Goal: Task Accomplishment & Management: Manage account settings

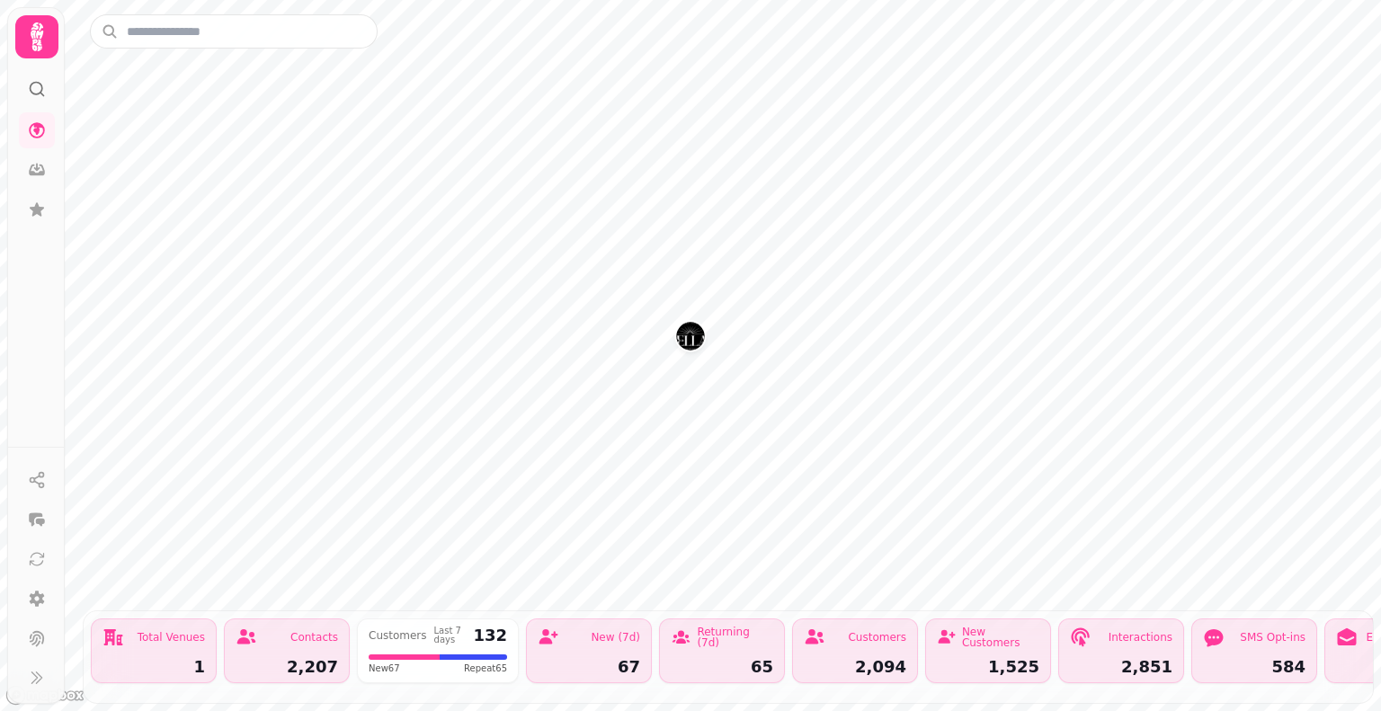
click at [43, 46] on icon at bounding box center [37, 37] width 36 height 36
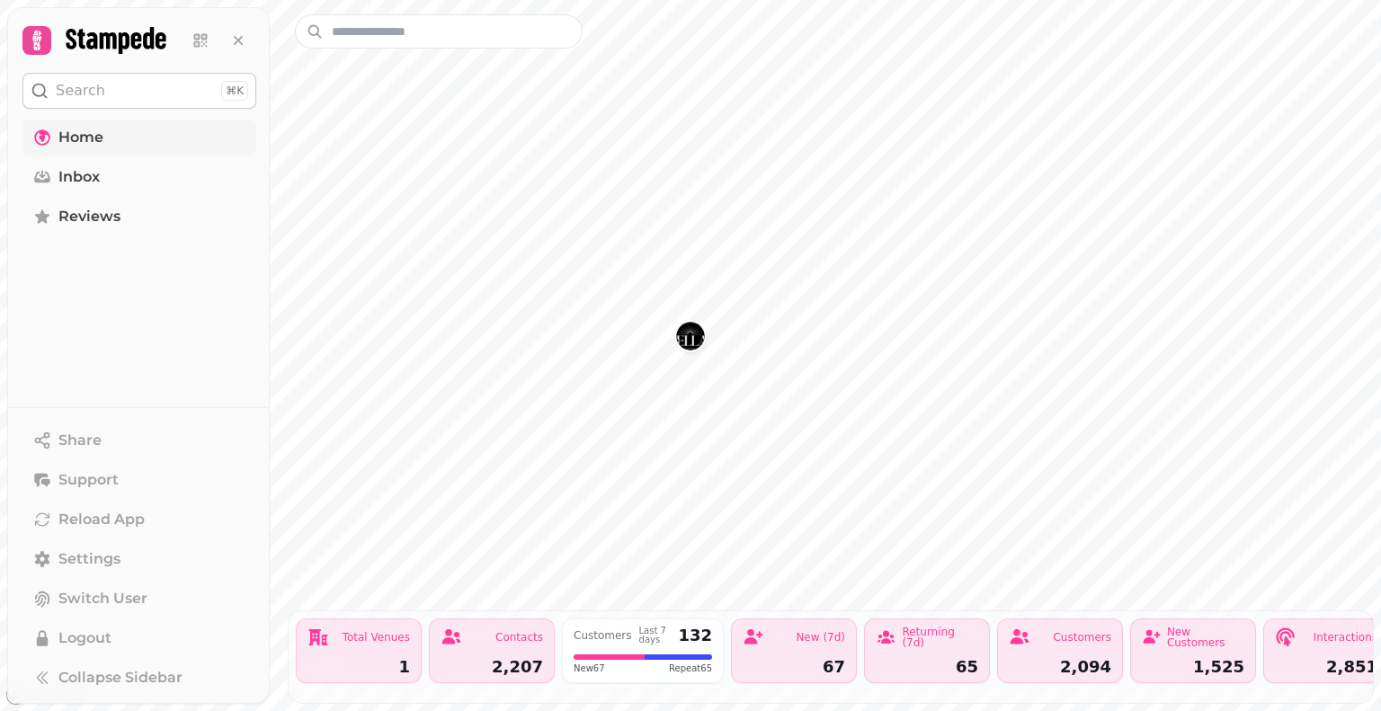
click at [84, 132] on span "Home" at bounding box center [80, 138] width 45 height 22
click at [79, 140] on span "Home" at bounding box center [80, 138] width 45 height 22
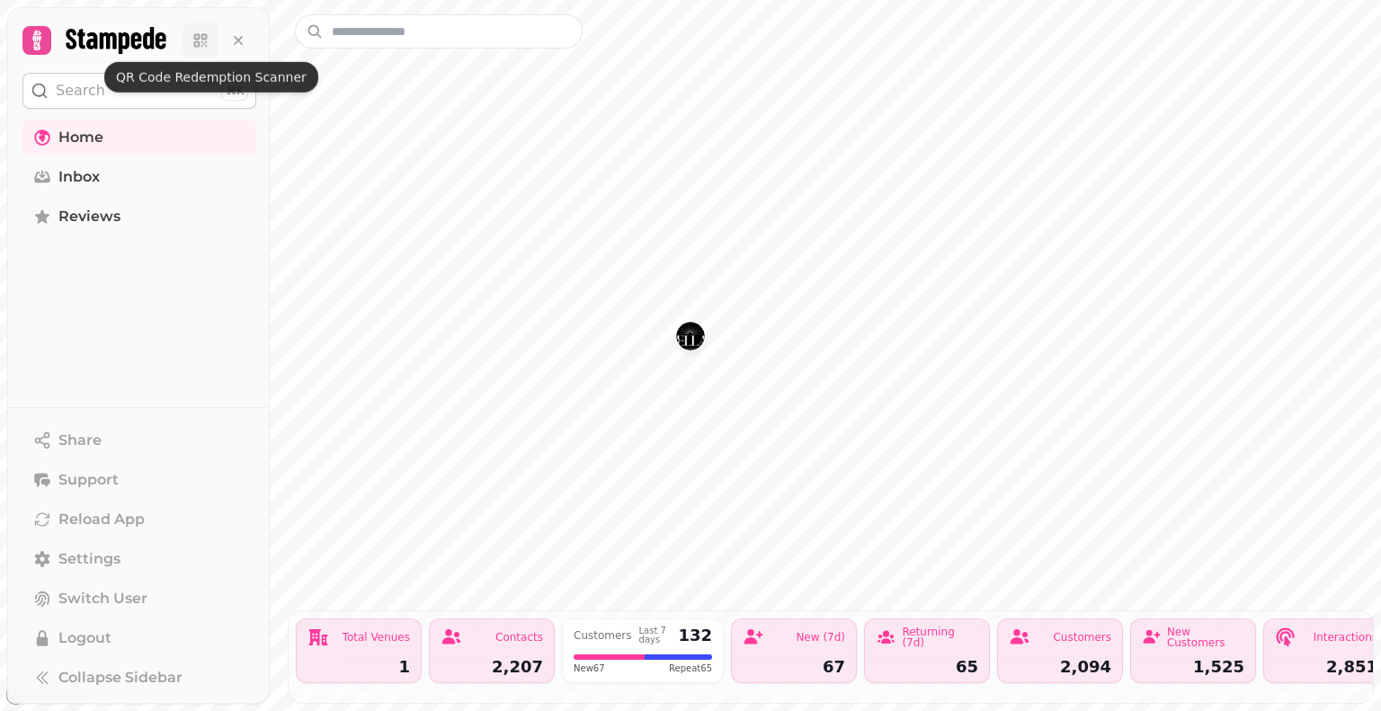
click at [192, 44] on icon at bounding box center [200, 40] width 18 height 18
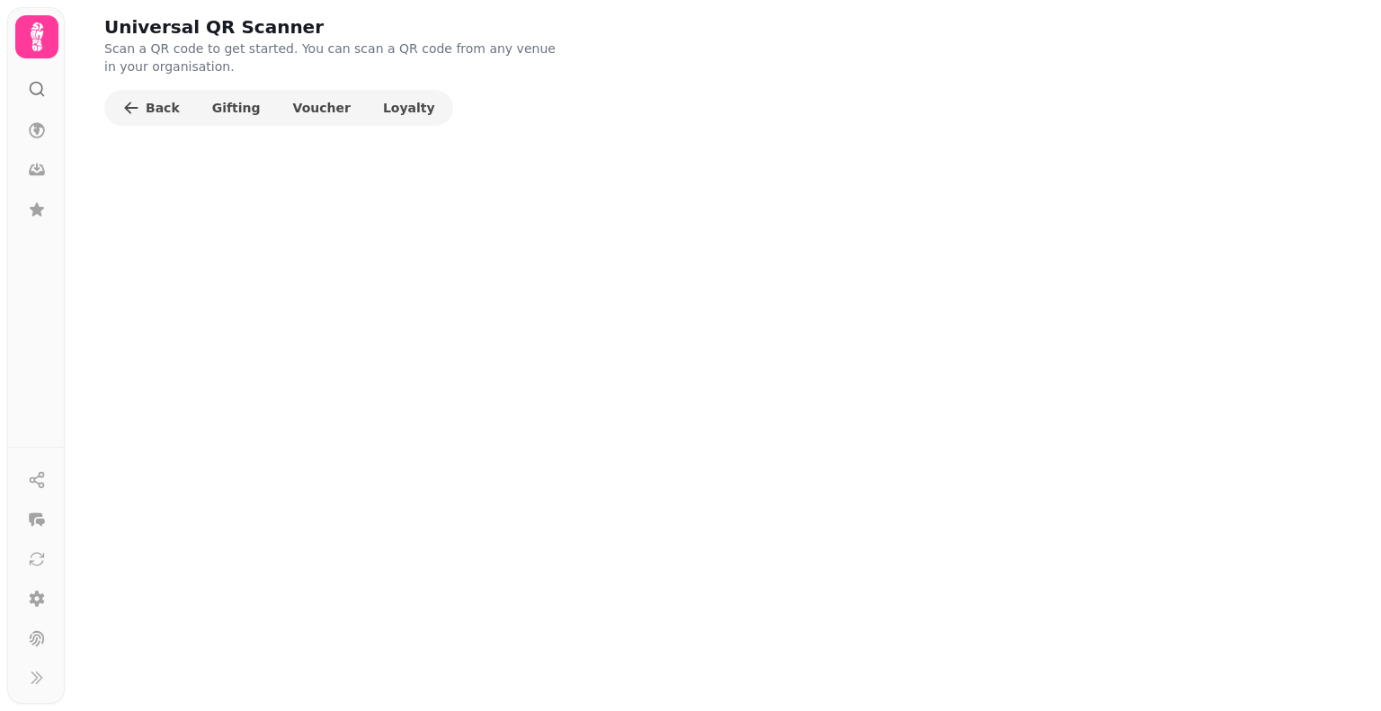
click at [36, 22] on icon at bounding box center [37, 37] width 36 height 36
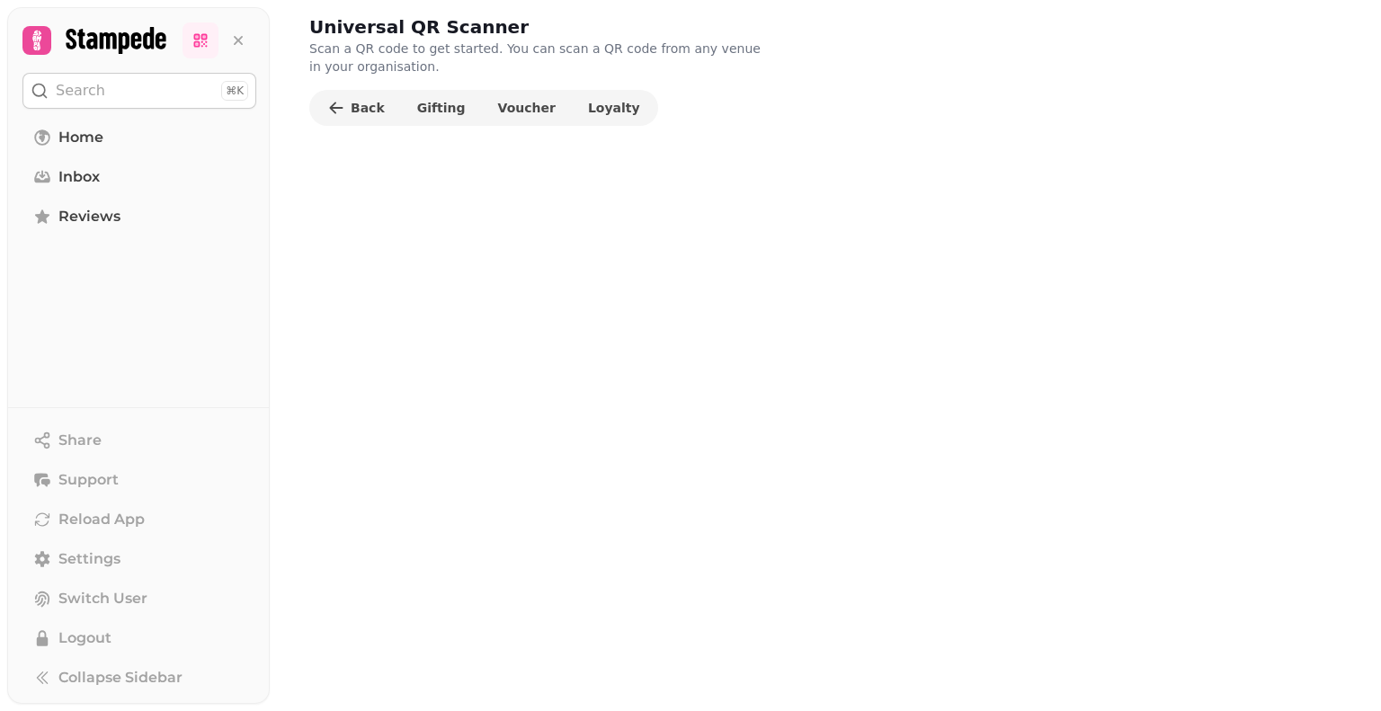
click at [36, 22] on button at bounding box center [139, 40] width 234 height 36
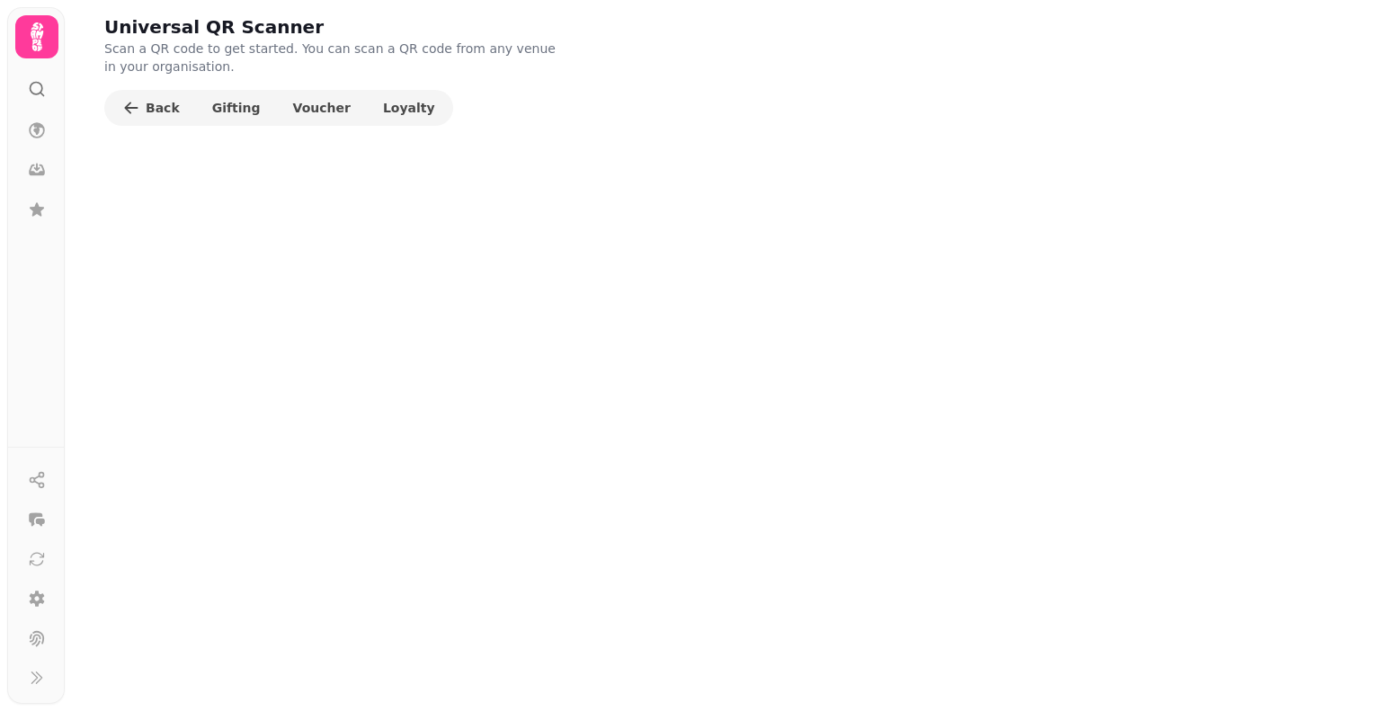
click at [43, 39] on icon at bounding box center [37, 37] width 36 height 36
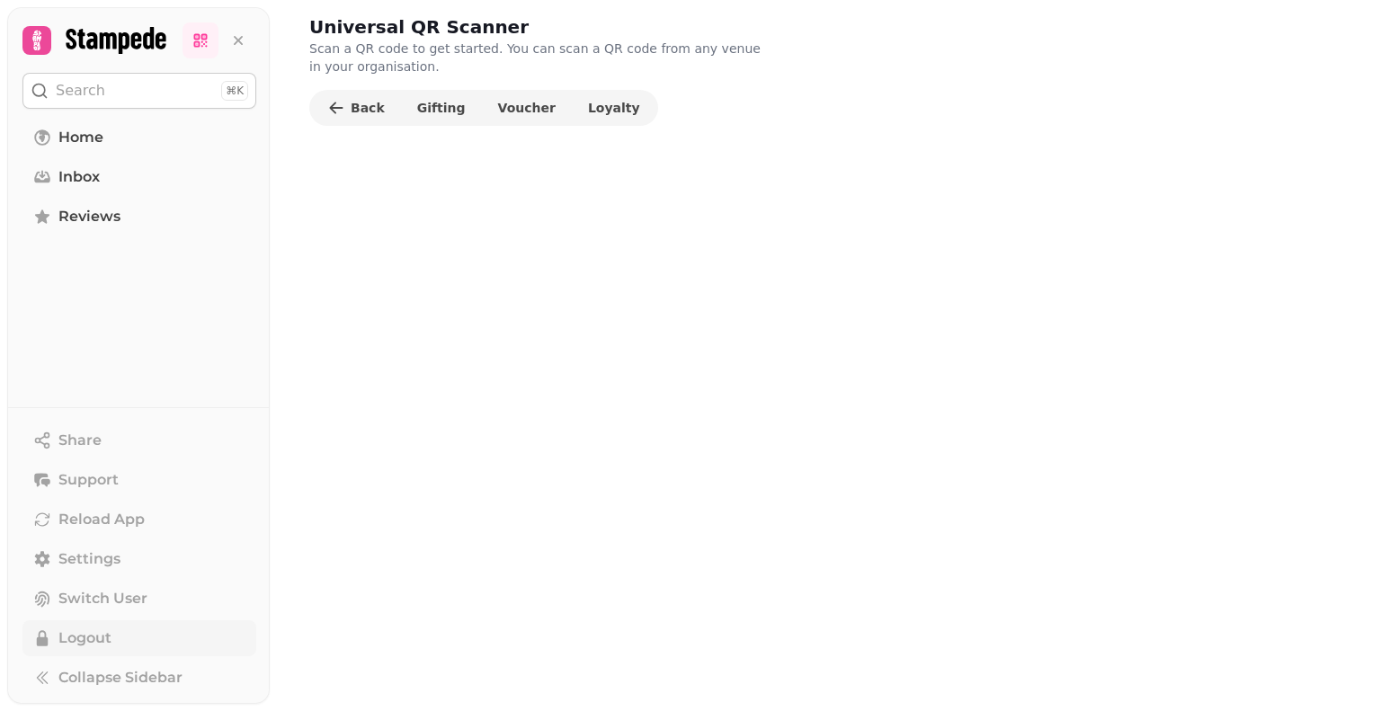
click at [108, 653] on button "Logout" at bounding box center [139, 638] width 234 height 36
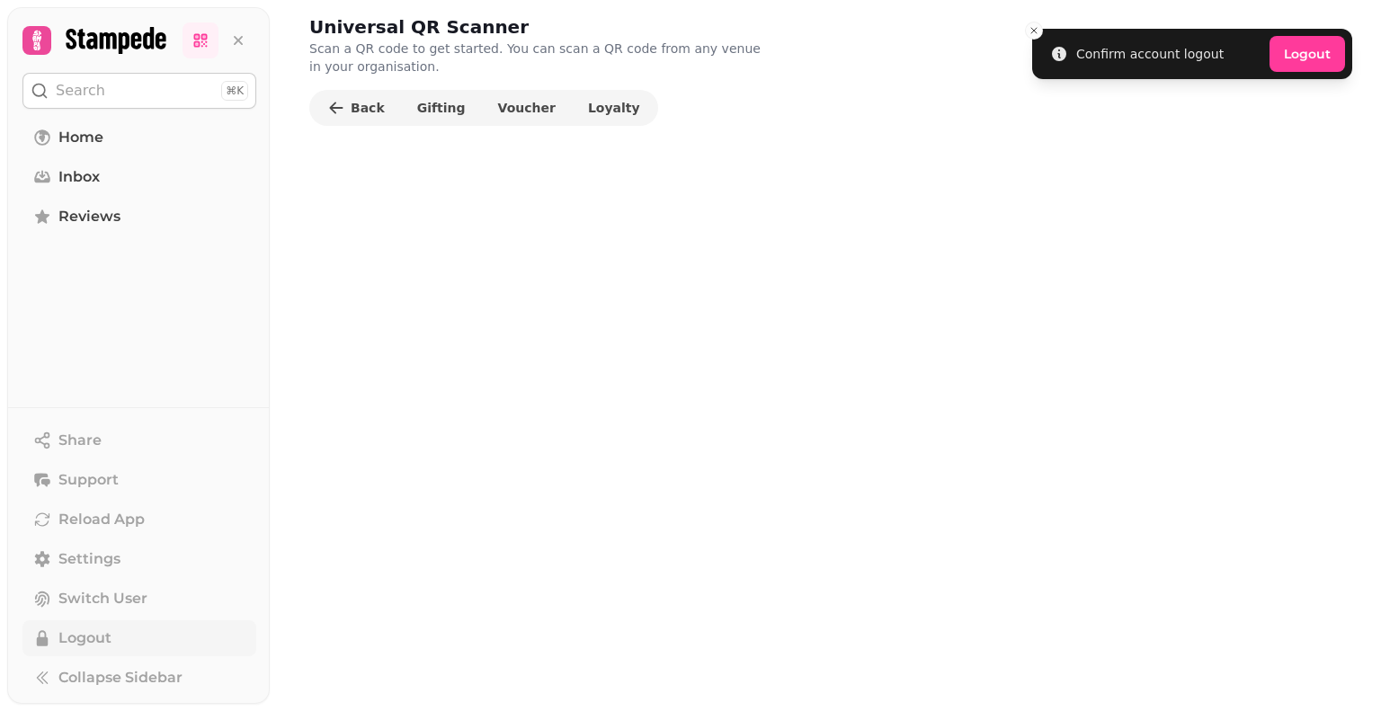
click at [97, 643] on span "Logout" at bounding box center [84, 638] width 53 height 22
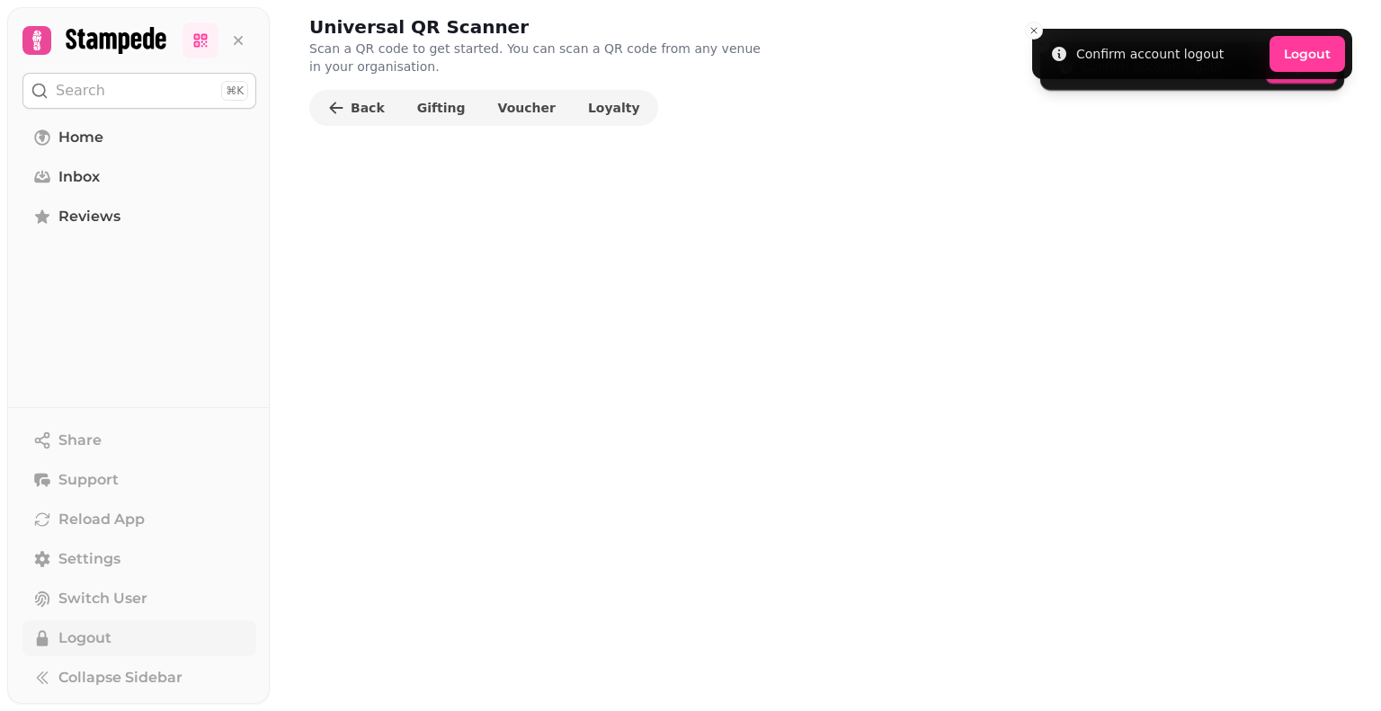
click at [58, 636] on span "Logout" at bounding box center [84, 638] width 53 height 22
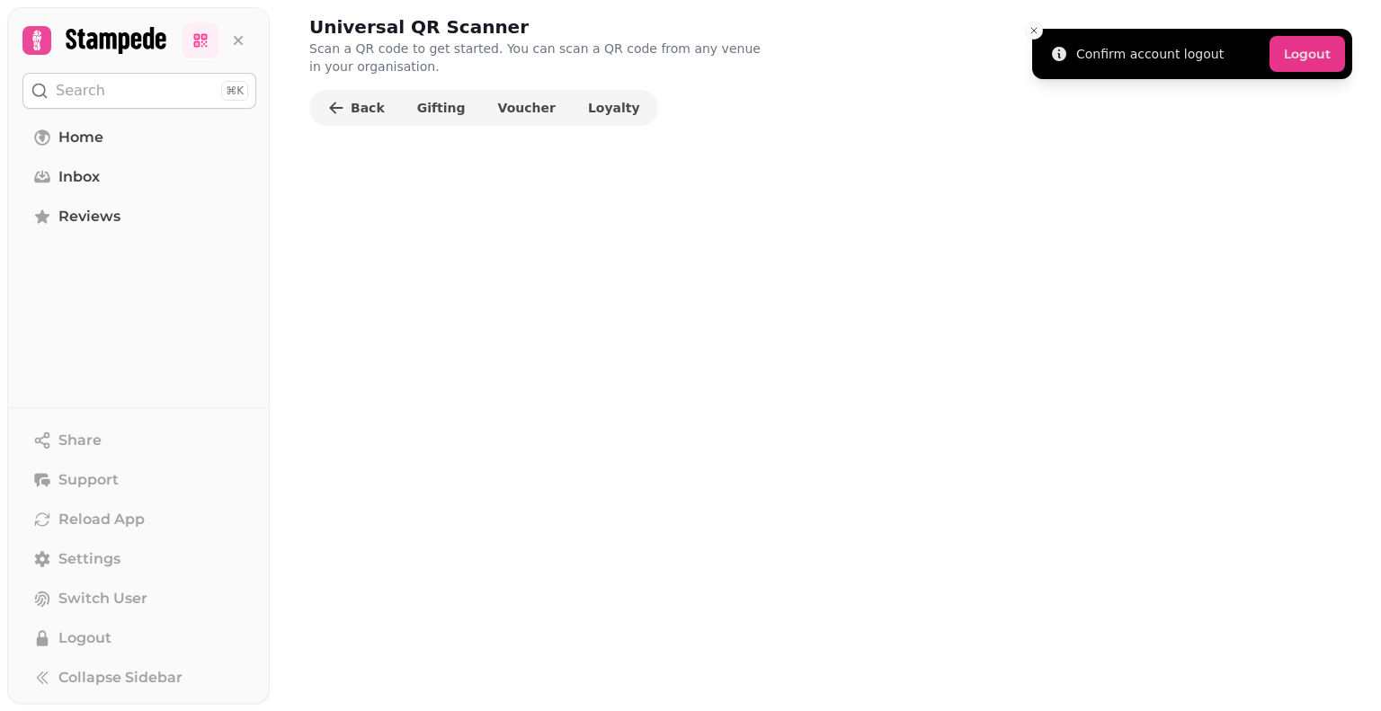
click at [1291, 41] on button "Logout" at bounding box center [1306, 54] width 75 height 36
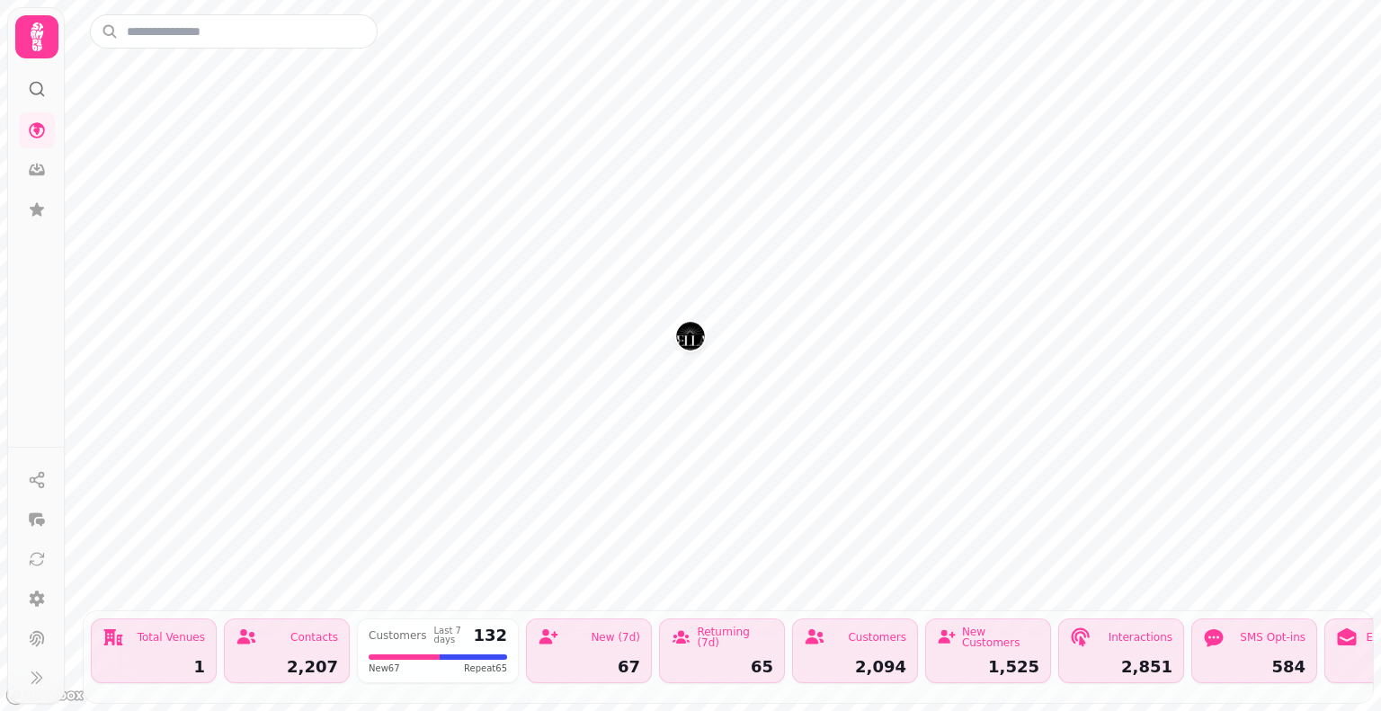
click at [162, 632] on div "Total Venues" at bounding box center [171, 637] width 67 height 11
click at [186, 665] on div "Total Venues 1" at bounding box center [154, 650] width 126 height 65
click at [273, 626] on div "Contacts" at bounding box center [286, 637] width 102 height 22
click at [688, 342] on img "Kellas Restaurant" at bounding box center [690, 336] width 28 height 28
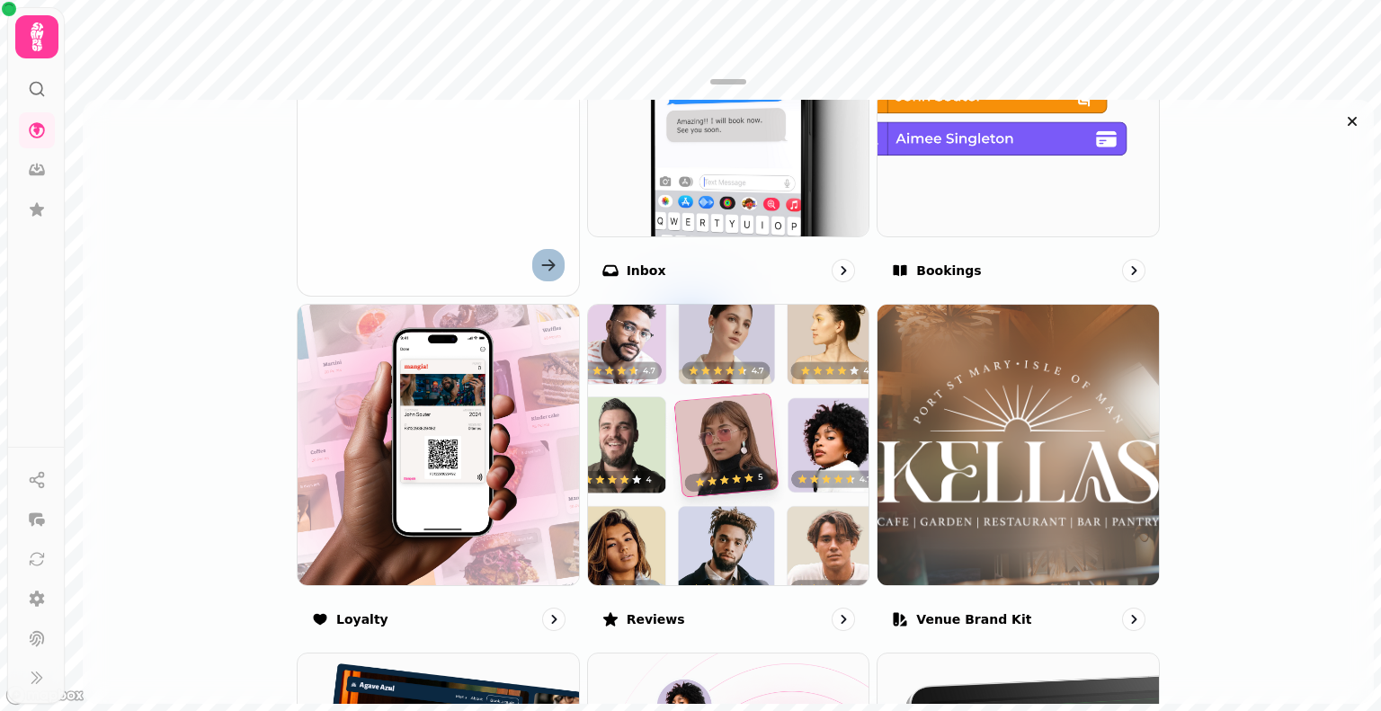
scroll to position [746, 0]
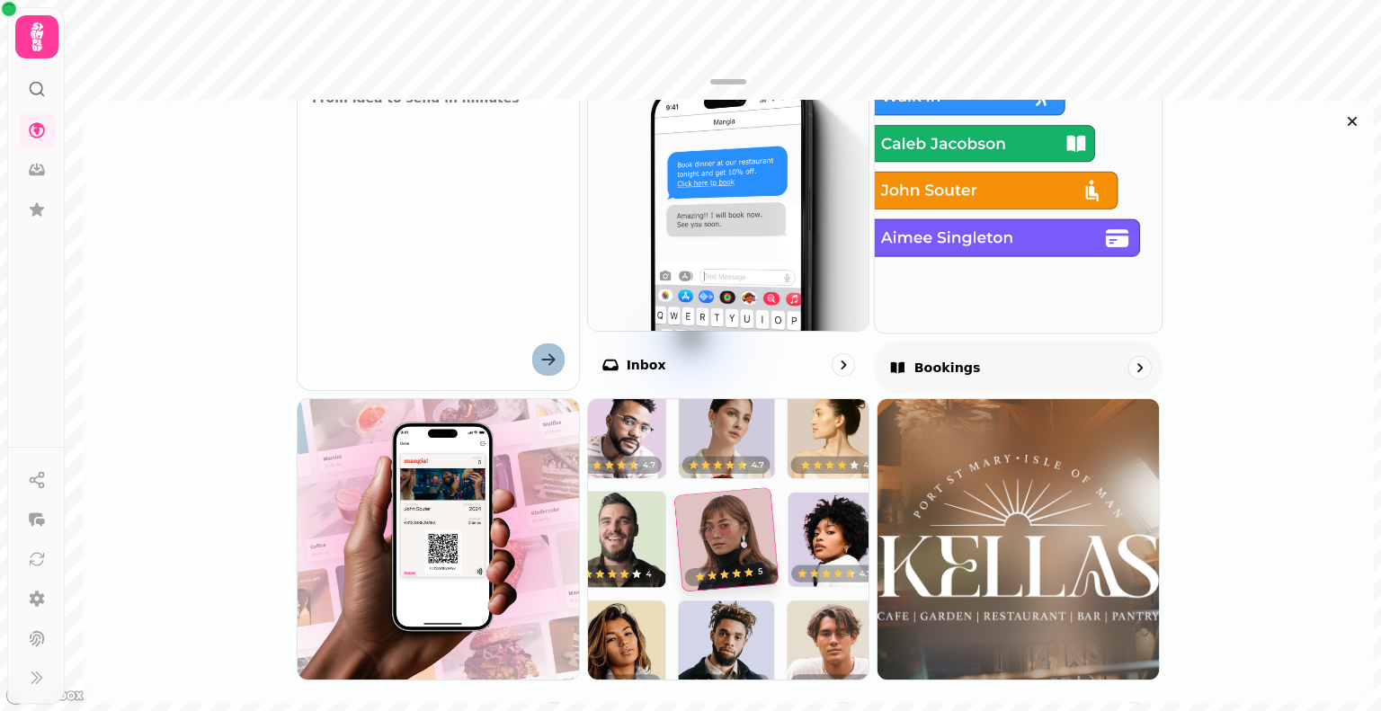
click at [932, 304] on img at bounding box center [1017, 188] width 315 height 315
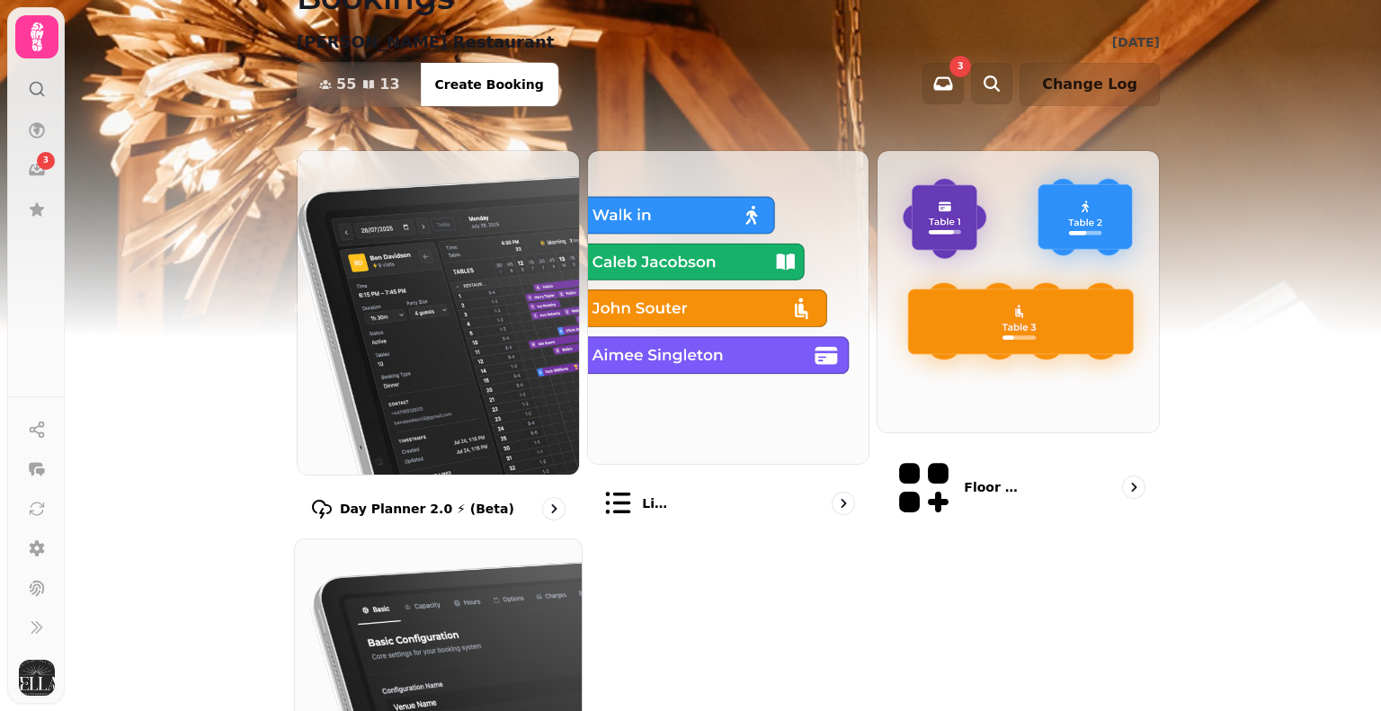
scroll to position [251, 0]
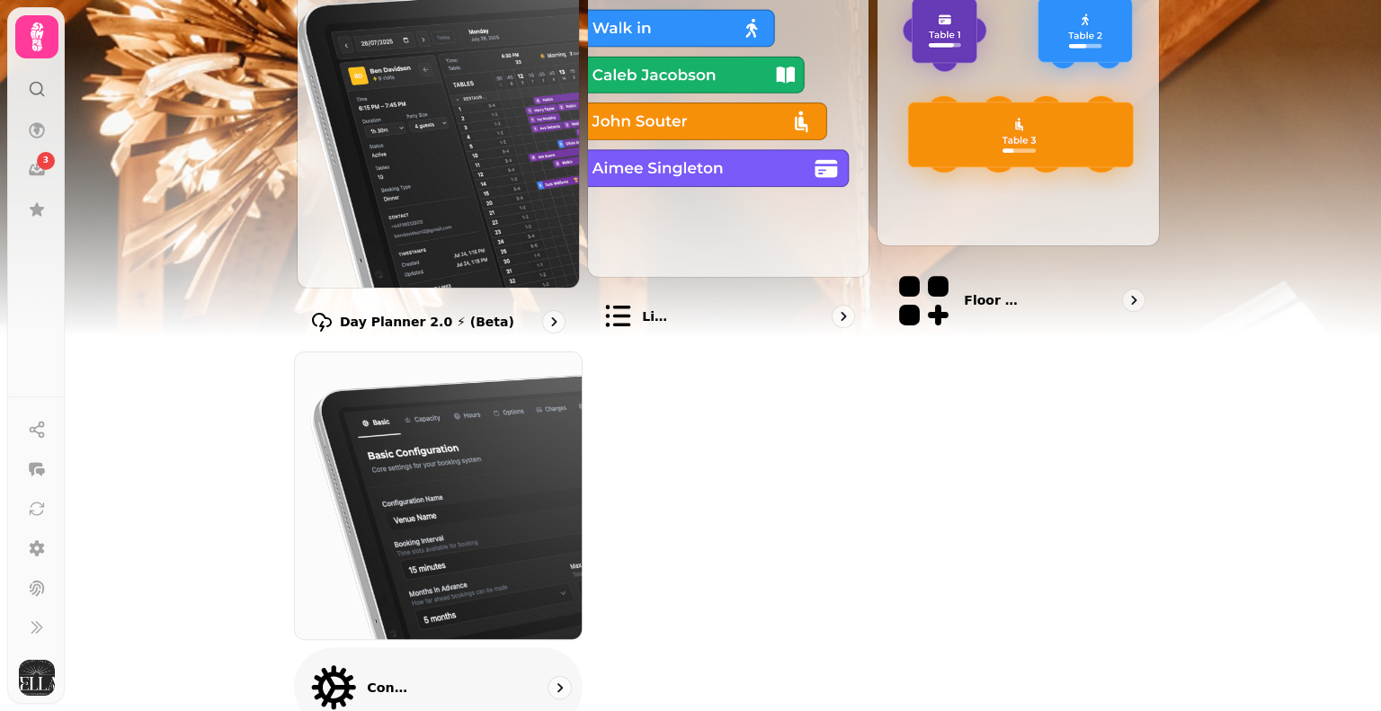
click at [442, 520] on img at bounding box center [437, 495] width 315 height 315
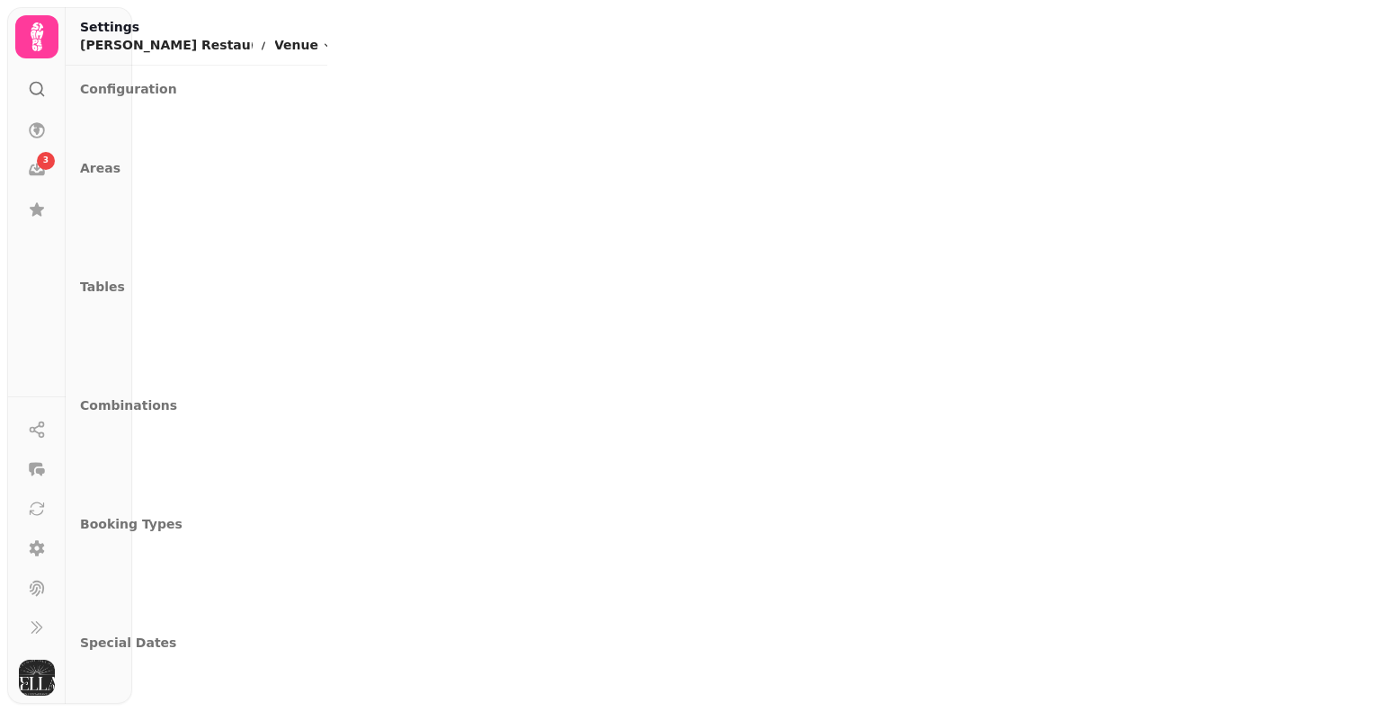
select select "**********"
select select "*"
select select "**"
select select "*"
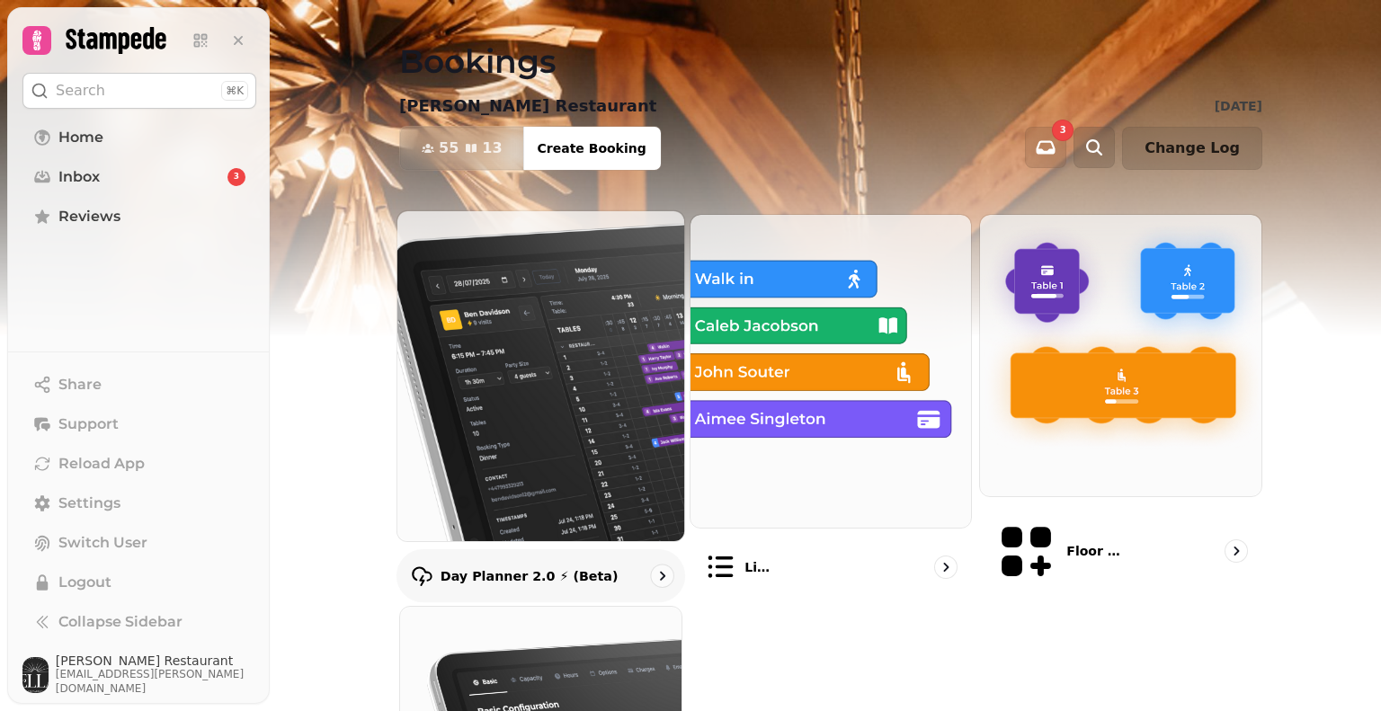
click at [467, 323] on img at bounding box center [540, 375] width 315 height 363
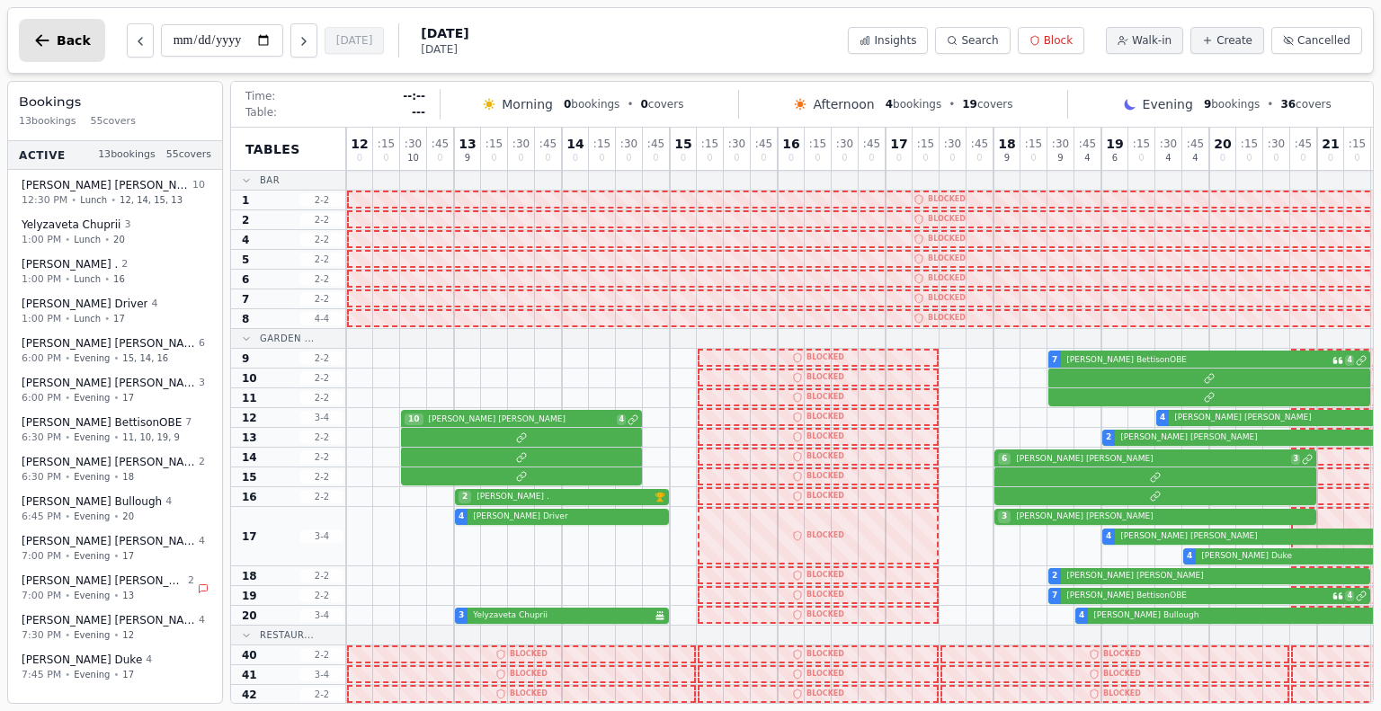
click at [51, 49] on button "Back" at bounding box center [62, 40] width 86 height 43
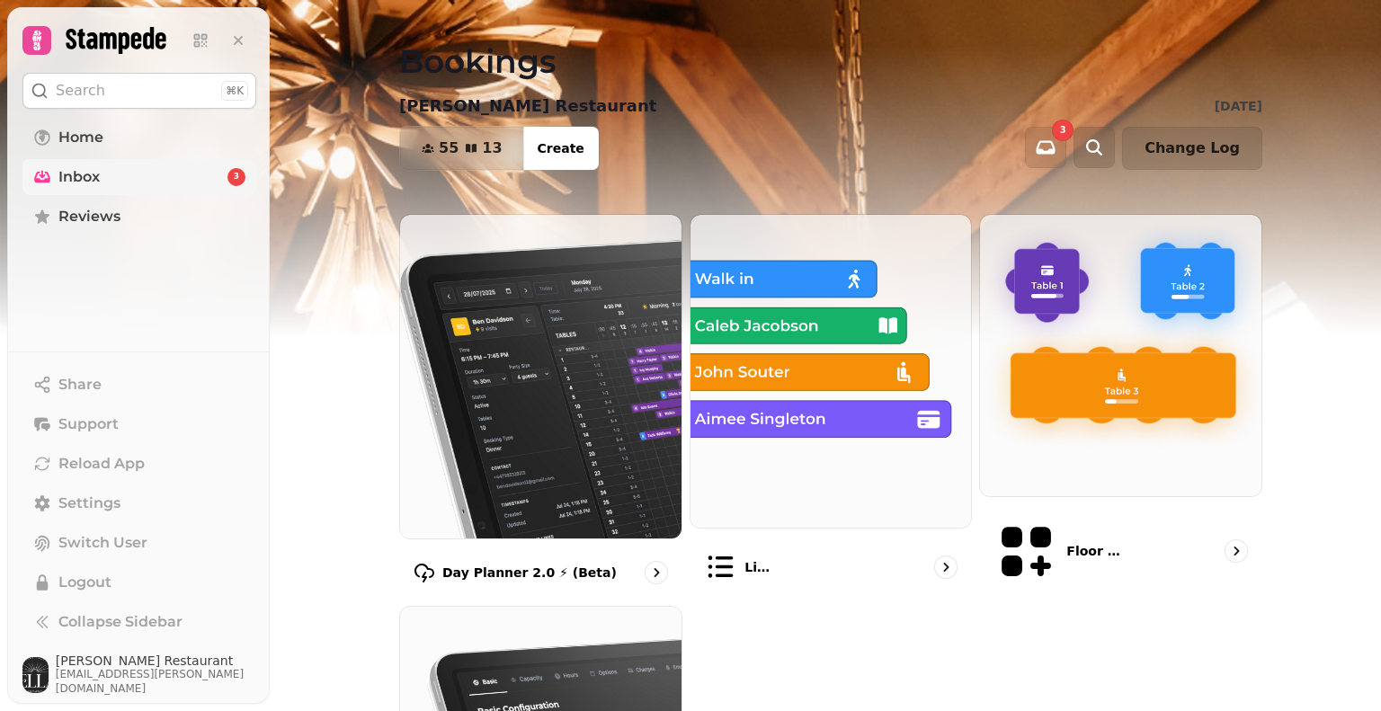
click at [75, 170] on span "Inbox" at bounding box center [78, 177] width 41 height 22
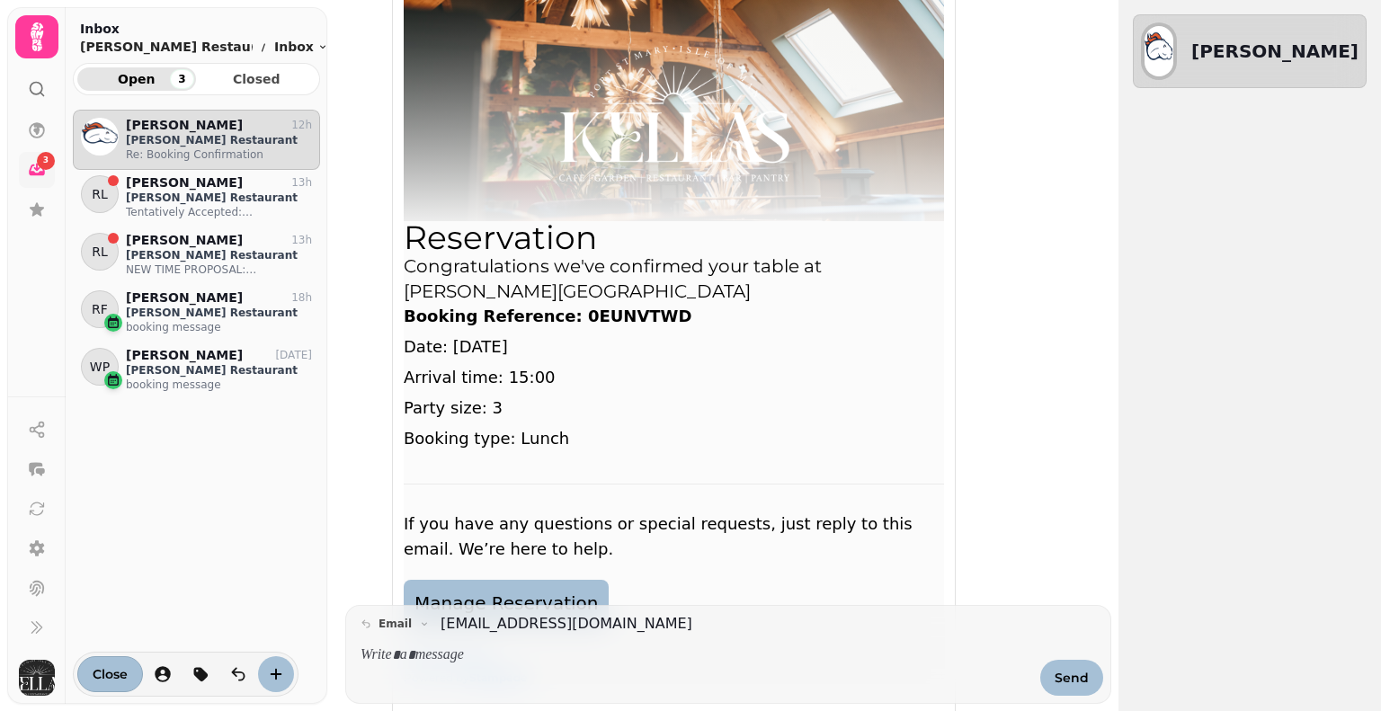
scroll to position [536, 0]
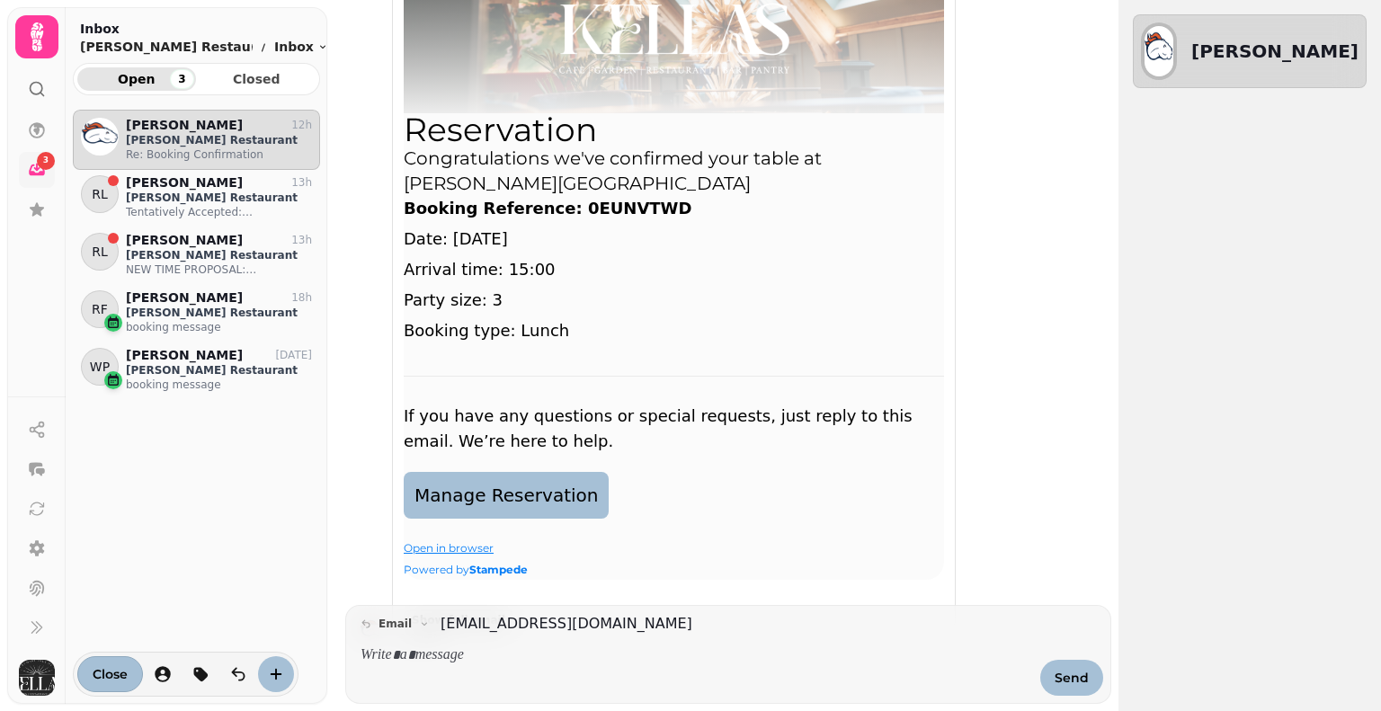
click at [431, 657] on p at bounding box center [694, 655] width 669 height 21
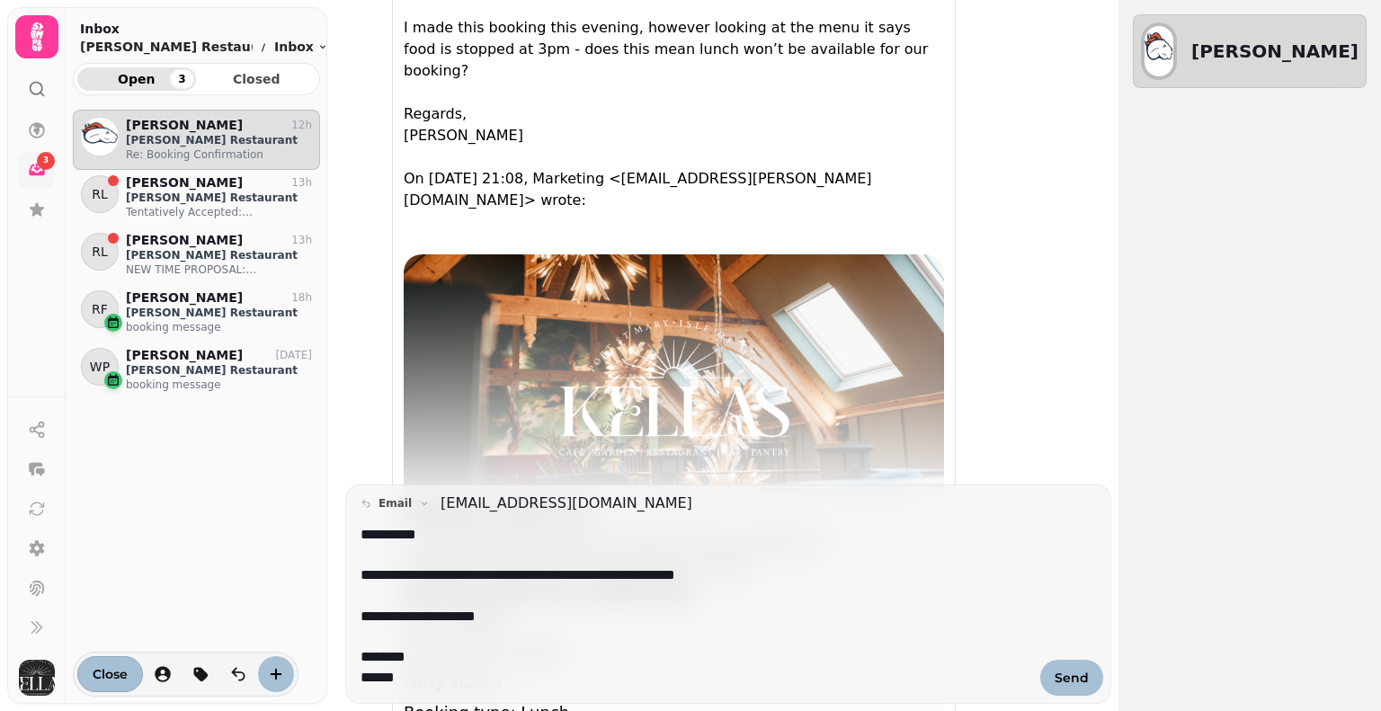
scroll to position [178, 0]
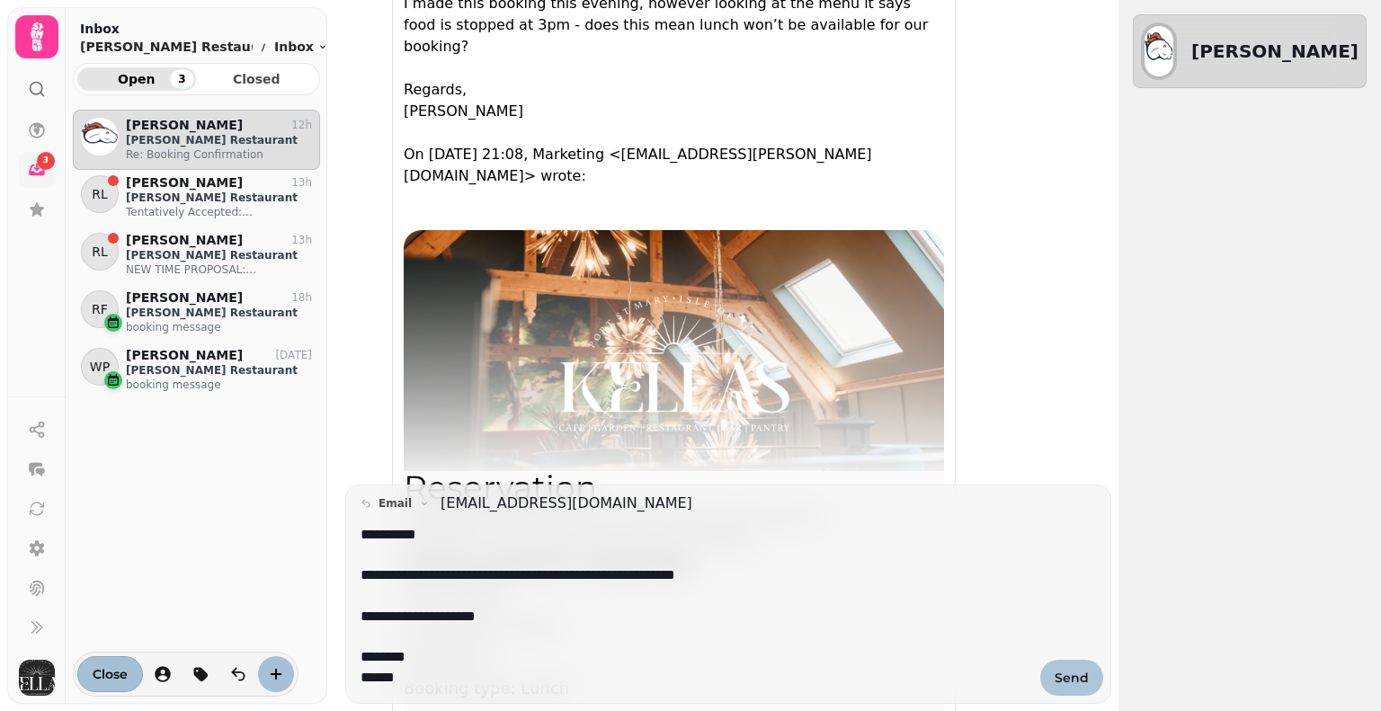
click at [1072, 679] on span "Send" at bounding box center [1071, 677] width 34 height 13
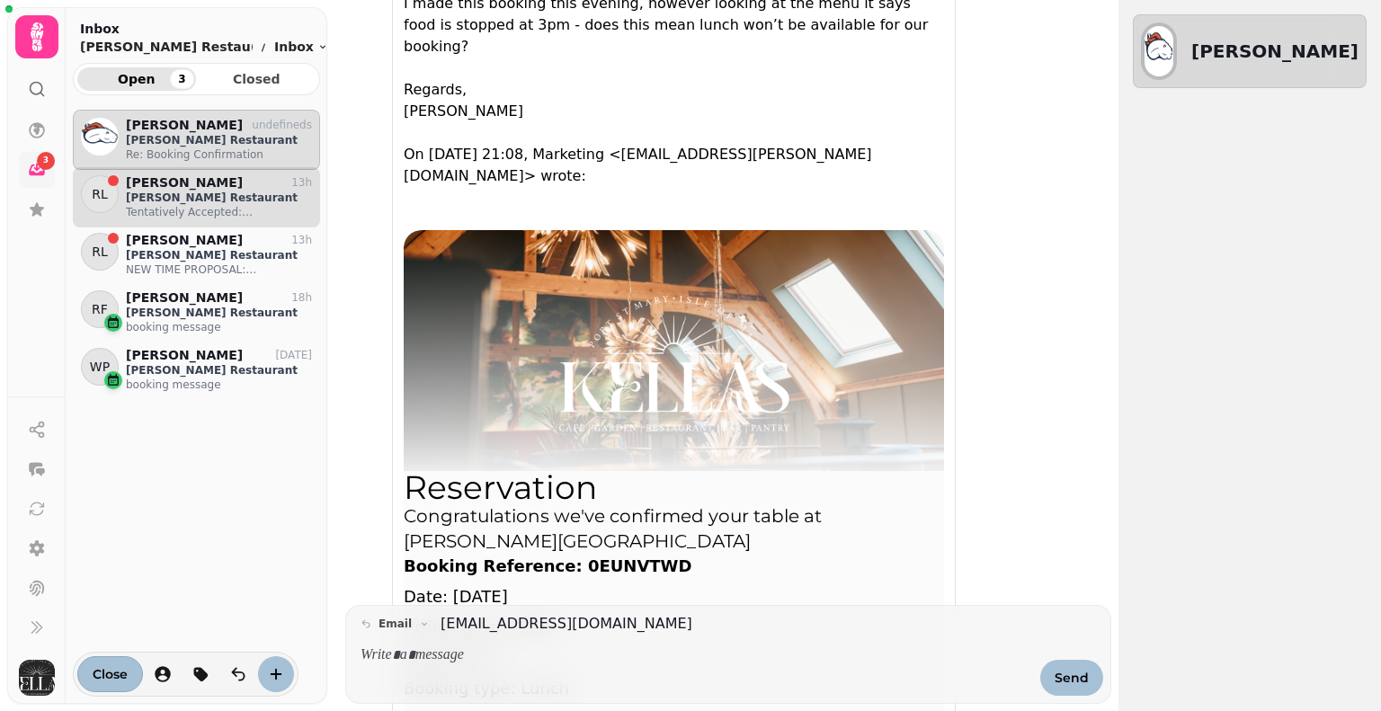
click at [209, 191] on p "Kellas Restaurant" at bounding box center [219, 198] width 186 height 14
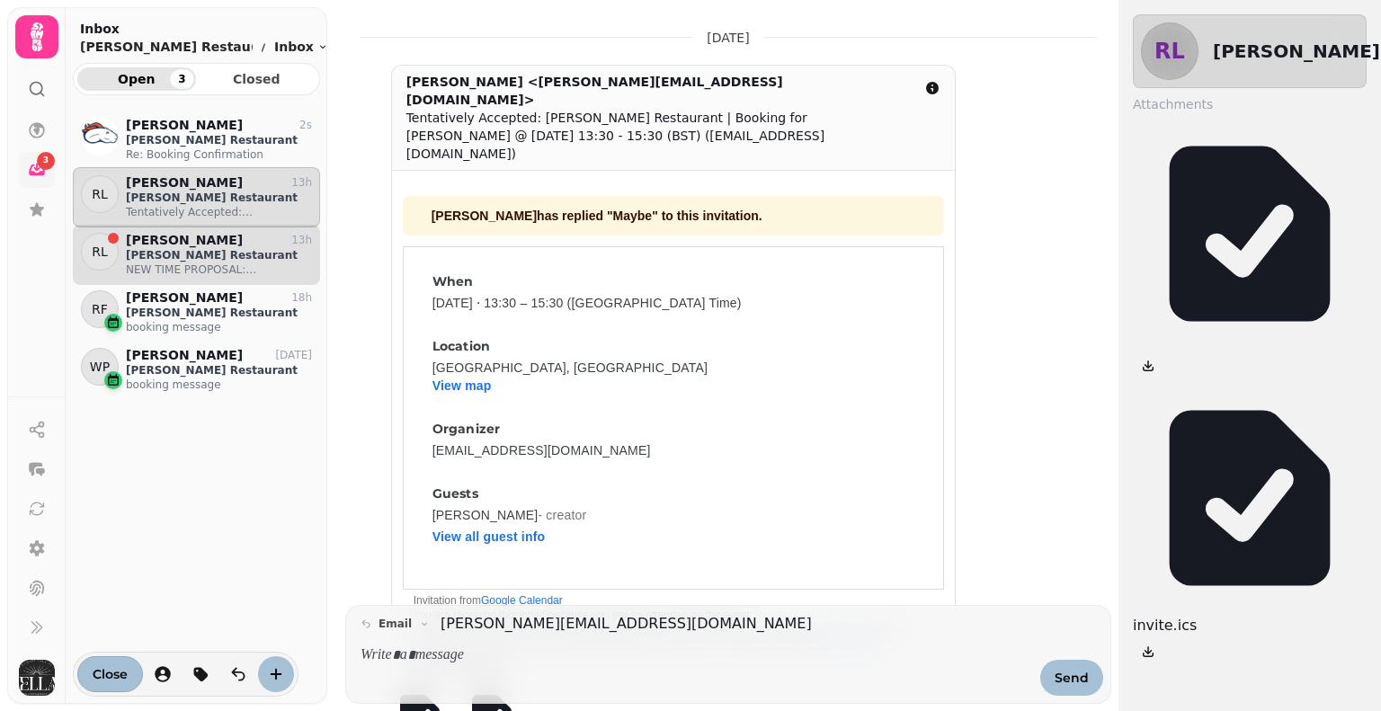
click at [204, 258] on p "Kellas Restaurant" at bounding box center [219, 255] width 186 height 14
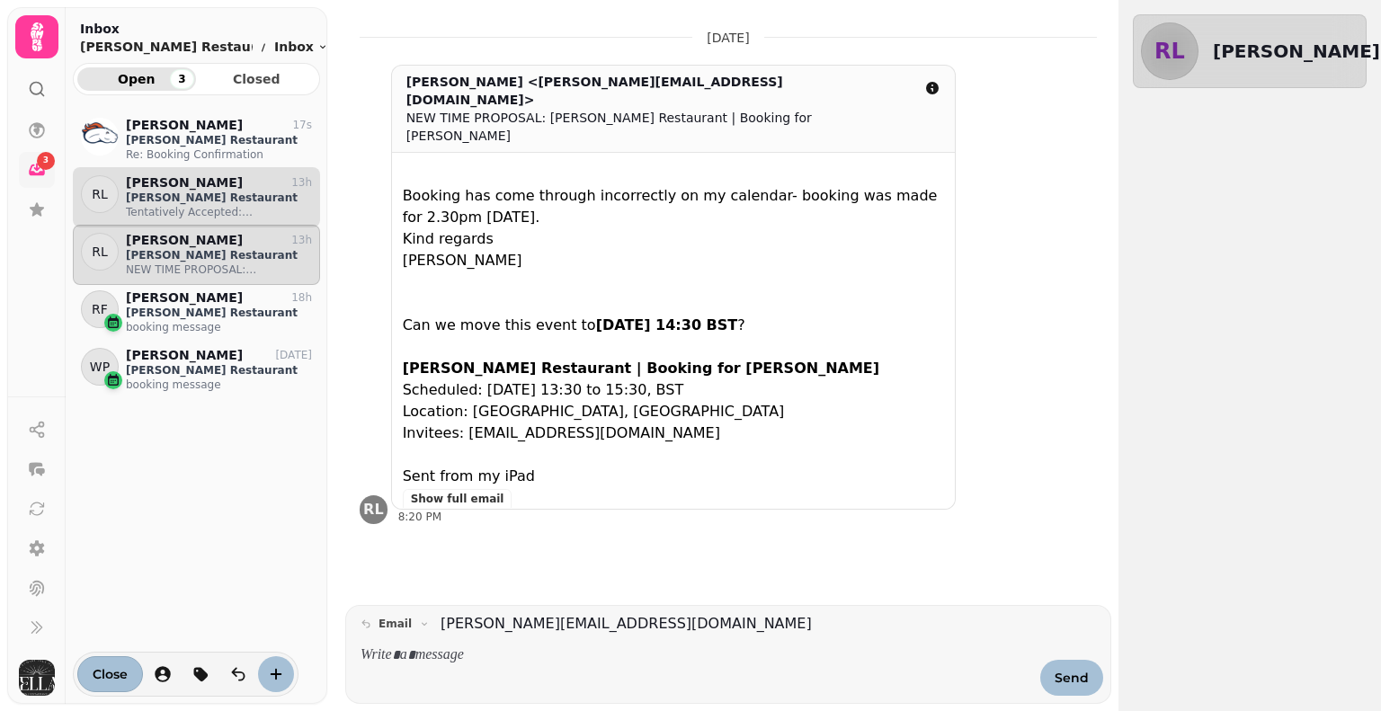
click at [134, 175] on p "Rachel Lapham" at bounding box center [184, 182] width 117 height 15
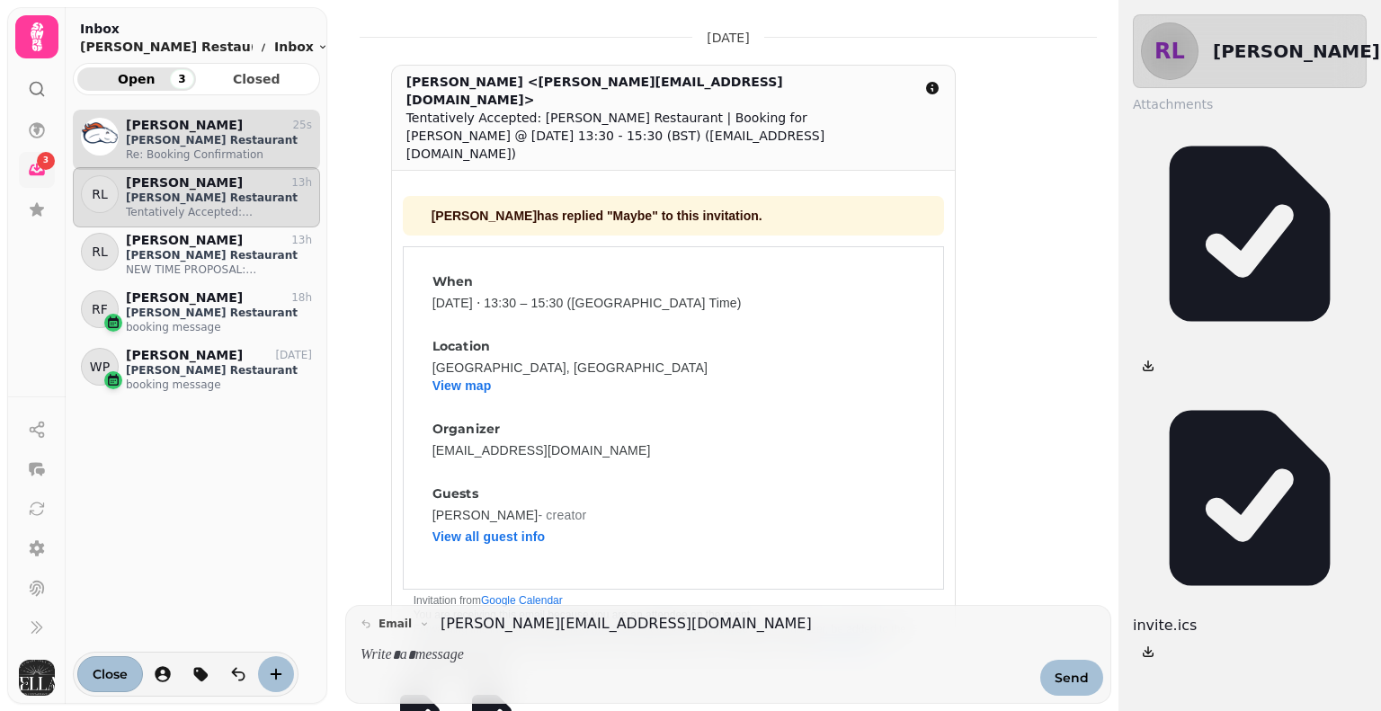
click at [145, 142] on p "Kellas Restaurant" at bounding box center [219, 140] width 186 height 14
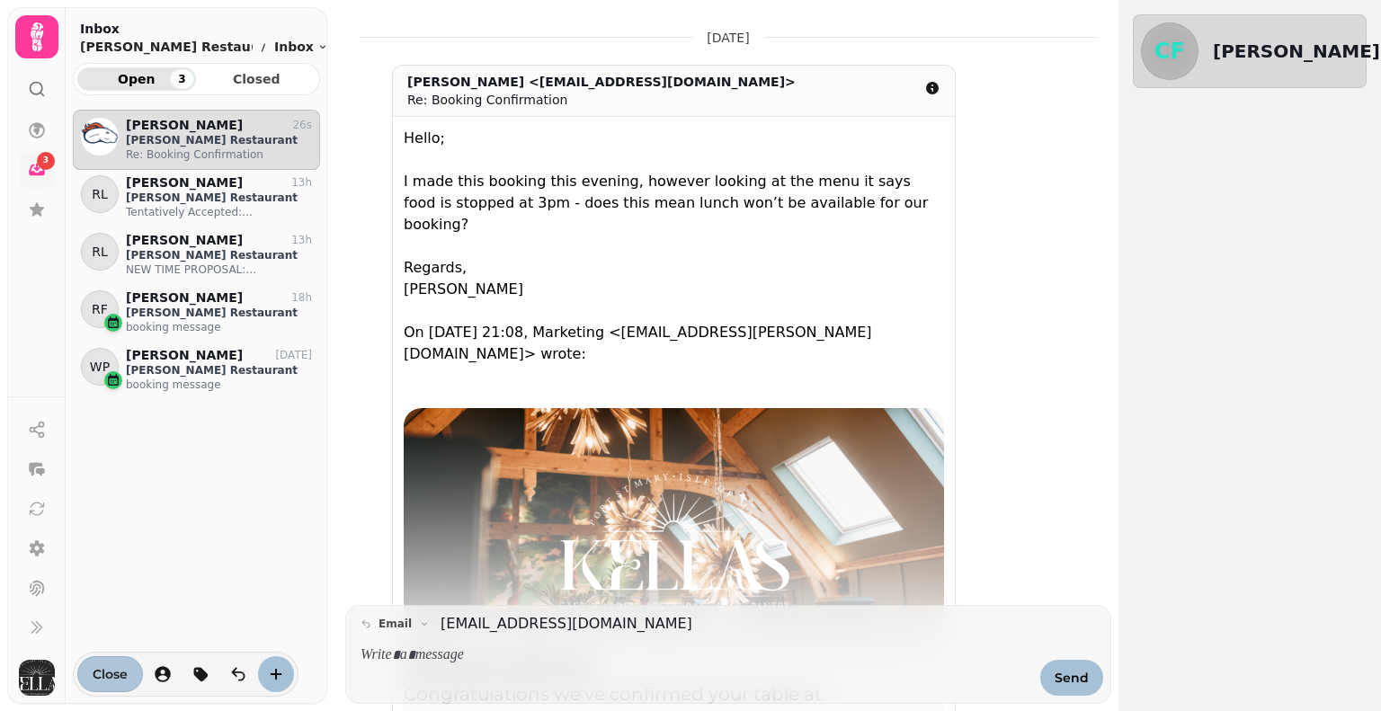
click at [122, 677] on span "Close" at bounding box center [110, 674] width 35 height 13
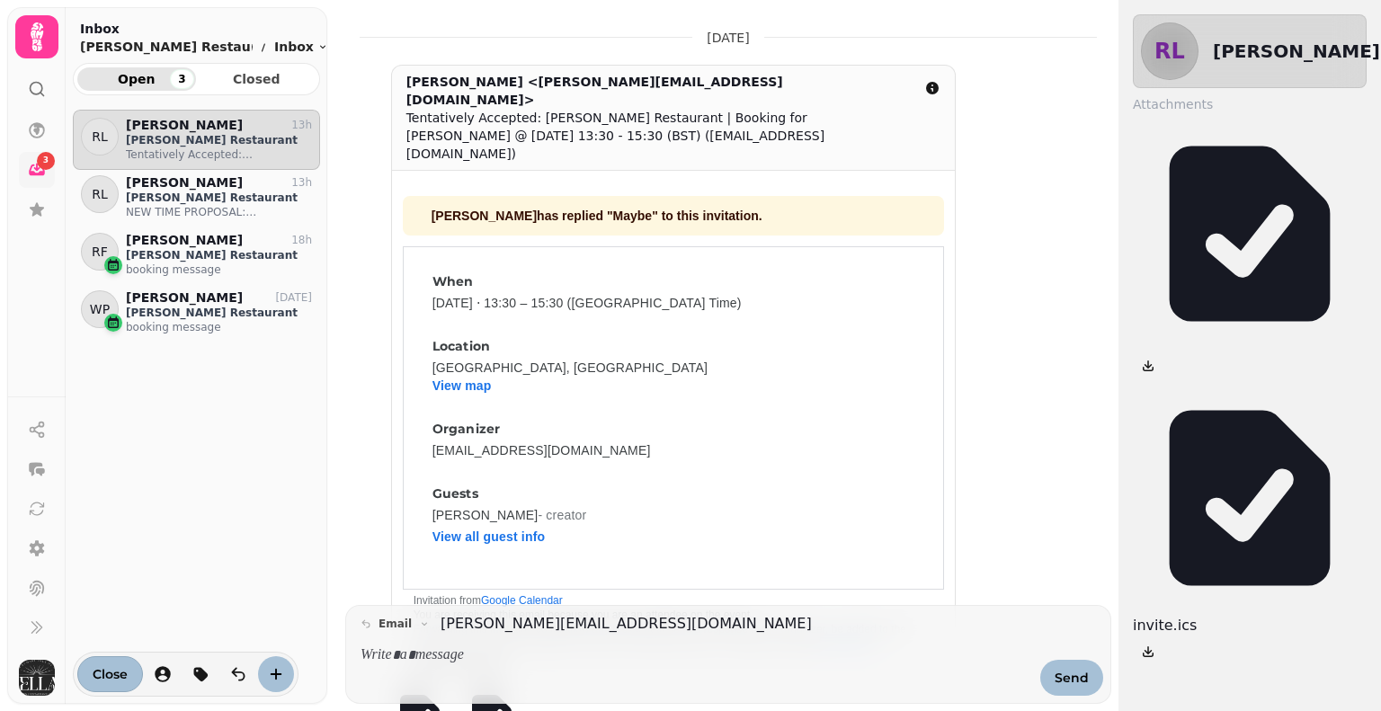
click at [29, 90] on icon at bounding box center [37, 89] width 18 height 18
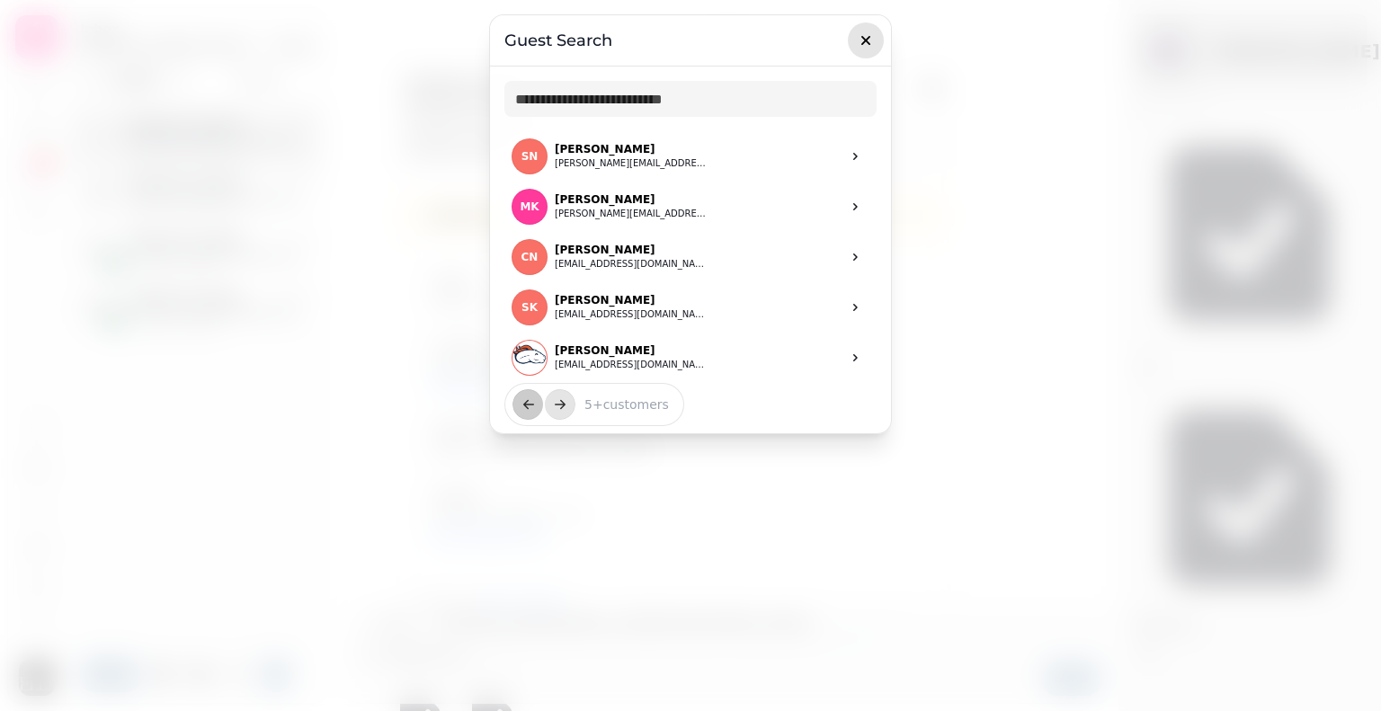
click at [869, 41] on icon "button" at bounding box center [866, 40] width 18 height 18
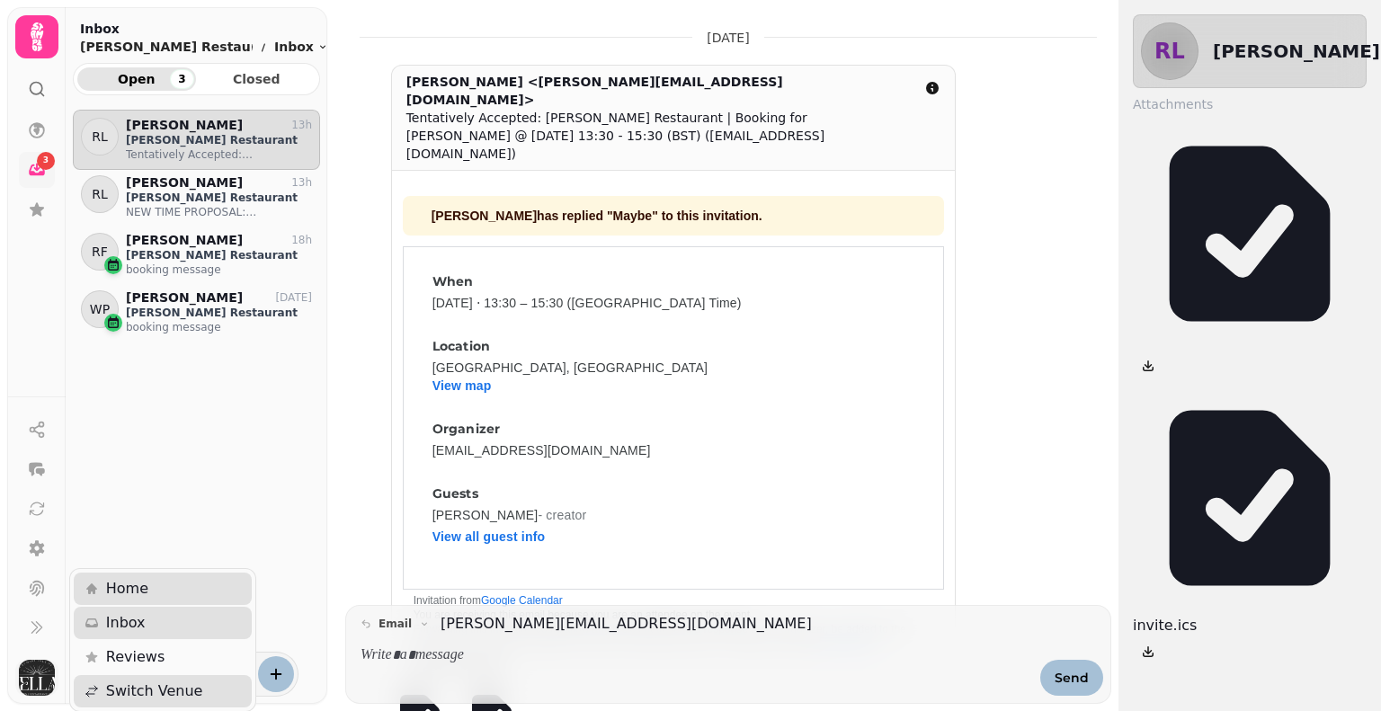
click at [26, 688] on img "button" at bounding box center [37, 678] width 36 height 36
click at [133, 585] on span "Home" at bounding box center [127, 589] width 42 height 22
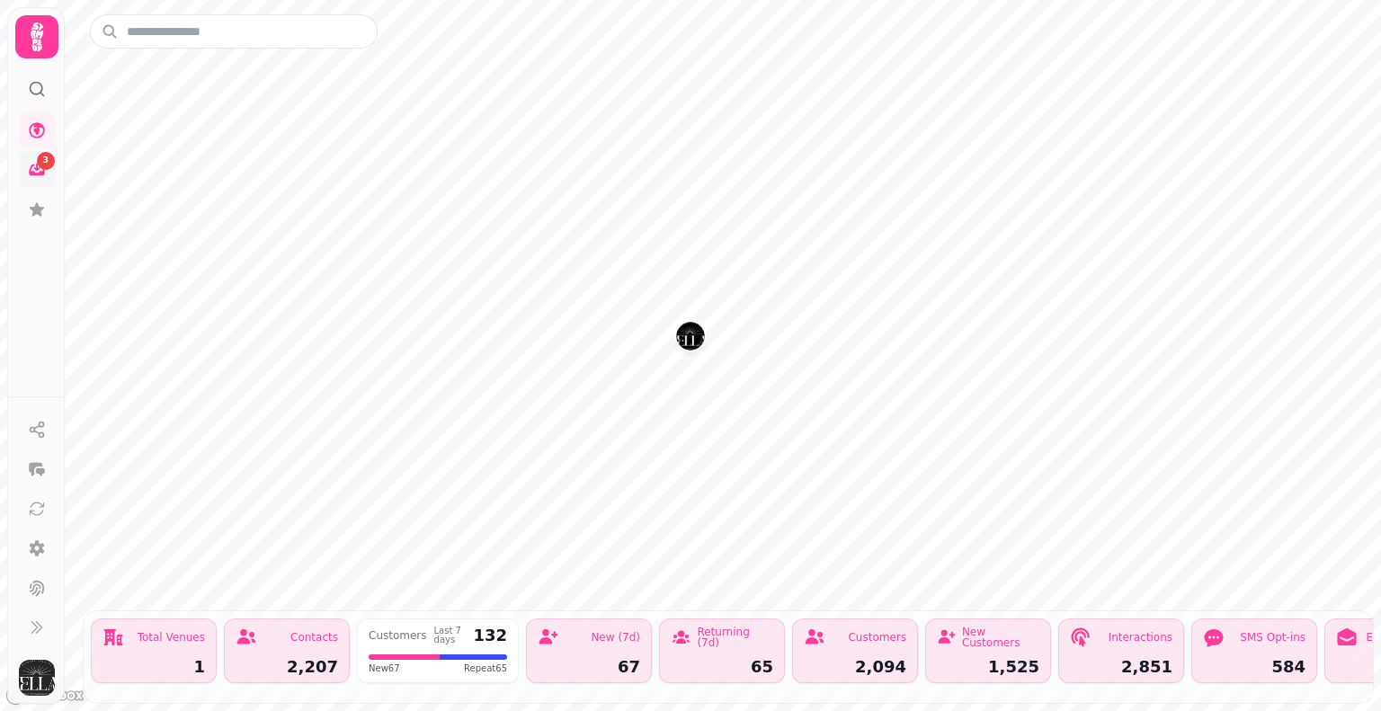
click at [688, 334] on img "Kellas Restaurant" at bounding box center [690, 336] width 28 height 28
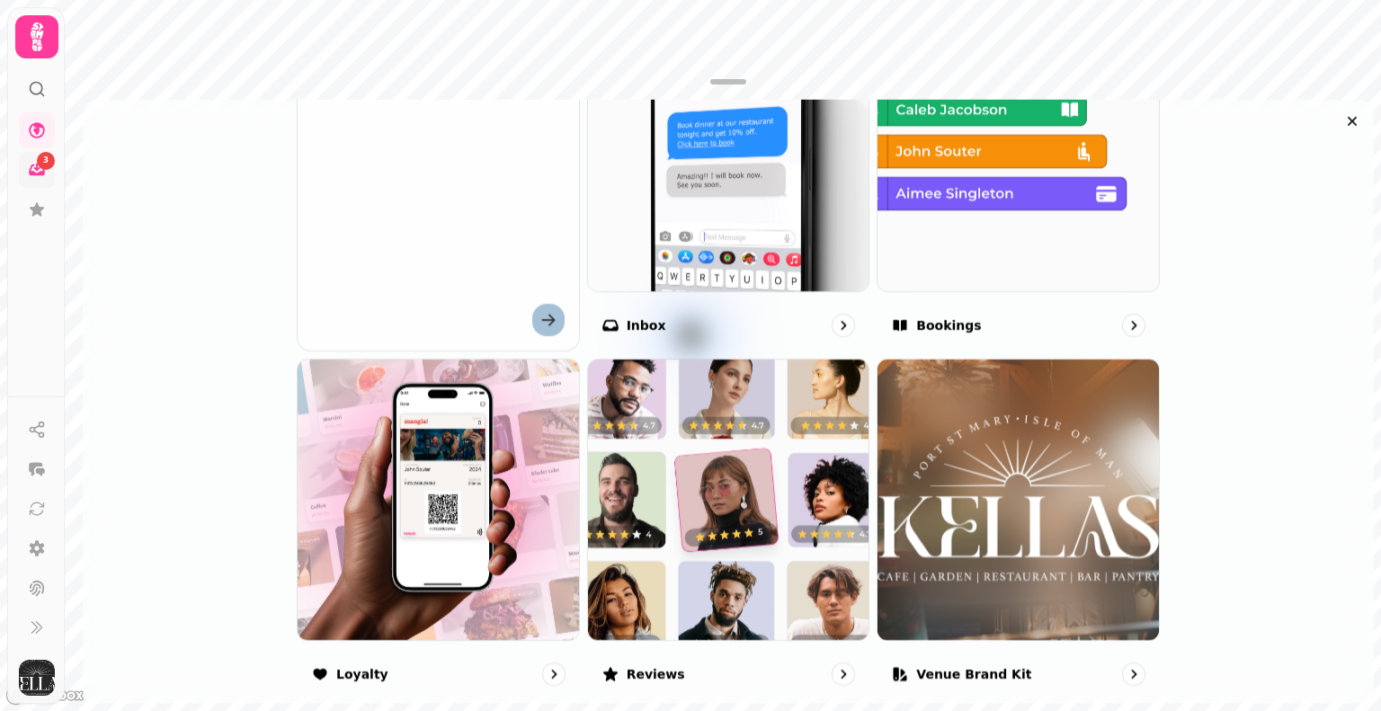
scroll to position [786, 0]
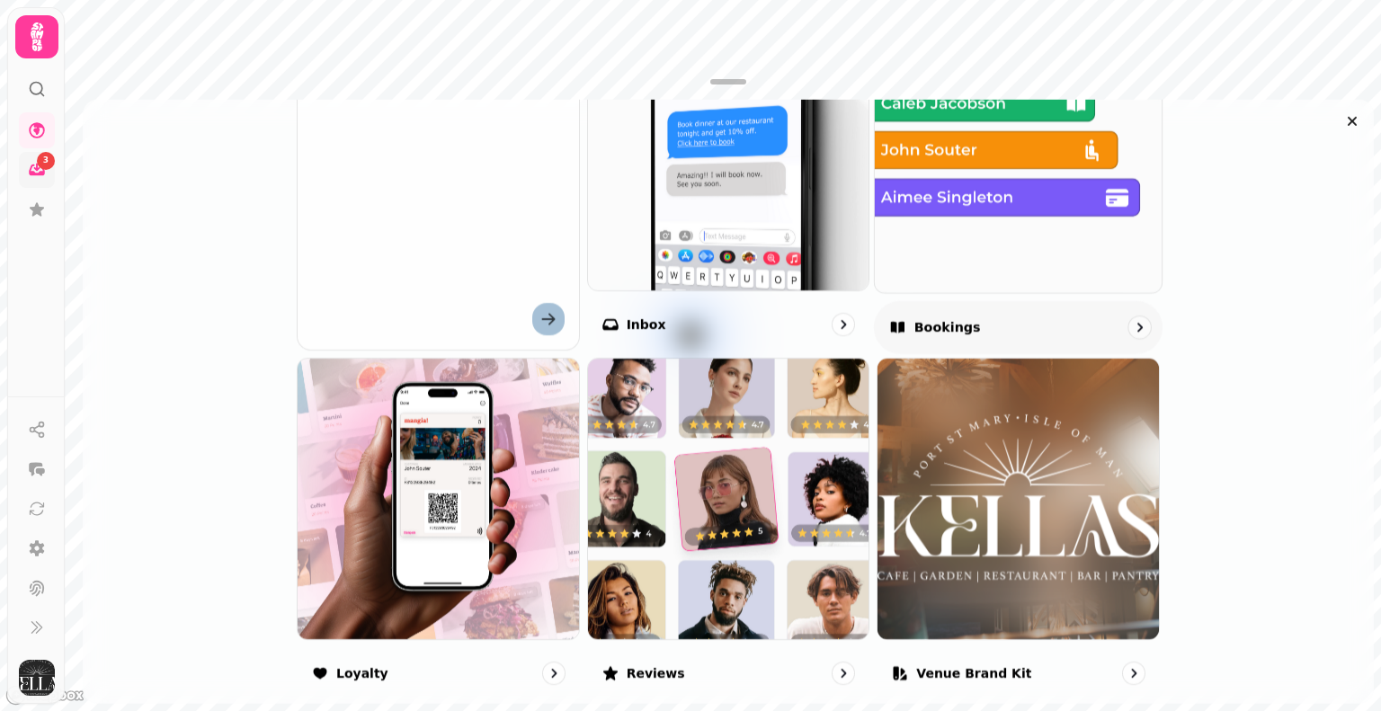
click at [1026, 251] on img at bounding box center [1017, 148] width 315 height 315
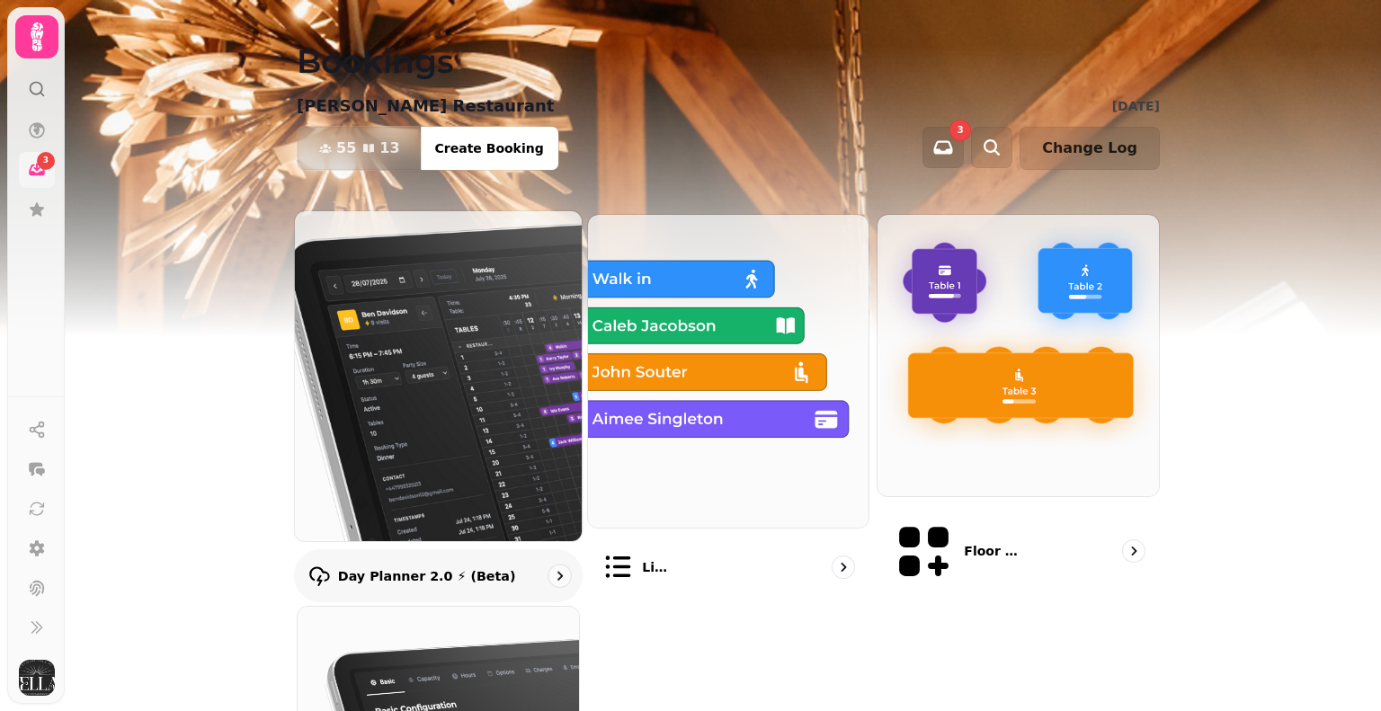
click at [405, 389] on img at bounding box center [437, 375] width 315 height 363
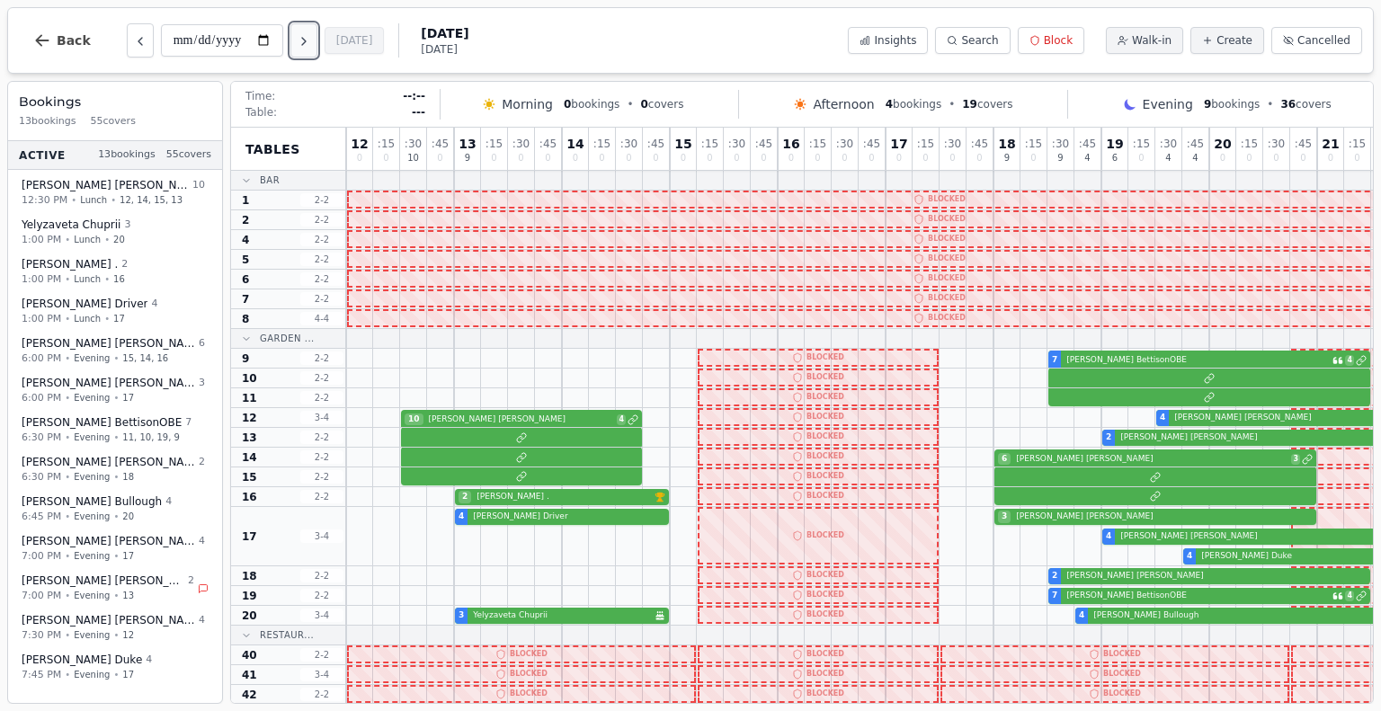
click at [305, 47] on icon "Next day" at bounding box center [304, 41] width 14 height 14
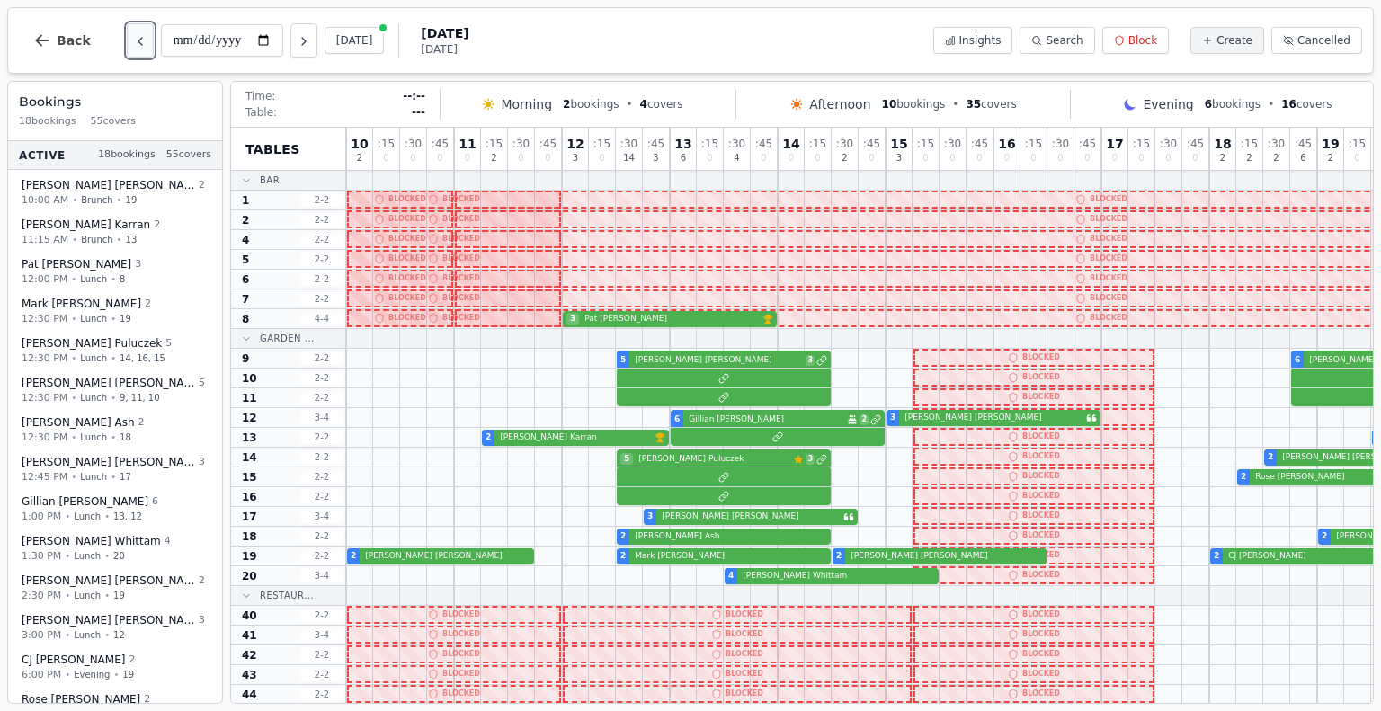
click at [138, 42] on icon "Previous day" at bounding box center [140, 41] width 14 height 14
type input "**********"
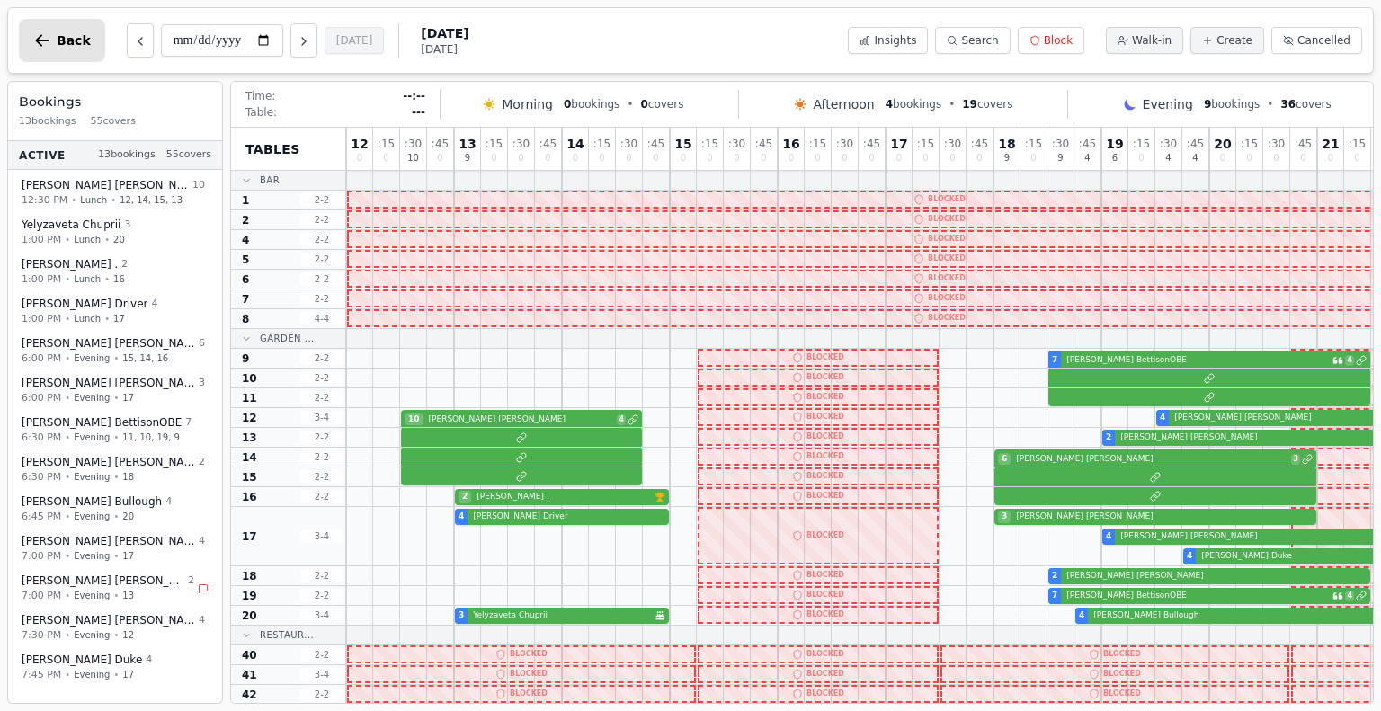
click at [35, 41] on icon "button" at bounding box center [42, 40] width 18 height 18
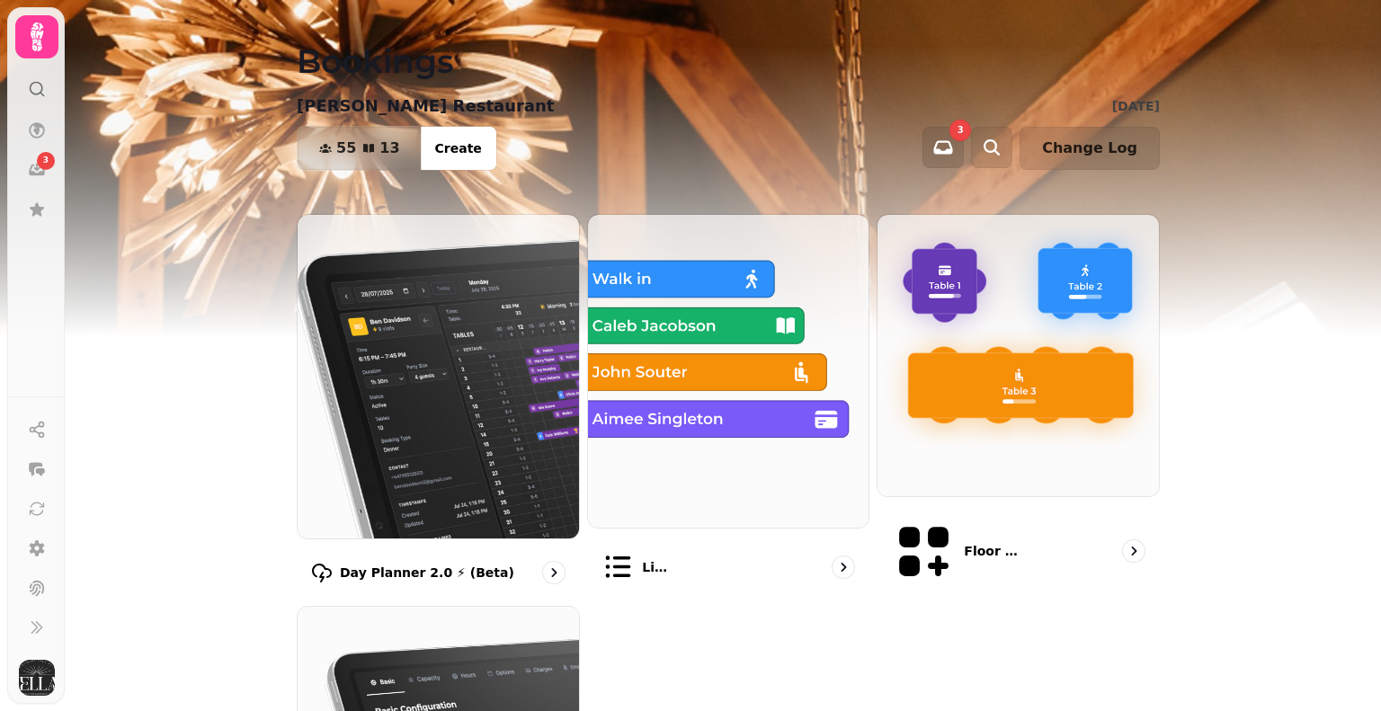
click at [38, 85] on icon at bounding box center [37, 89] width 18 height 18
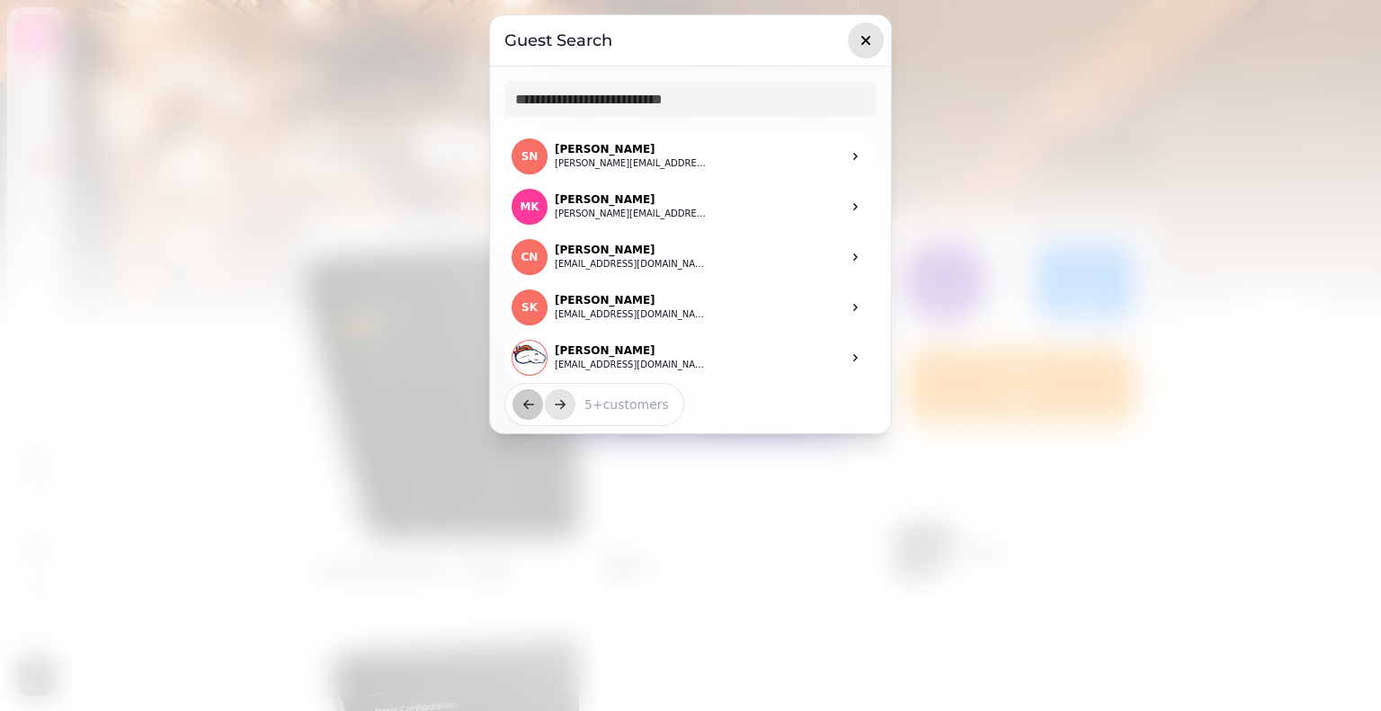
click at [871, 37] on icon "button" at bounding box center [866, 40] width 18 height 18
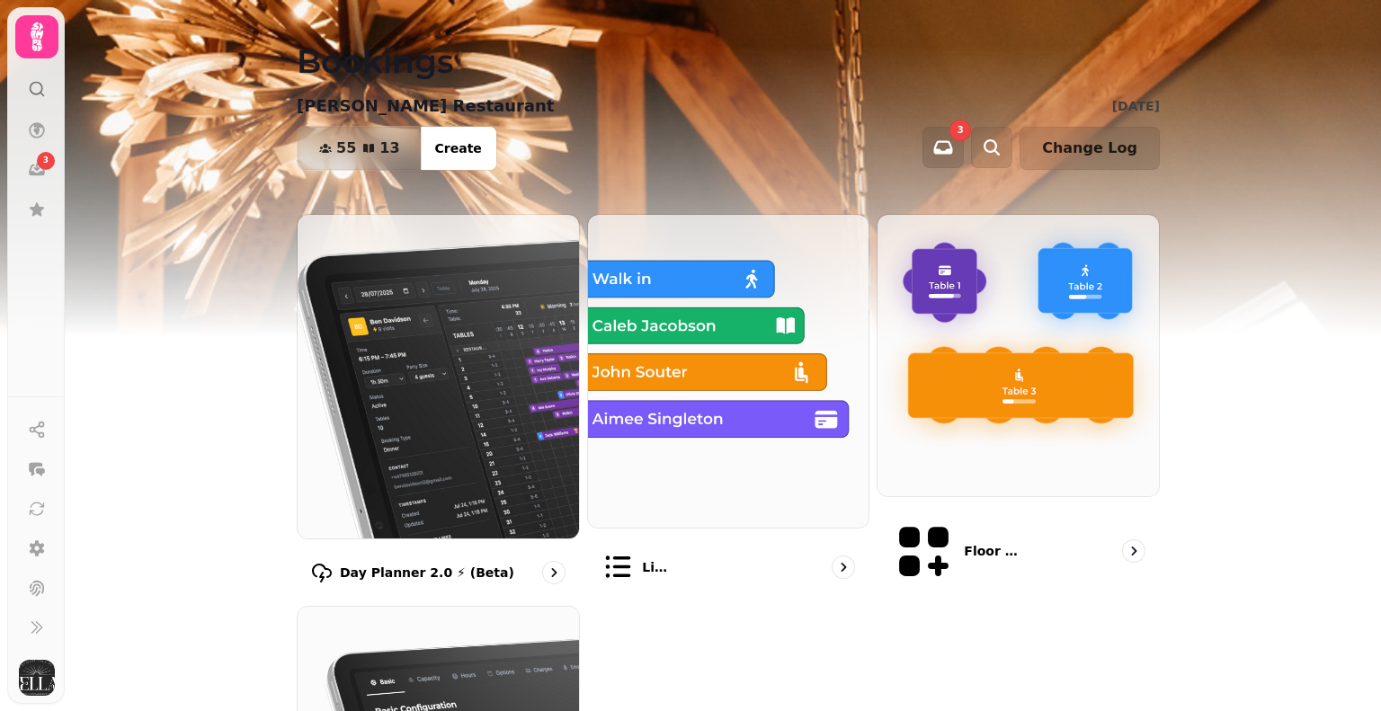
click at [23, 37] on icon at bounding box center [37, 37] width 36 height 36
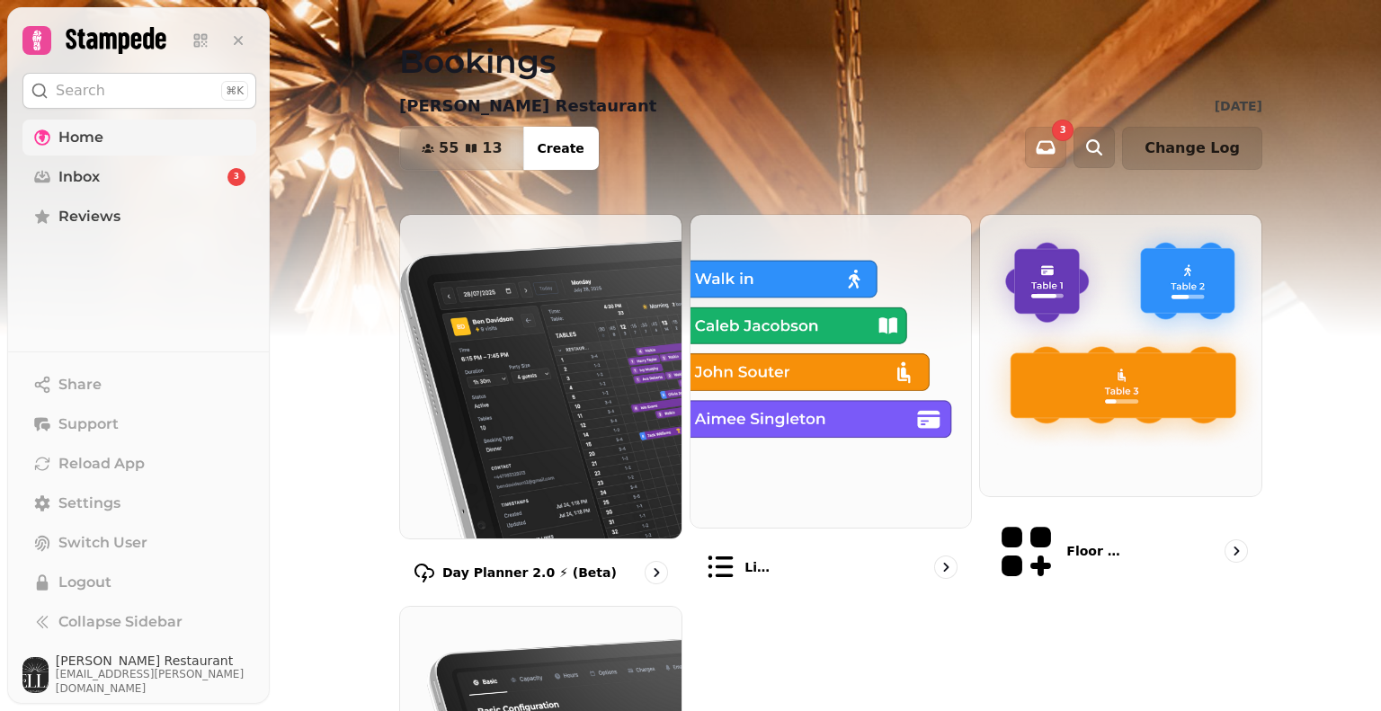
click at [51, 147] on link "Home" at bounding box center [139, 138] width 234 height 36
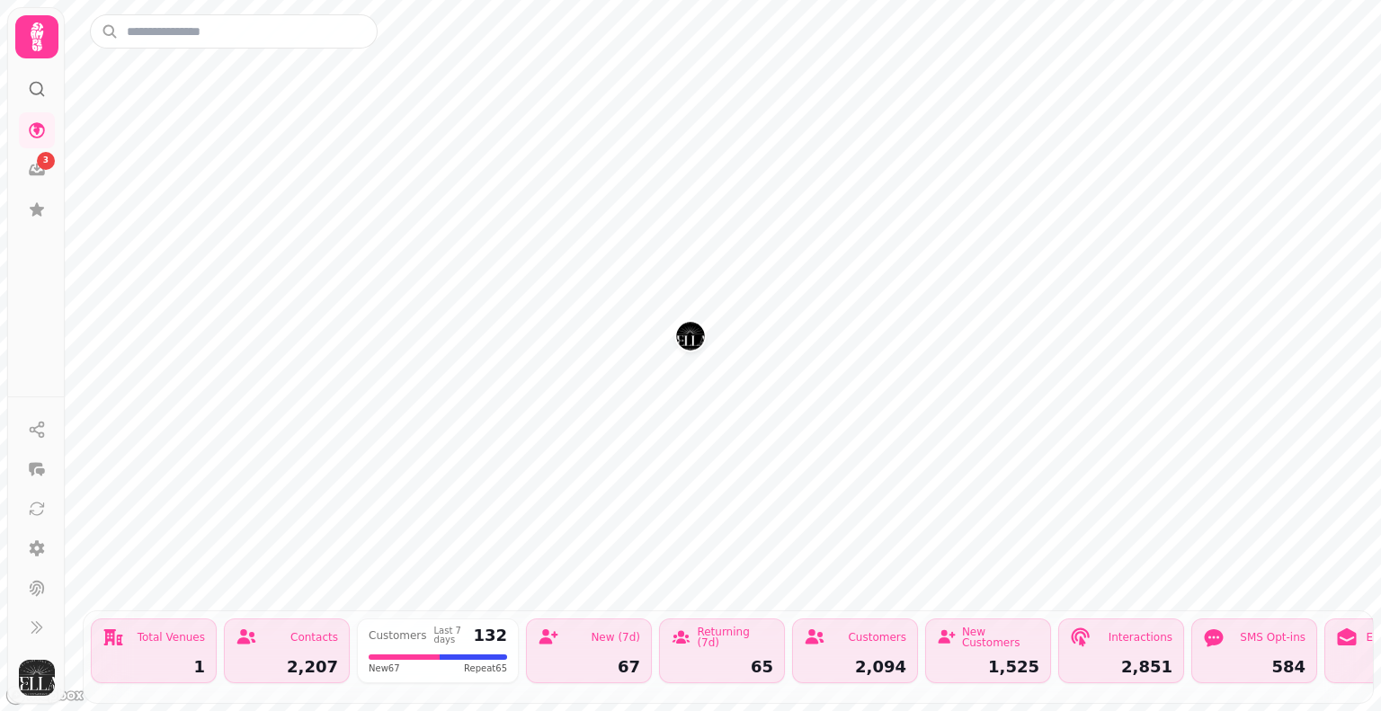
click at [682, 326] on img "Kellas Restaurant" at bounding box center [690, 336] width 28 height 28
click at [678, 311] on img "Kellas Restaurant" at bounding box center [681, 310] width 28 height 28
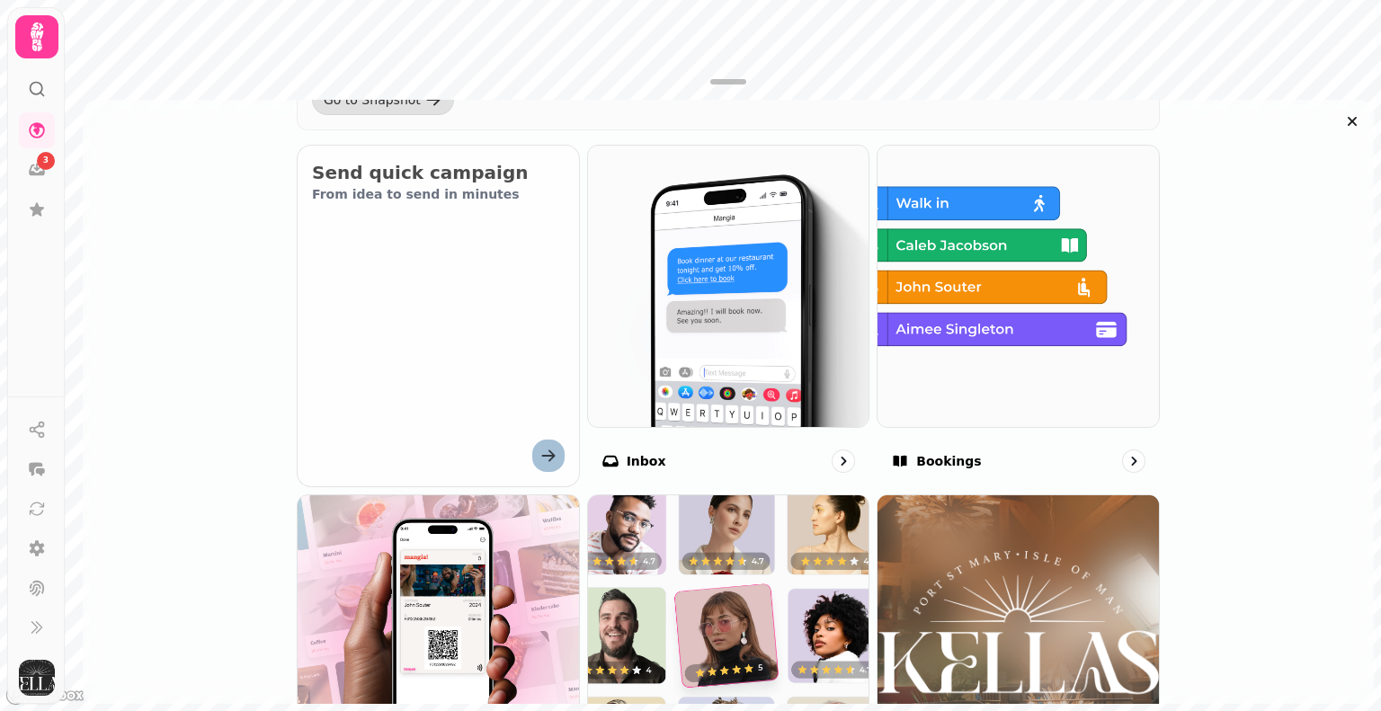
scroll to position [651, 0]
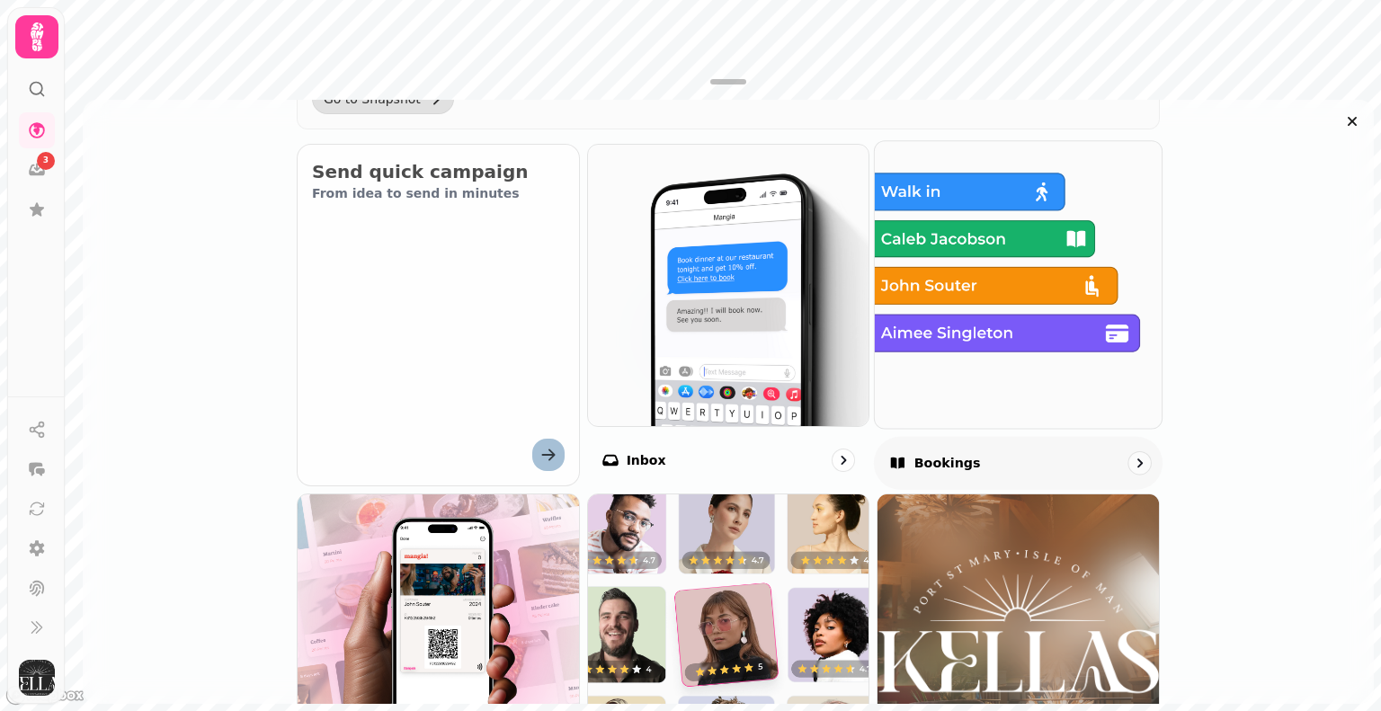
click at [972, 449] on div "Bookings" at bounding box center [1018, 462] width 289 height 53
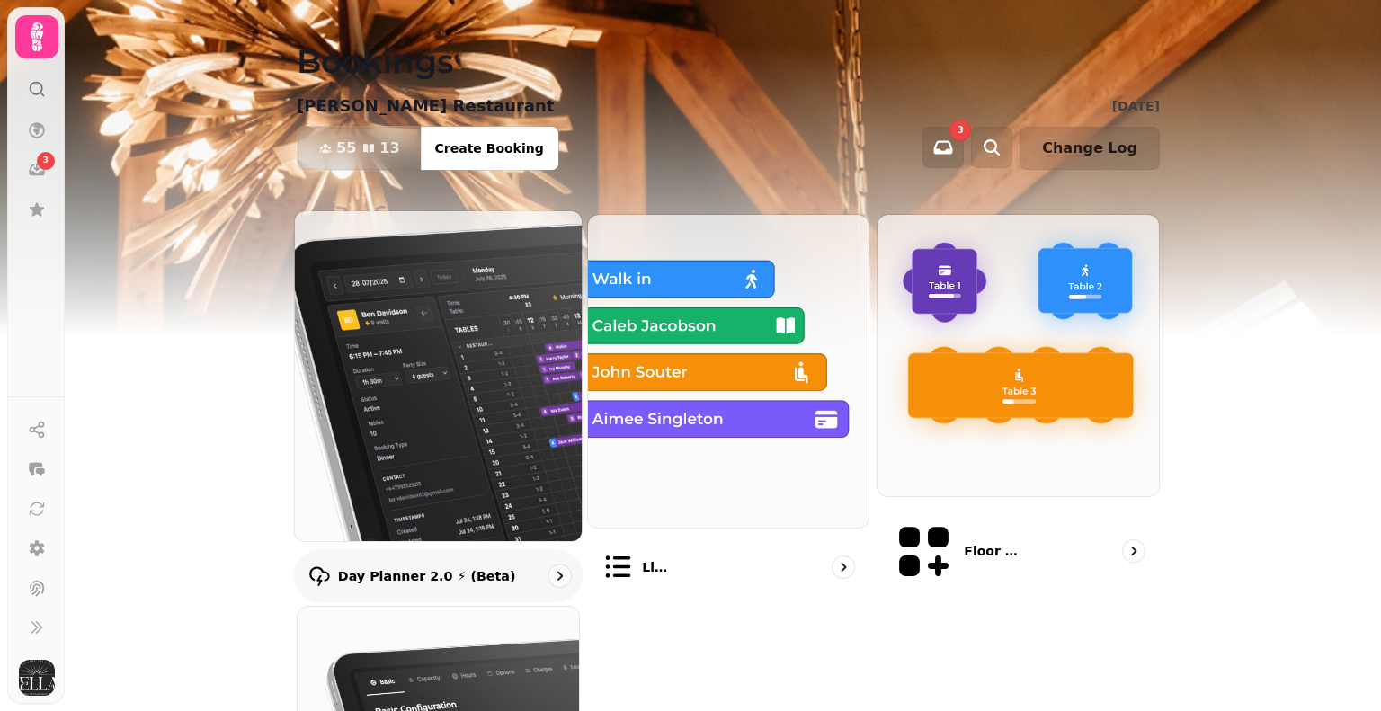
click at [489, 390] on img at bounding box center [437, 375] width 315 height 363
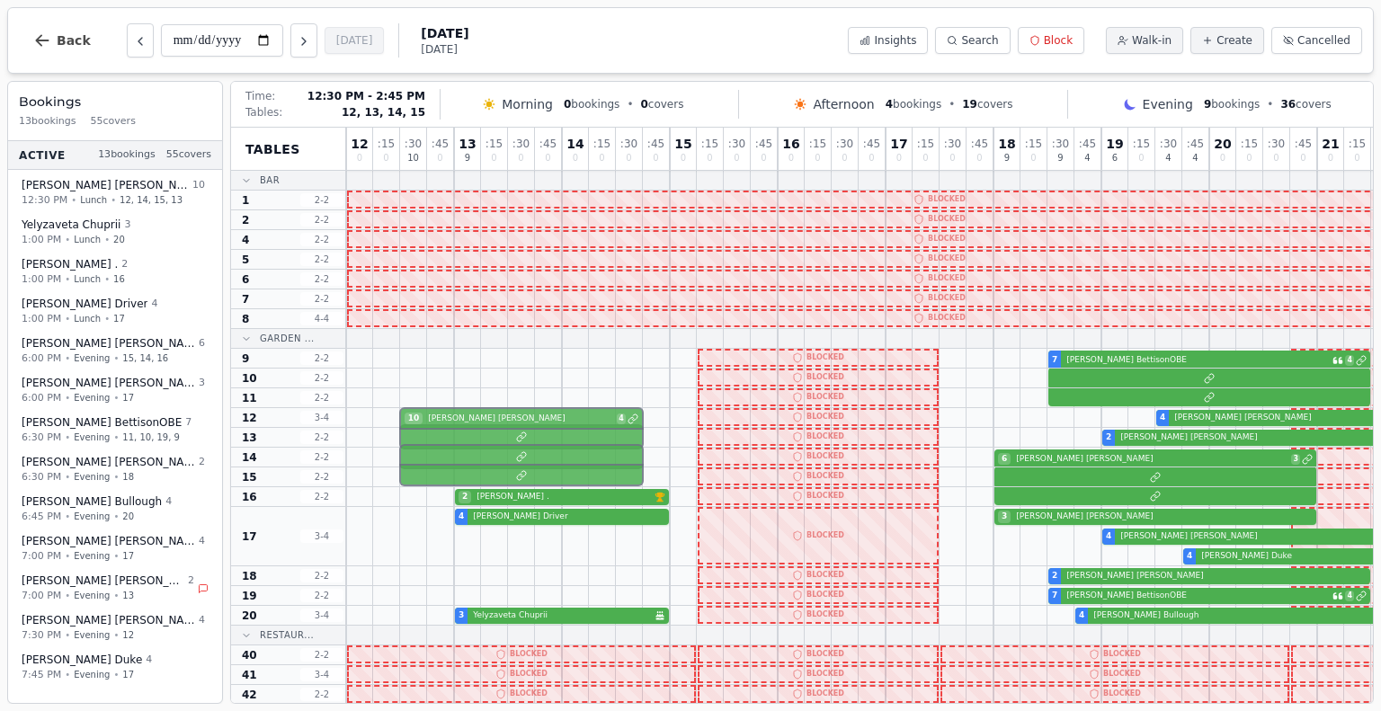
click at [519, 429] on div "2 Rosemarie Fornek Has conversation thread" at bounding box center [939, 438] width 1186 height 20
select select "****"
select select "**"
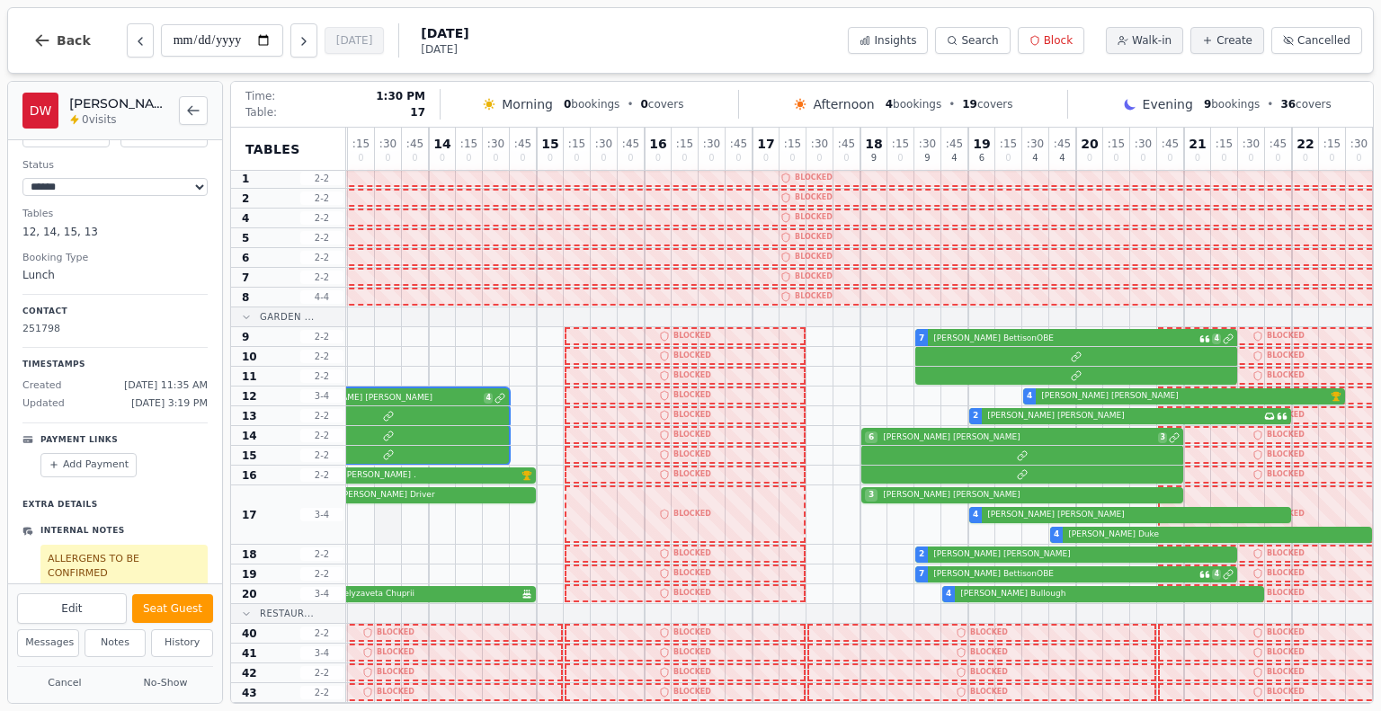
scroll to position [22, 164]
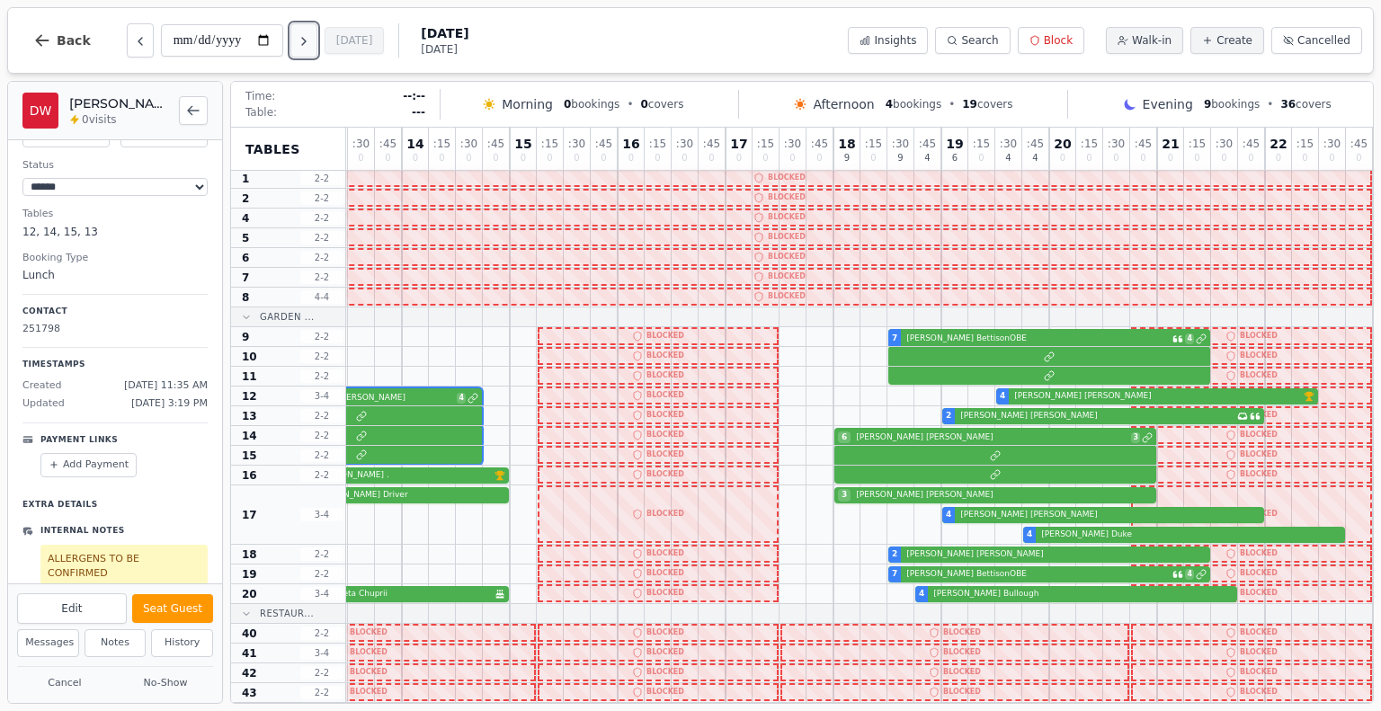
click at [308, 43] on icon "Next day" at bounding box center [304, 41] width 14 height 14
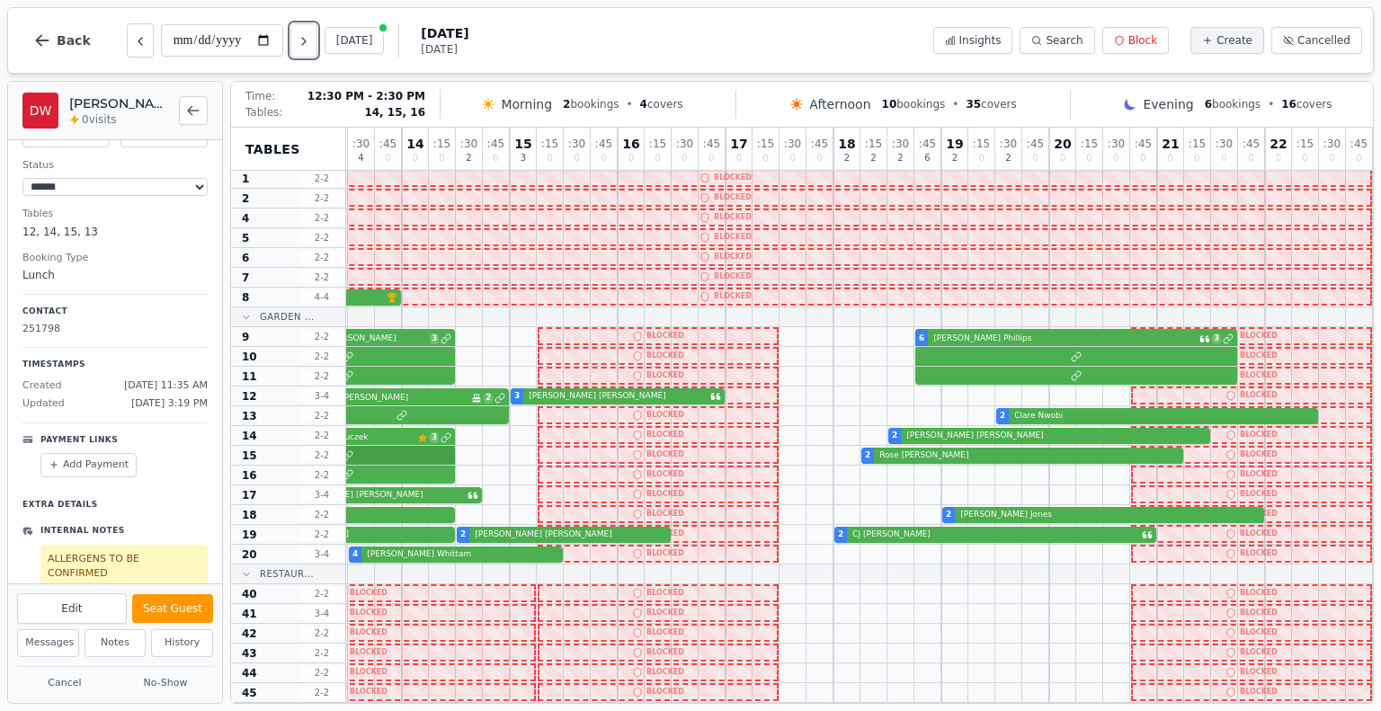
scroll to position [22, 370]
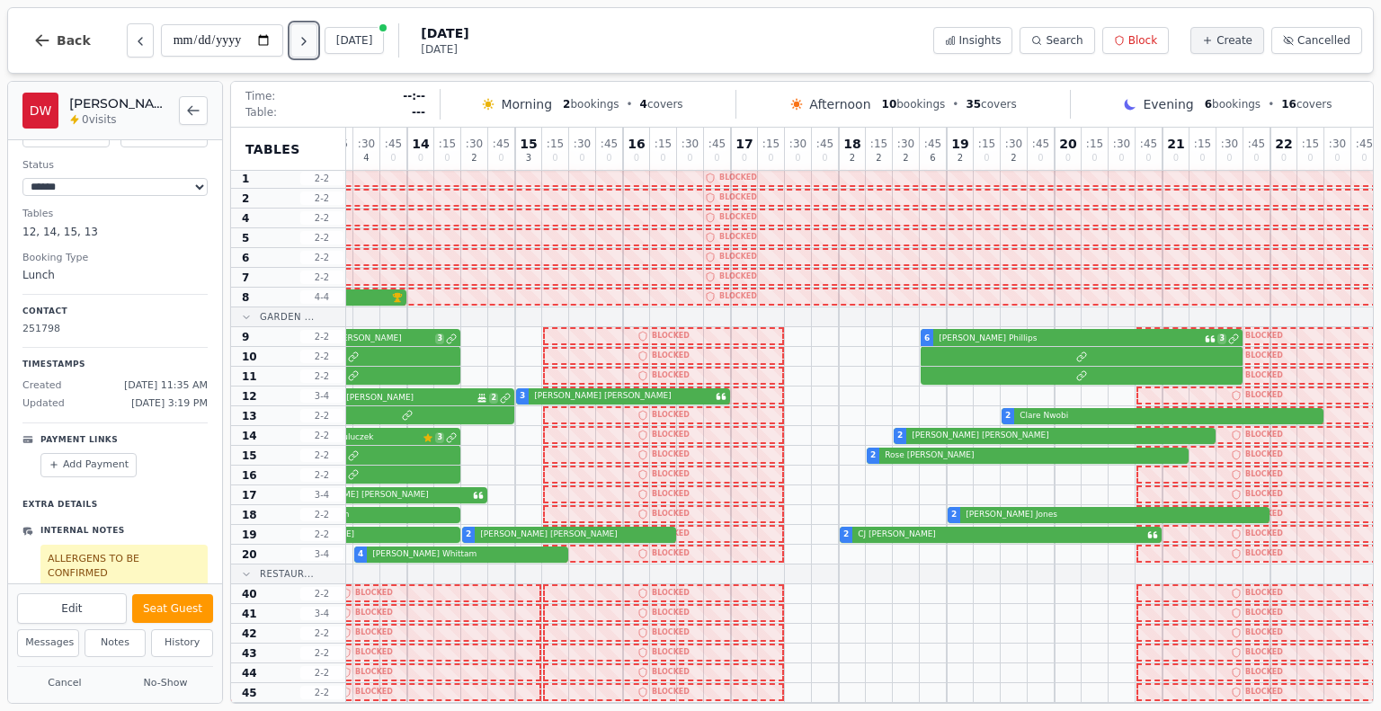
click at [313, 41] on button "Next day" at bounding box center [303, 40] width 27 height 34
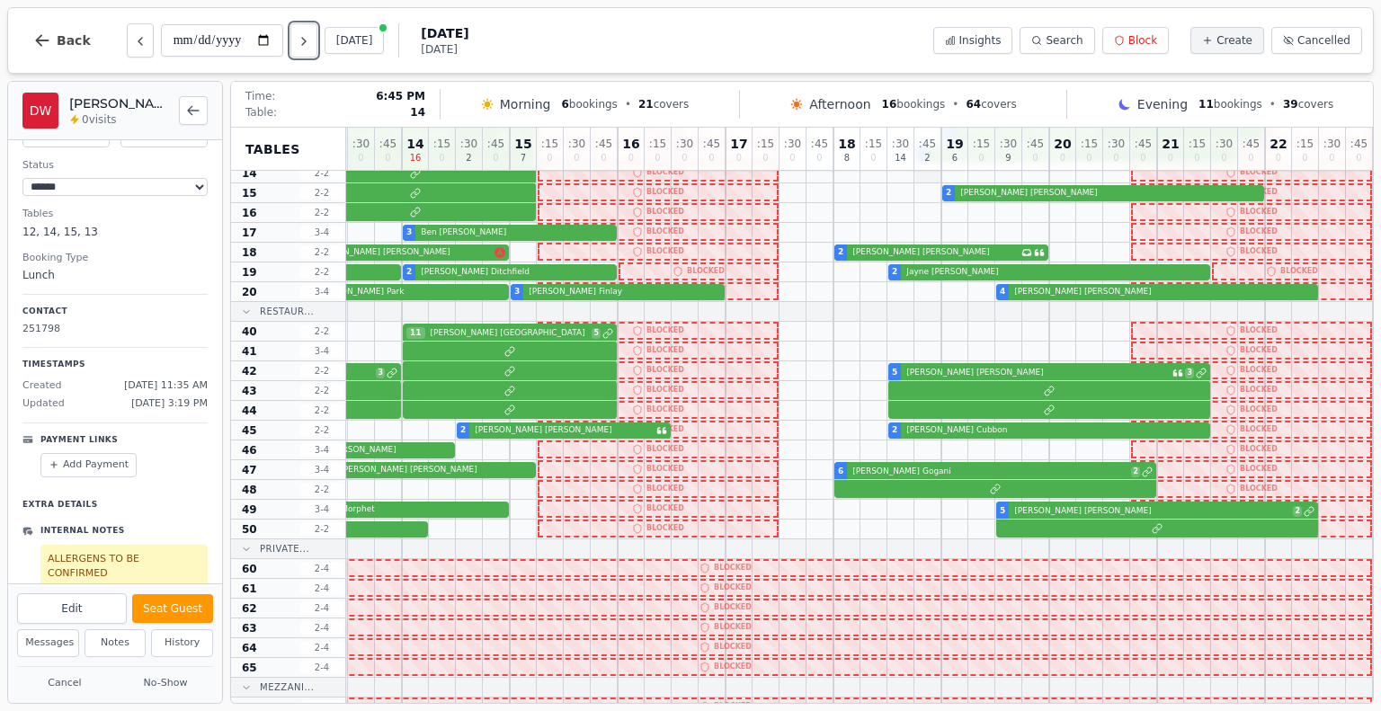
scroll to position [280, 496]
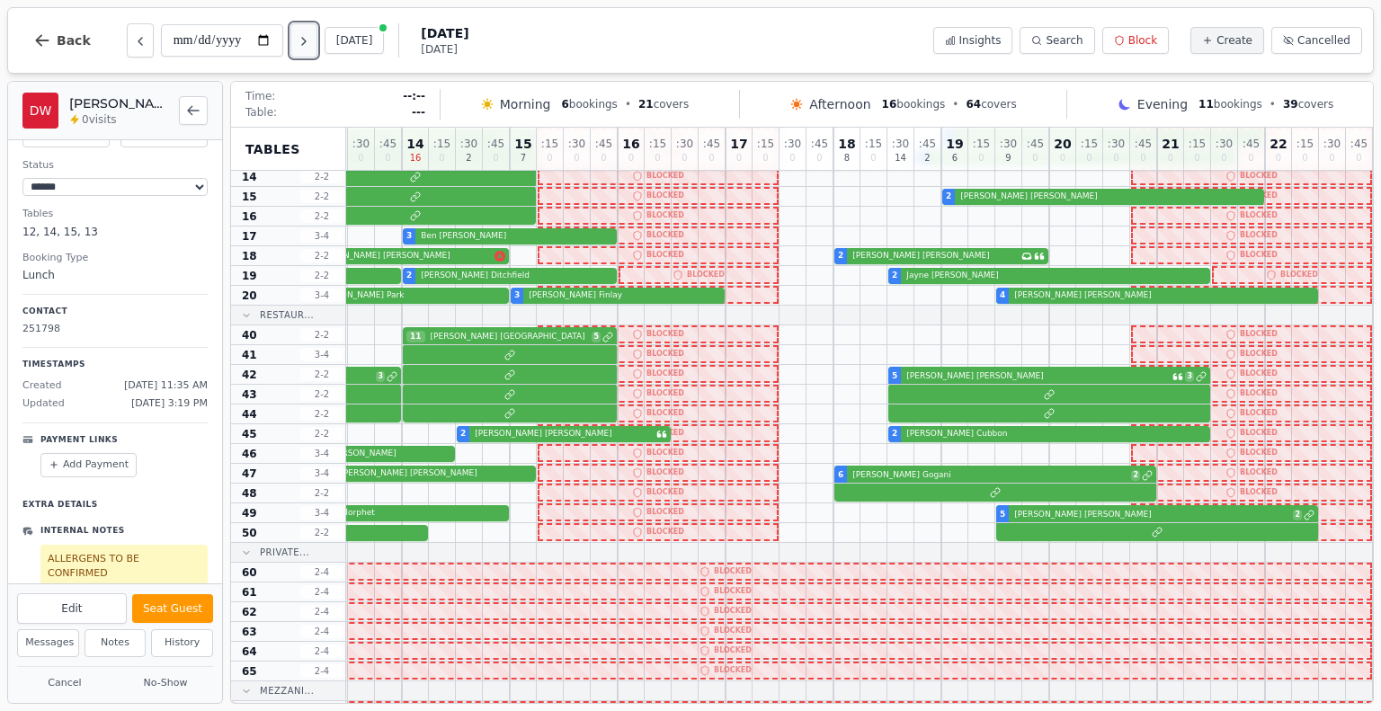
click at [302, 49] on icon "Next day" at bounding box center [304, 41] width 14 height 14
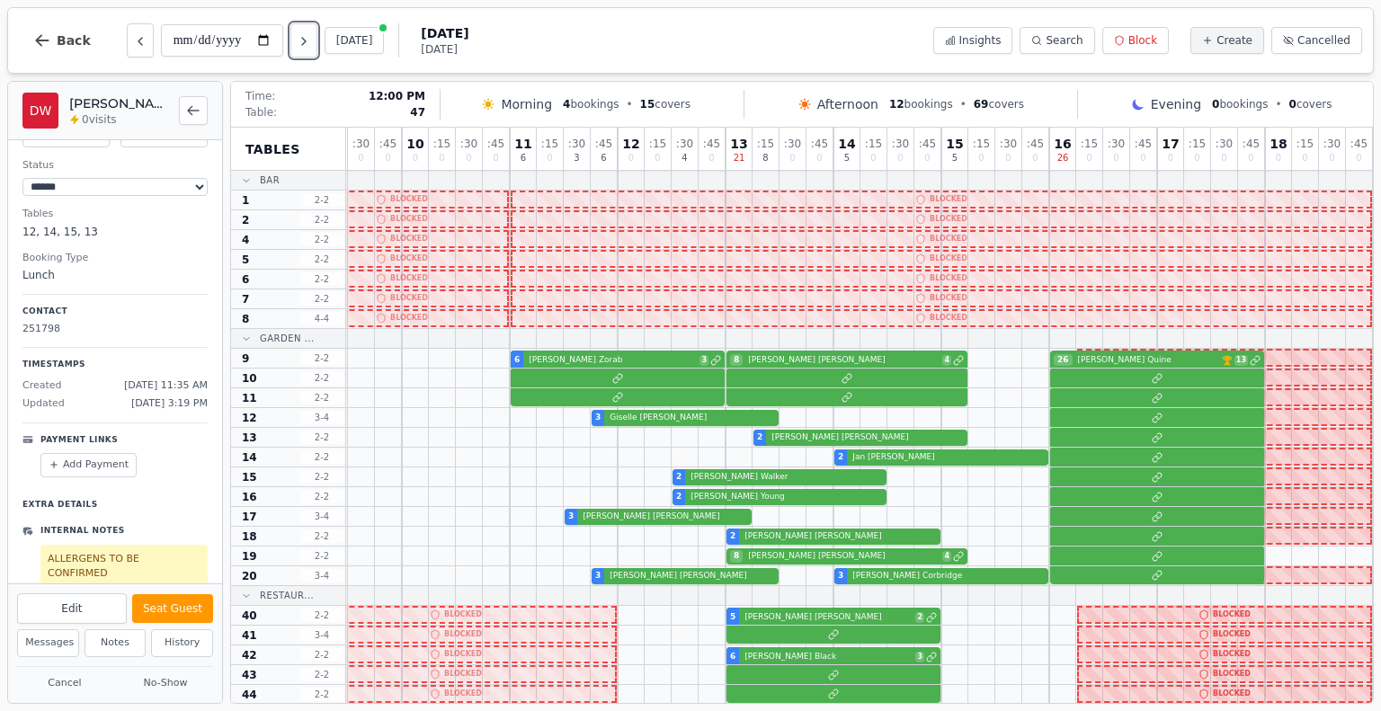
scroll to position [0, 65]
click at [1107, 401] on div at bounding box center [833, 398] width 1079 height 20
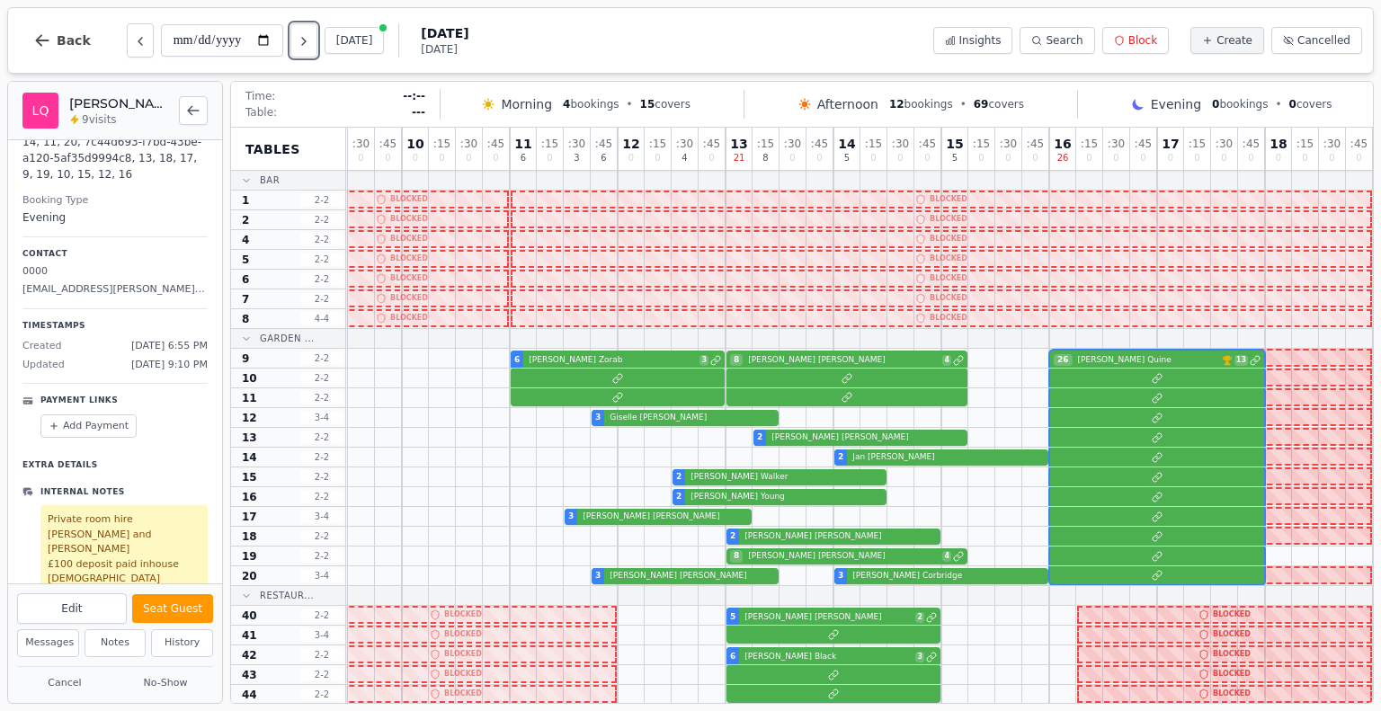
scroll to position [244, 0]
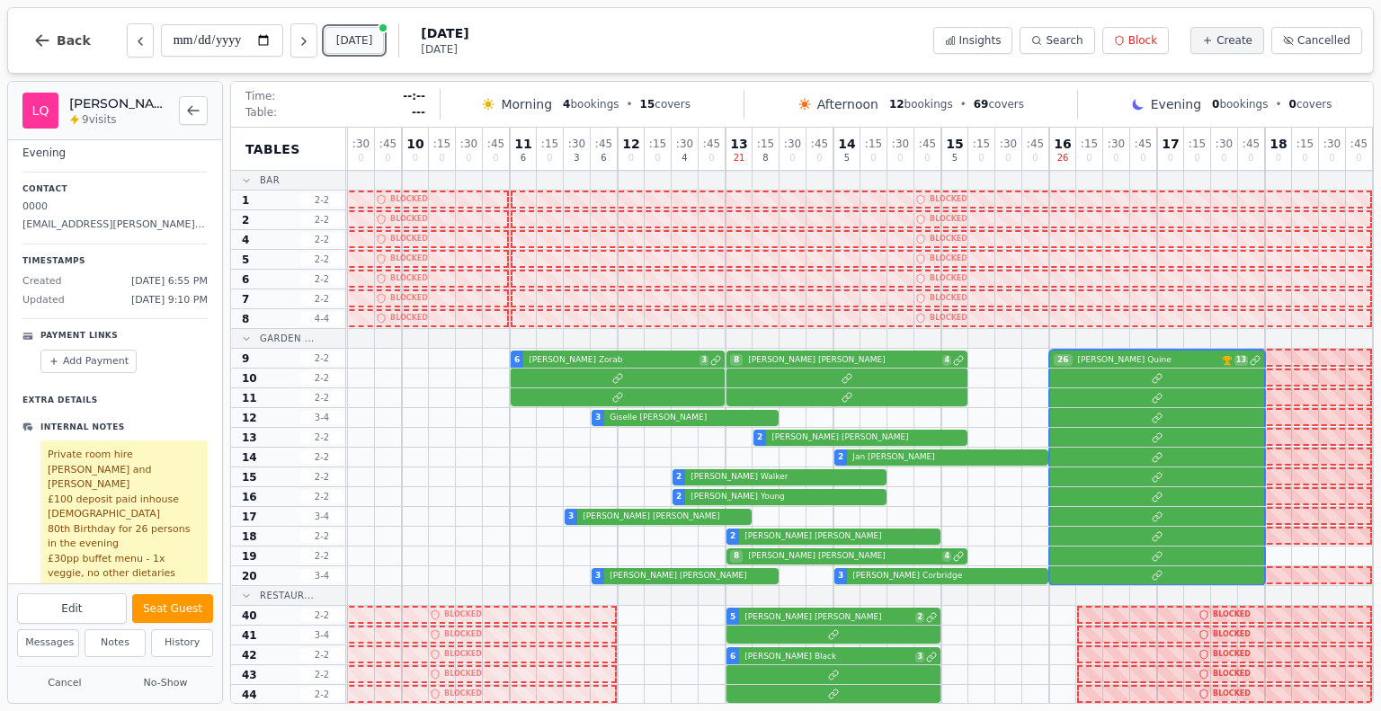
click at [345, 45] on button "[DATE]" at bounding box center [354, 40] width 60 height 27
type input "**********"
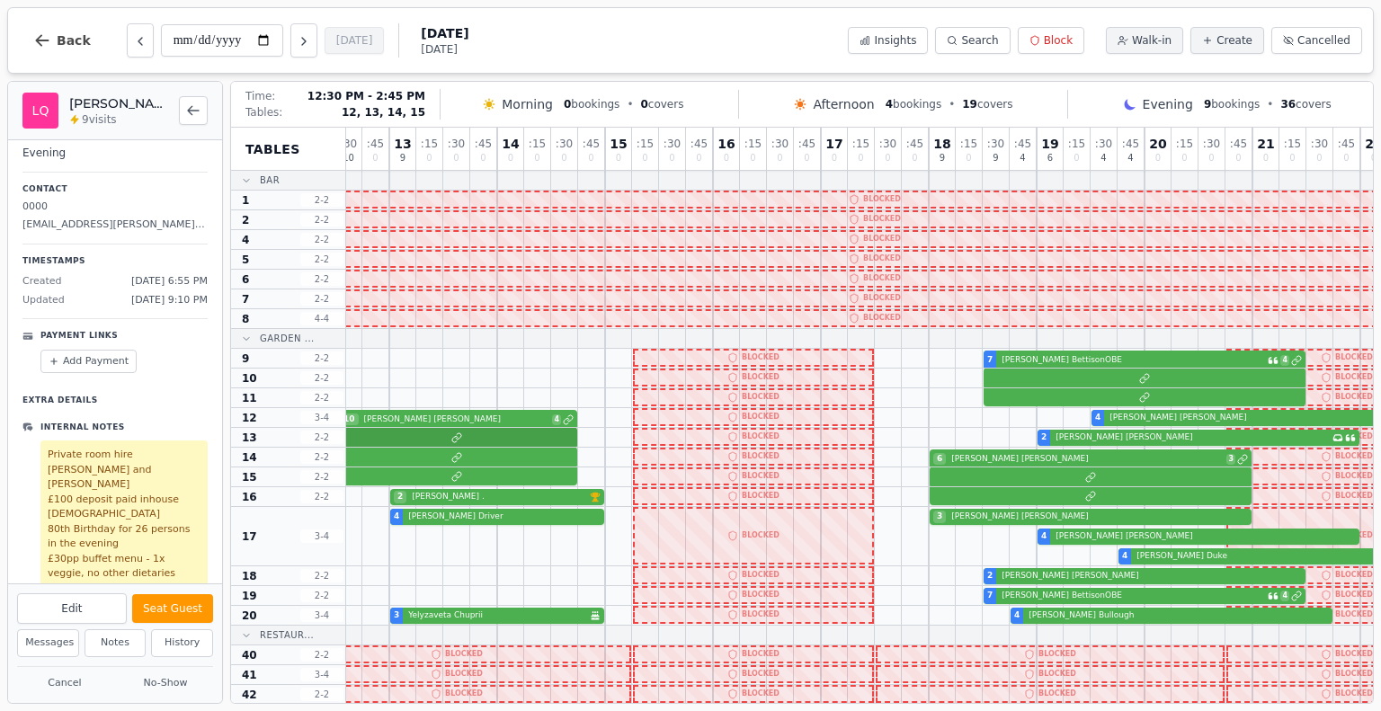
click at [421, 433] on div "2 Rosemarie Fornek Has conversation thread" at bounding box center [874, 438] width 1186 height 20
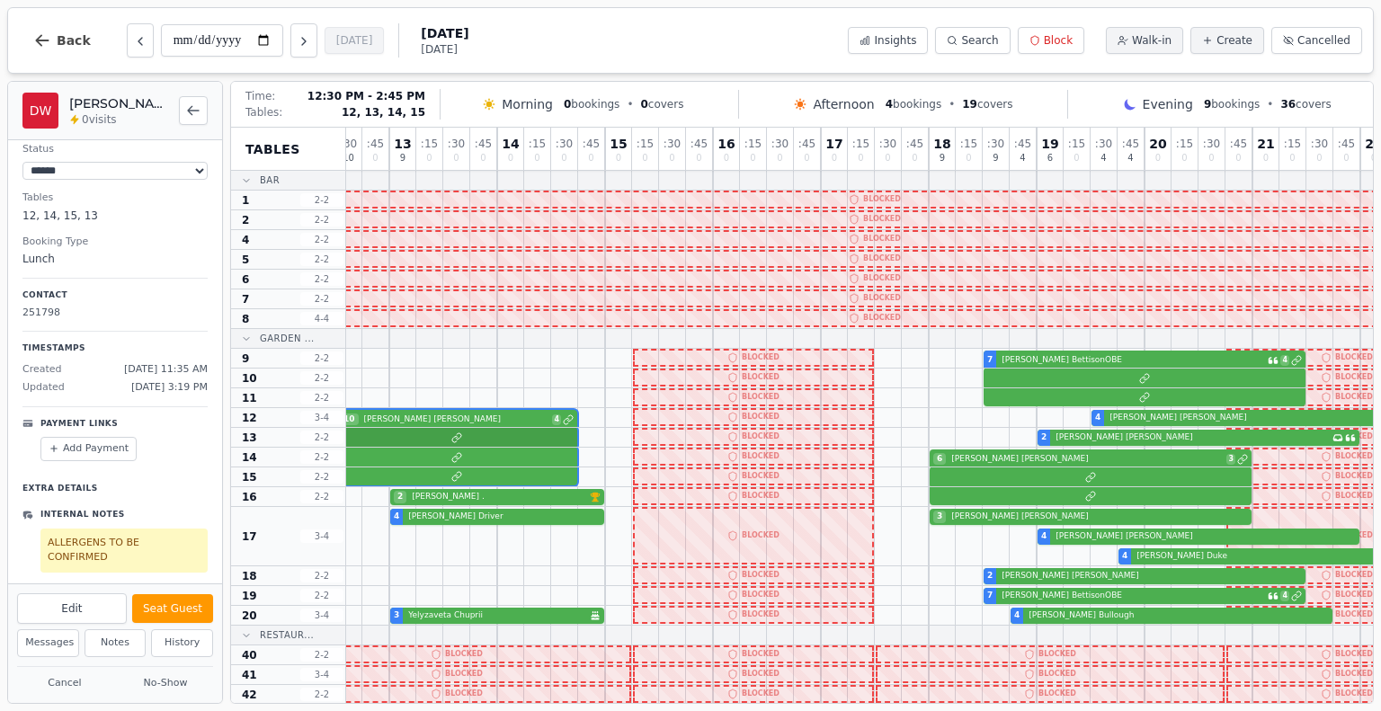
scroll to position [89, 0]
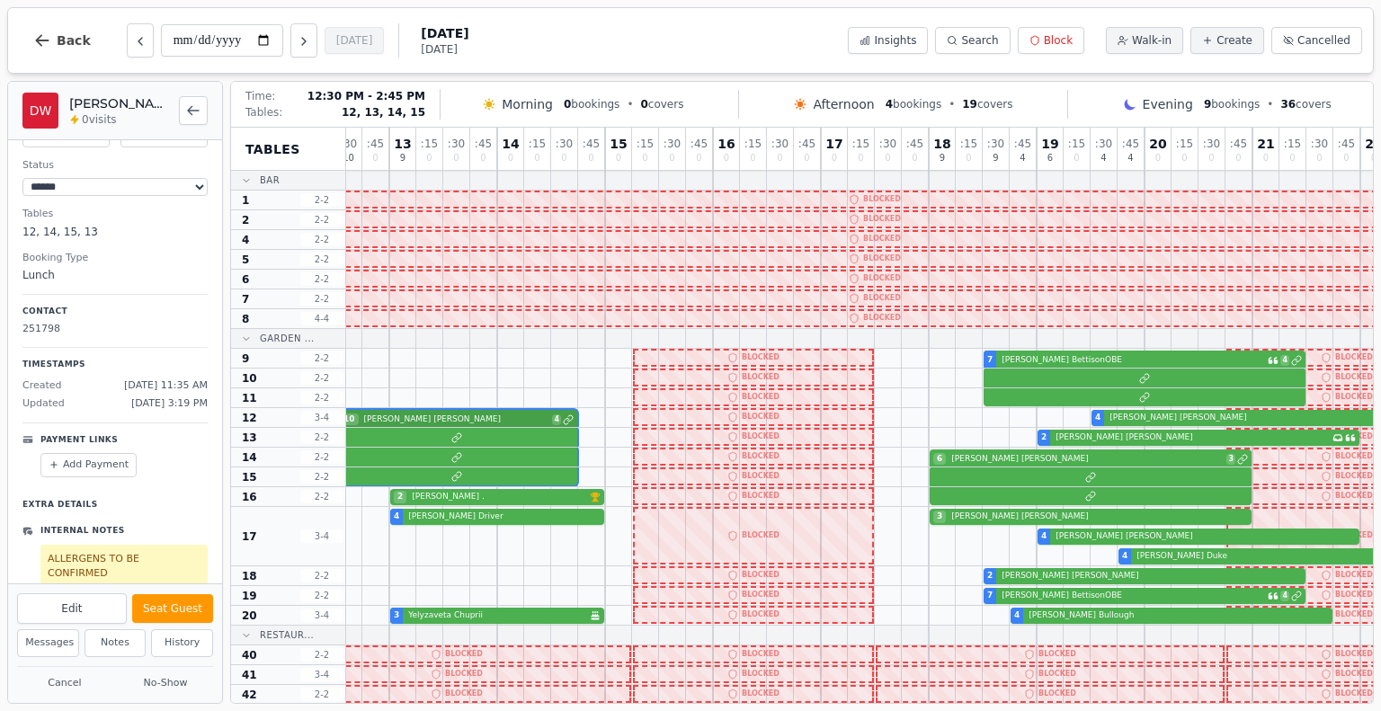
click at [421, 422] on div "10 Diana Wilkinson 4 4 Nigel Taylor VIP customer (5 visits)" at bounding box center [874, 418] width 1186 height 20
click at [411, 418] on div "10 Diana Wilkinson 4 4 Nigel Taylor VIP customer (5 visits)" at bounding box center [874, 418] width 1186 height 20
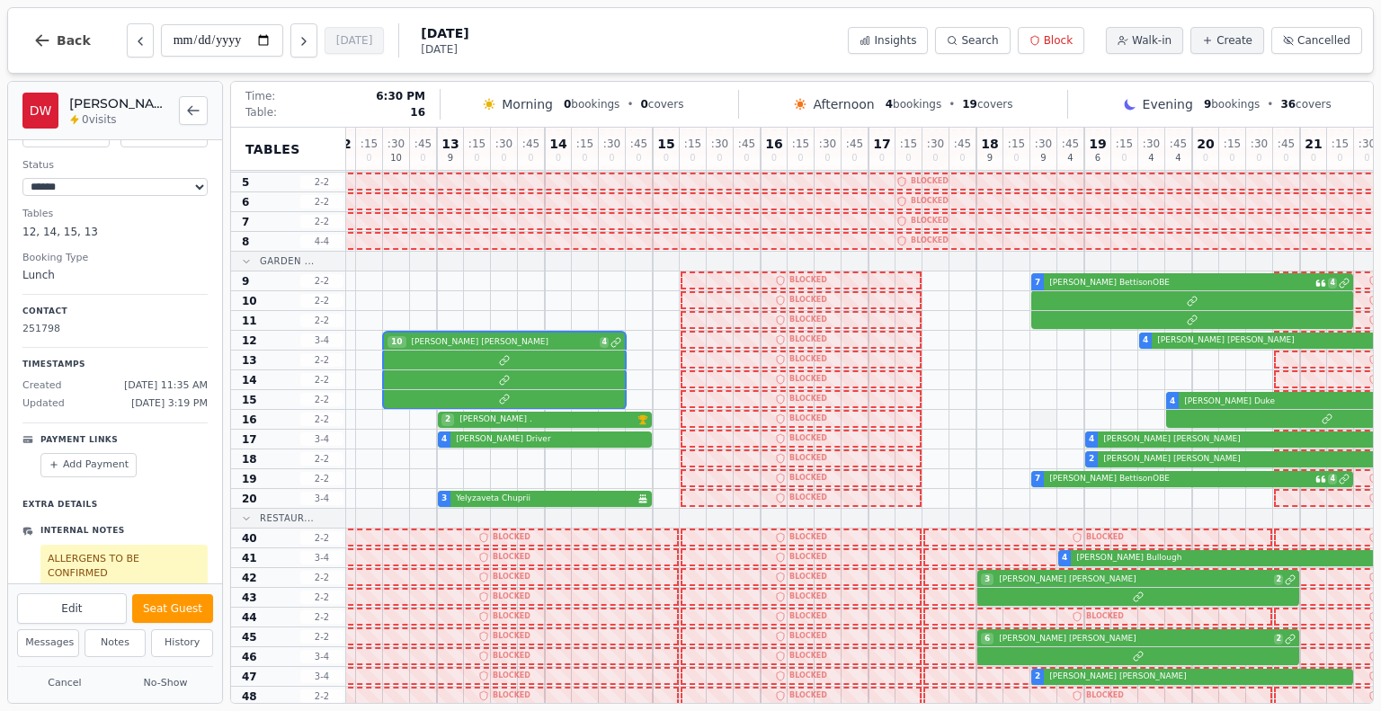
scroll to position [77, 8]
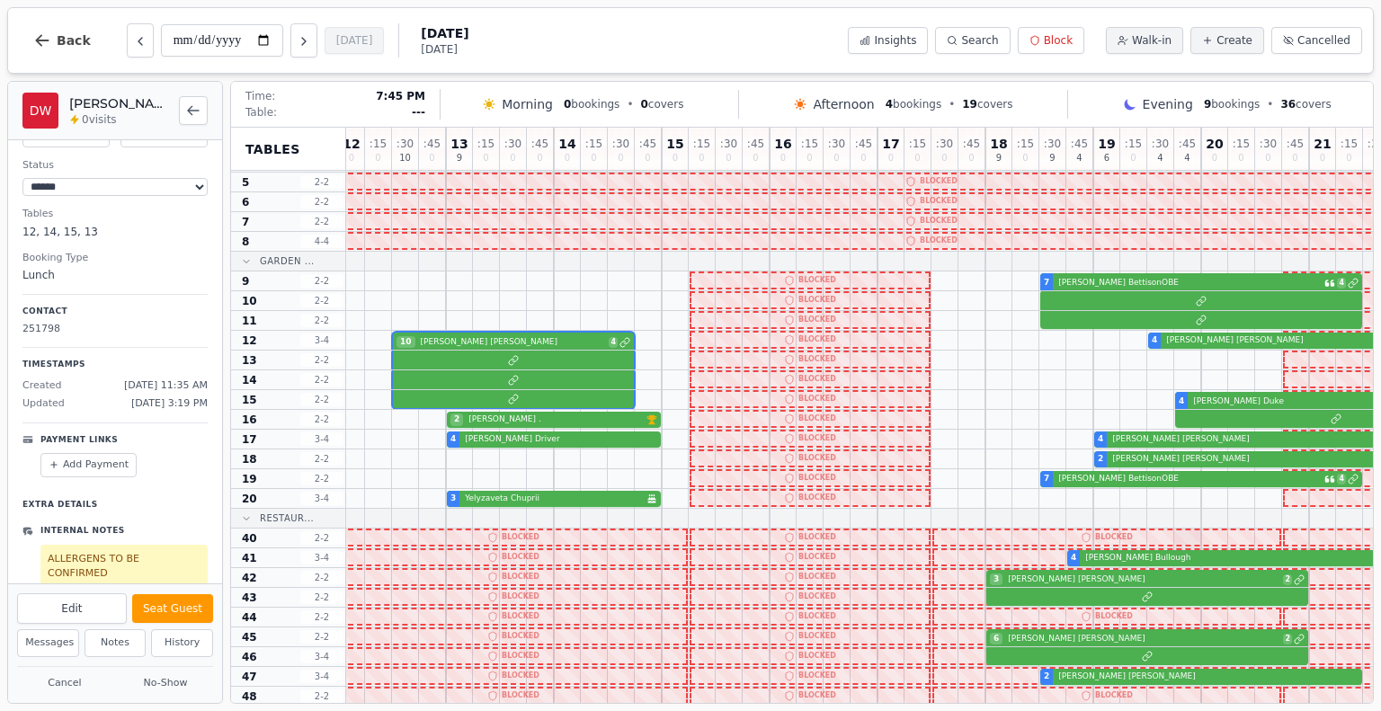
click at [1179, 536] on div at bounding box center [1187, 537] width 27 height 19
select select "****"
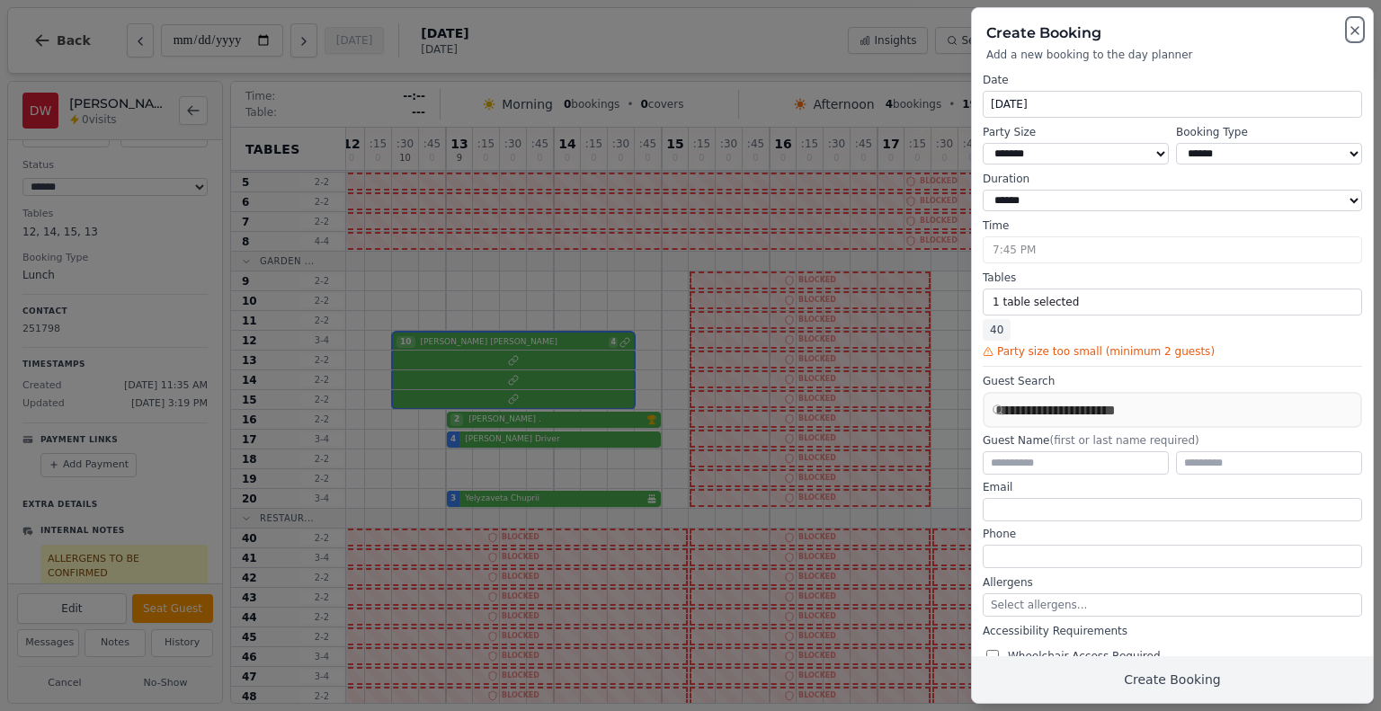
click at [1354, 24] on button "Close" at bounding box center [1354, 30] width 14 height 22
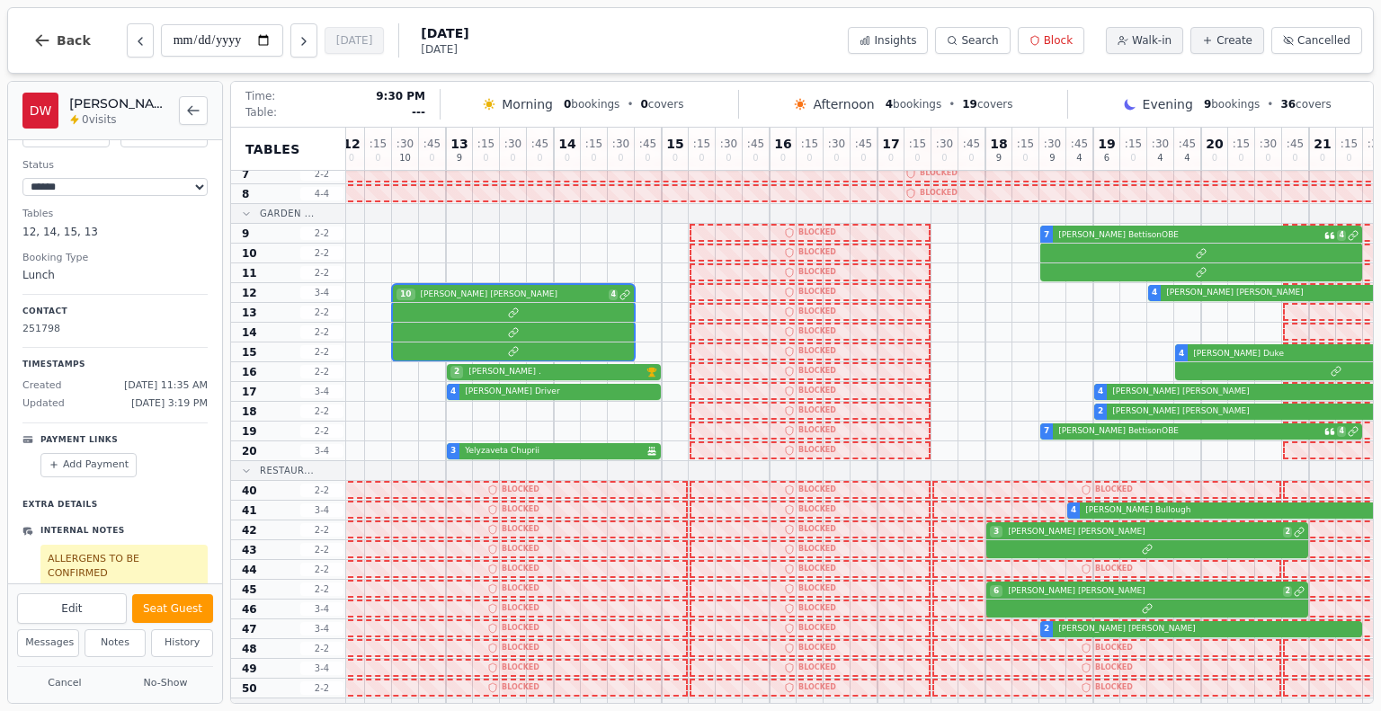
scroll to position [127, 8]
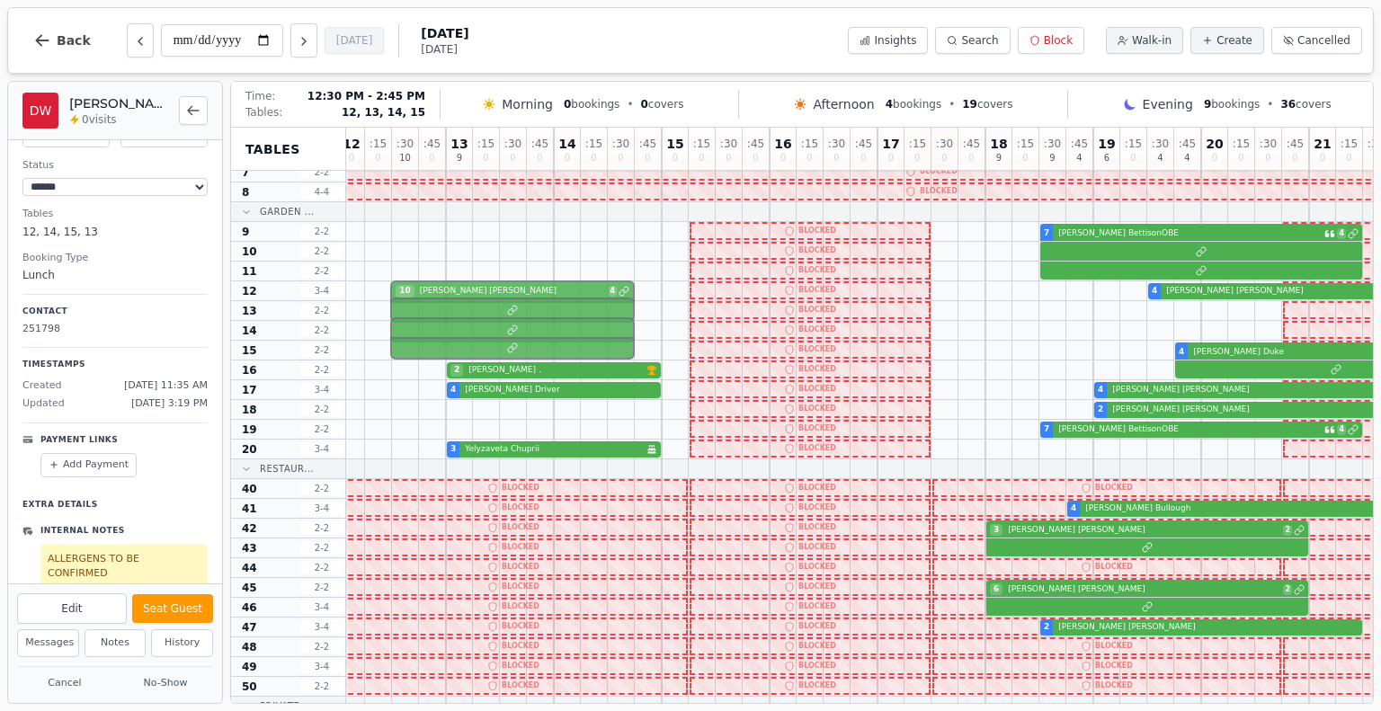
click at [503, 294] on div "10 Diana Wilkinson 4 4 Nigel Taylor VIP customer (5 visits)" at bounding box center [931, 291] width 1186 height 20
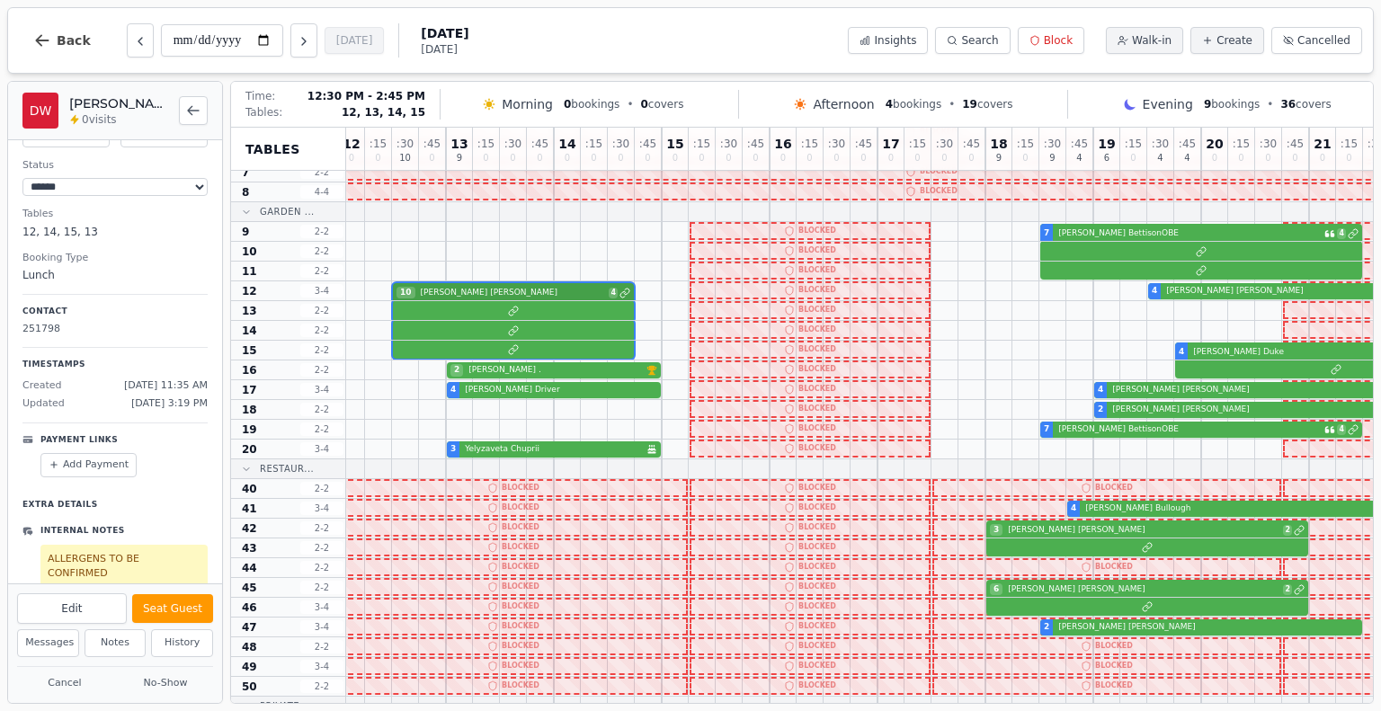
click at [413, 283] on div "10 Diana Wilkinson 4 4 Nigel Taylor VIP customer (5 visits)" at bounding box center [931, 291] width 1186 height 20
click at [93, 614] on button "Edit" at bounding box center [72, 608] width 110 height 31
select select "**"
select select "**********"
select select "****"
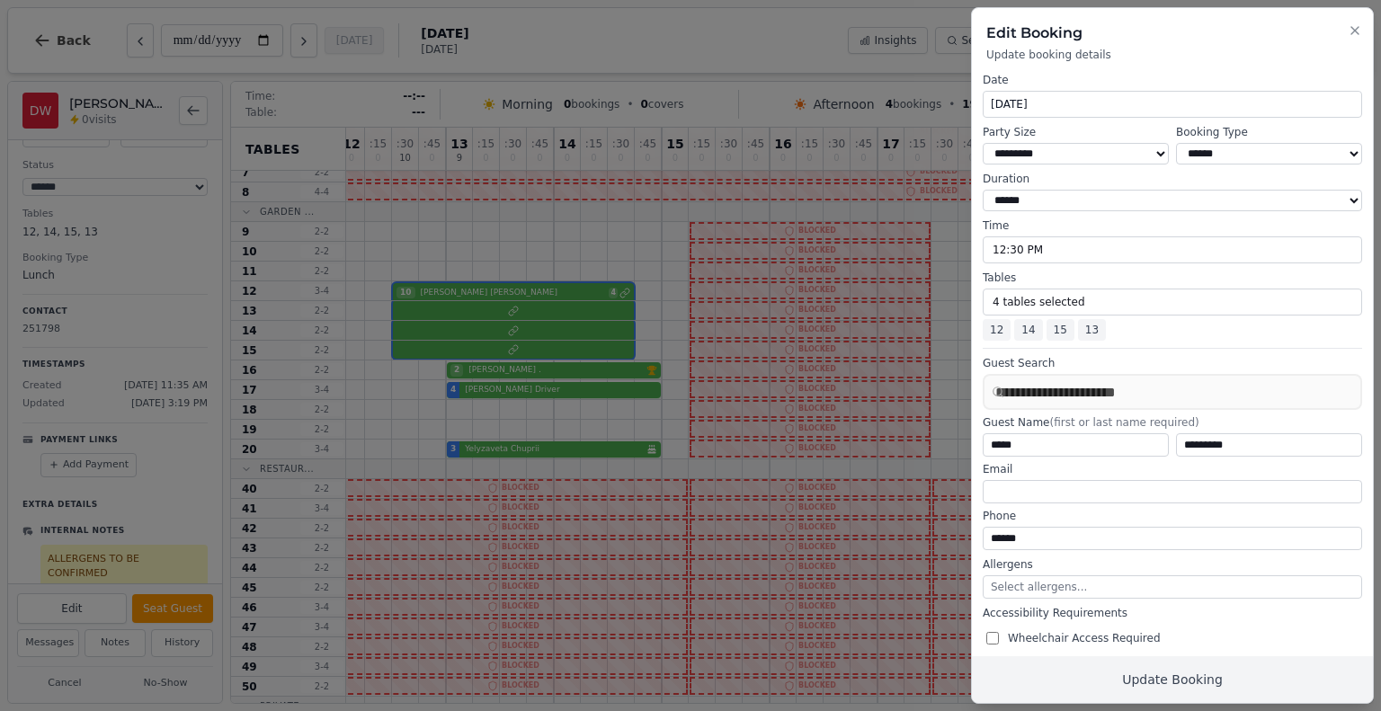
click at [992, 337] on span "12" at bounding box center [996, 330] width 28 height 22
click at [1008, 300] on button "4 tables selected" at bounding box center [1171, 302] width 379 height 27
select select "**********"
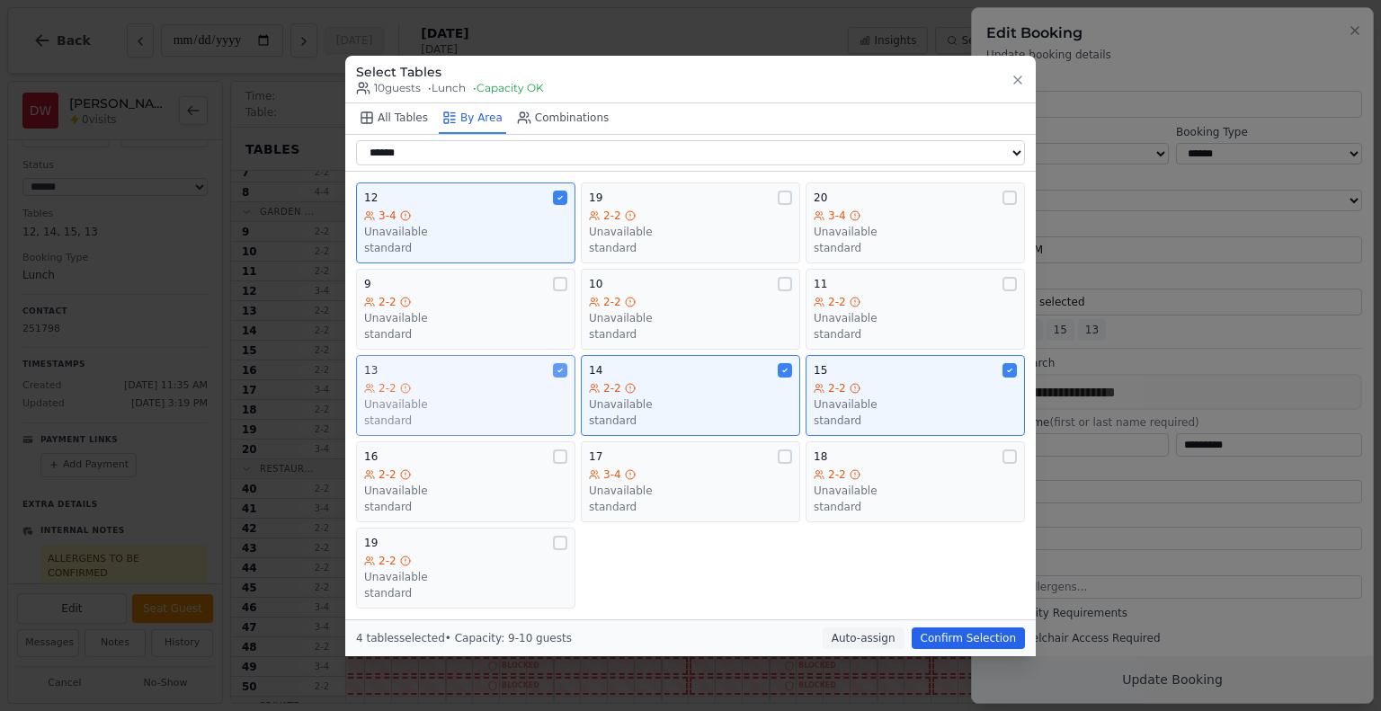
drag, startPoint x: 562, startPoint y: 195, endPoint x: 546, endPoint y: 372, distance: 177.7
drag, startPoint x: 546, startPoint y: 372, endPoint x: 488, endPoint y: 377, distance: 58.6
drag, startPoint x: 488, startPoint y: 377, endPoint x: 488, endPoint y: 390, distance: 13.5
click at [488, 390] on div "2-2" at bounding box center [465, 388] width 203 height 14
drag, startPoint x: 559, startPoint y: 200, endPoint x: 544, endPoint y: 204, distance: 15.9
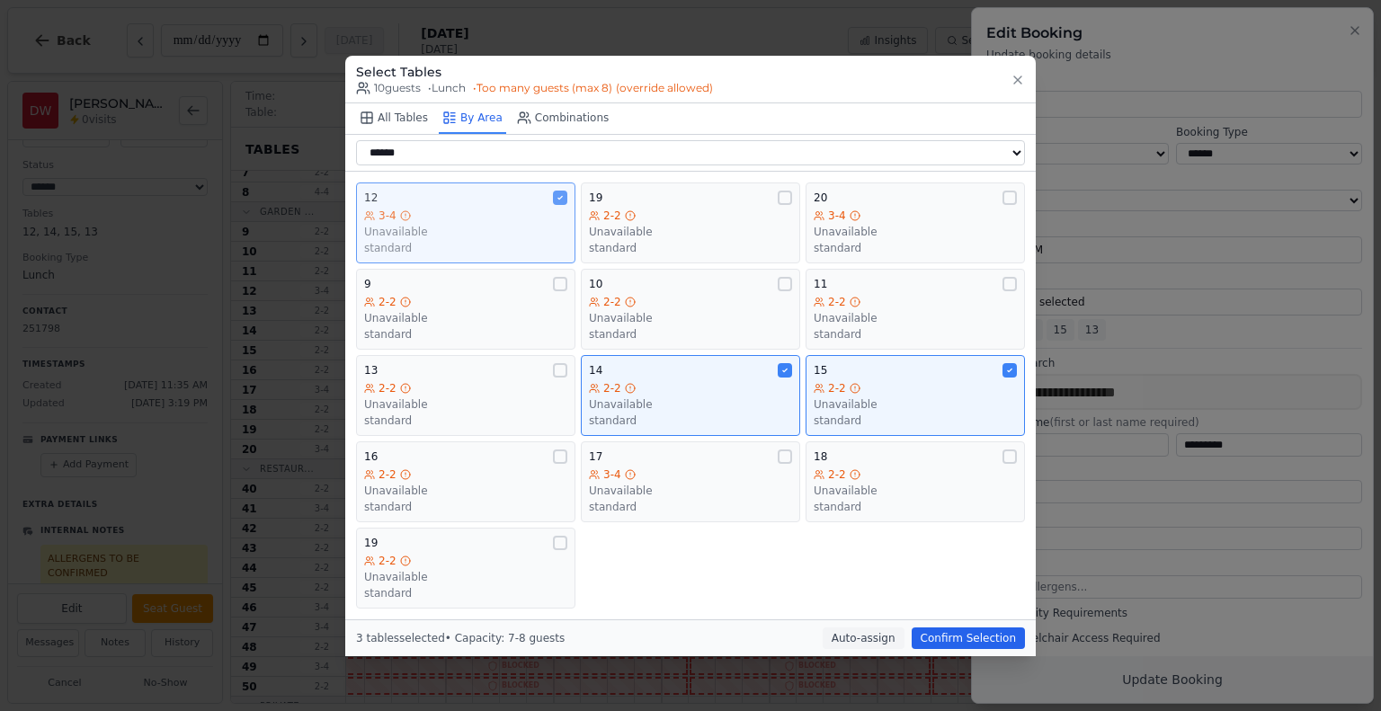
click at [544, 204] on div "12" at bounding box center [465, 198] width 203 height 14
click at [786, 368] on icon at bounding box center [784, 370] width 9 height 9
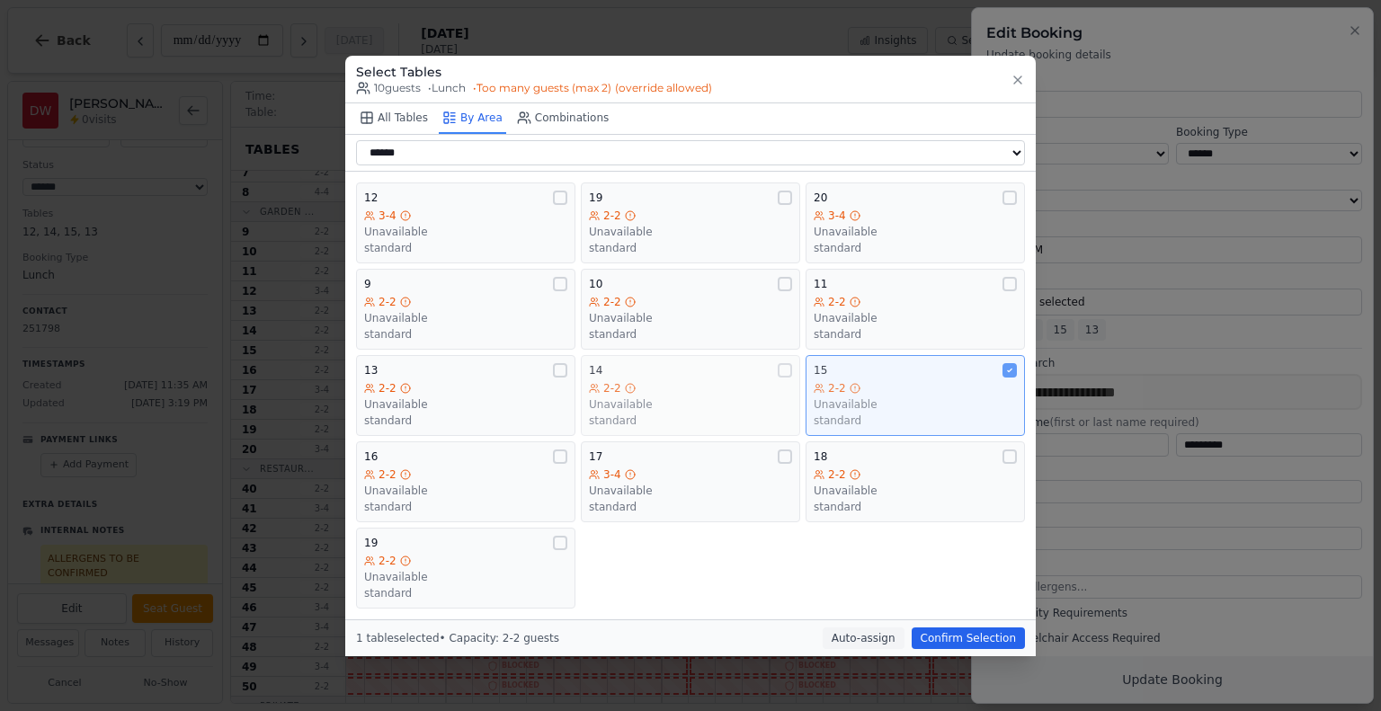
click at [1010, 371] on icon at bounding box center [1009, 370] width 9 height 9
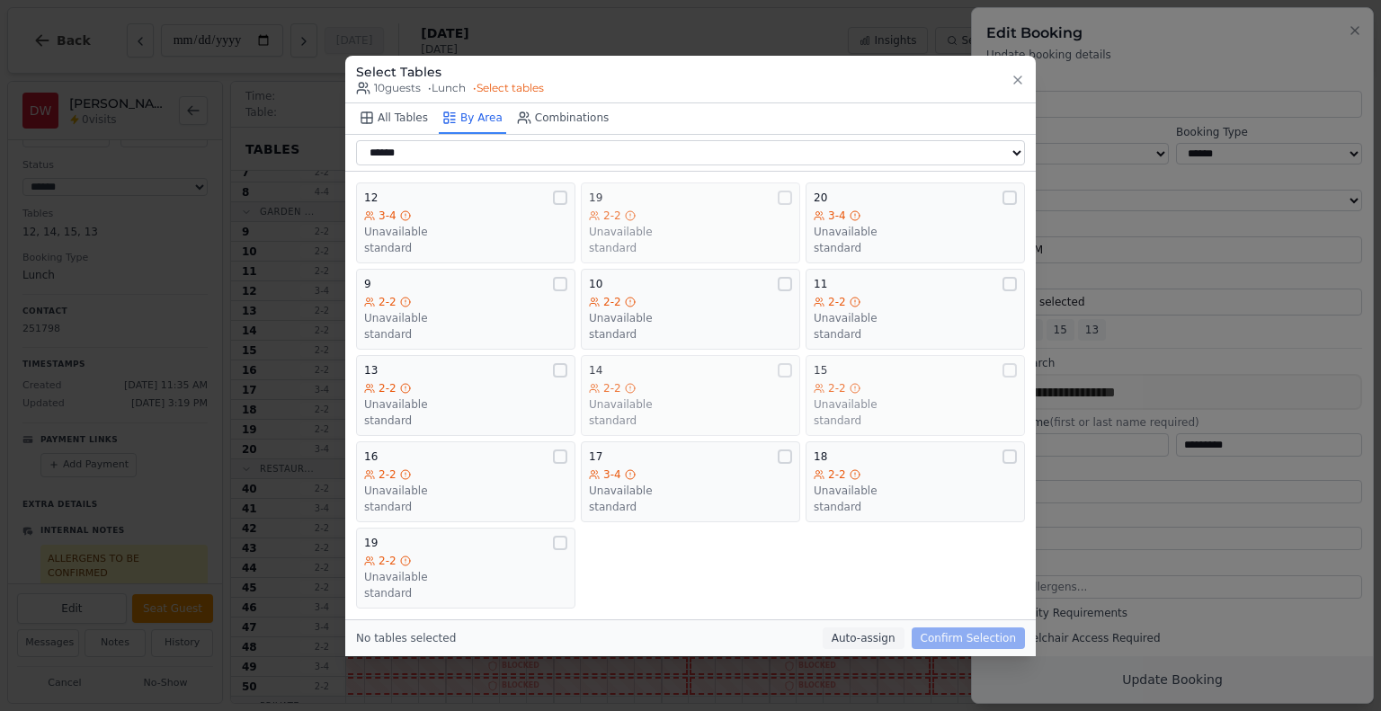
click at [786, 198] on div at bounding box center [784, 198] width 14 height 14
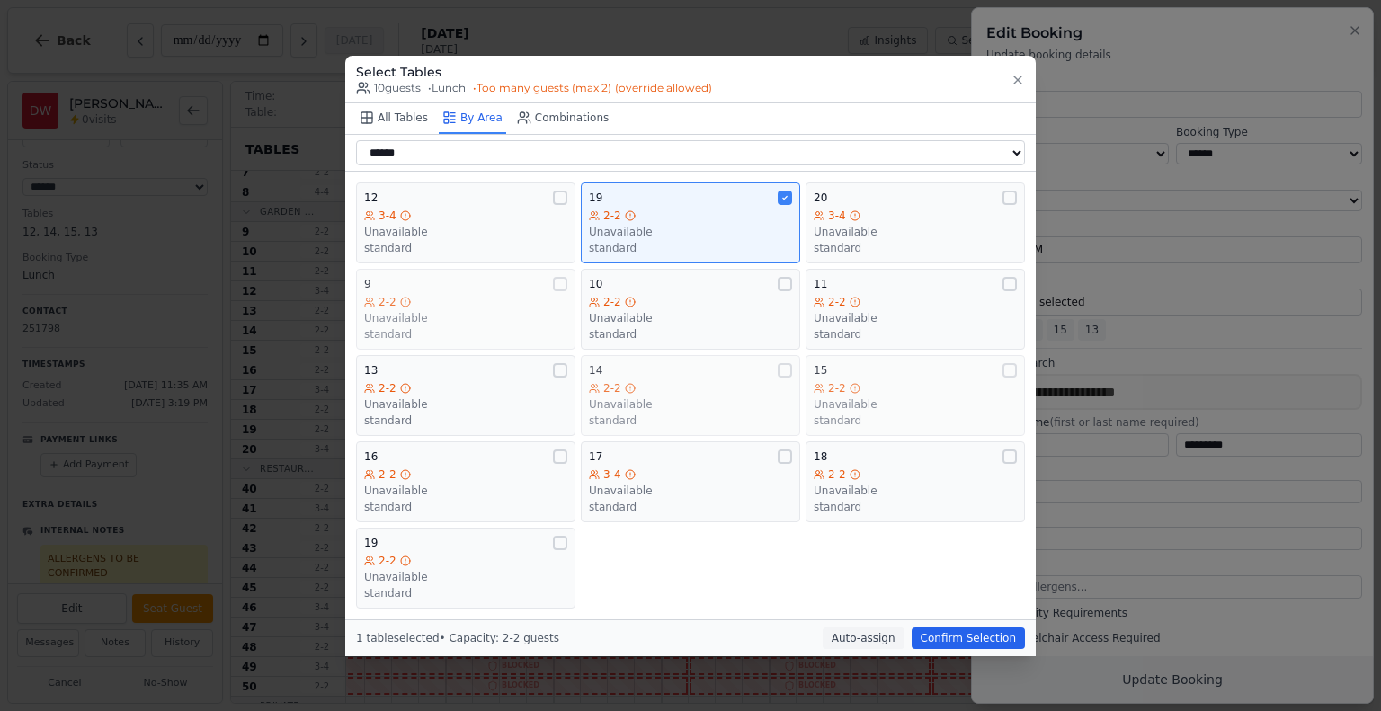
click at [561, 285] on div at bounding box center [560, 284] width 14 height 14
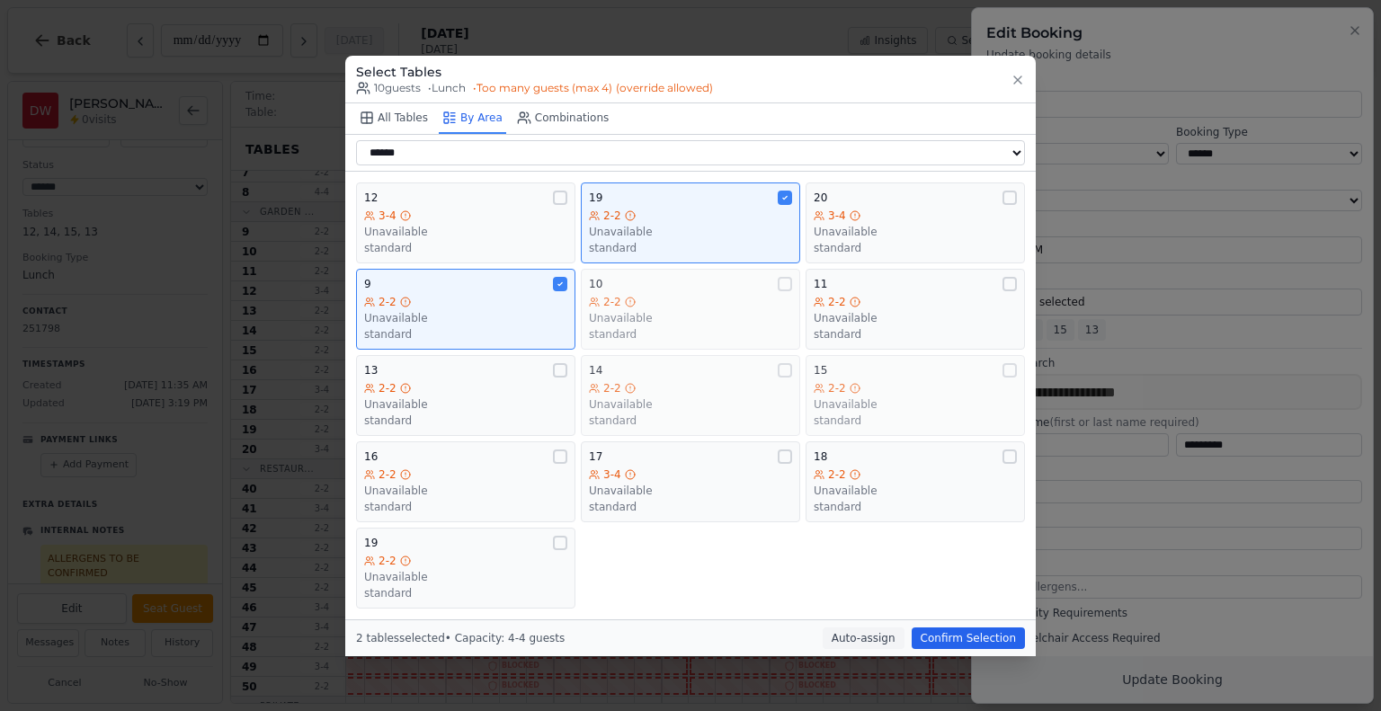
click at [788, 284] on div at bounding box center [784, 284] width 14 height 14
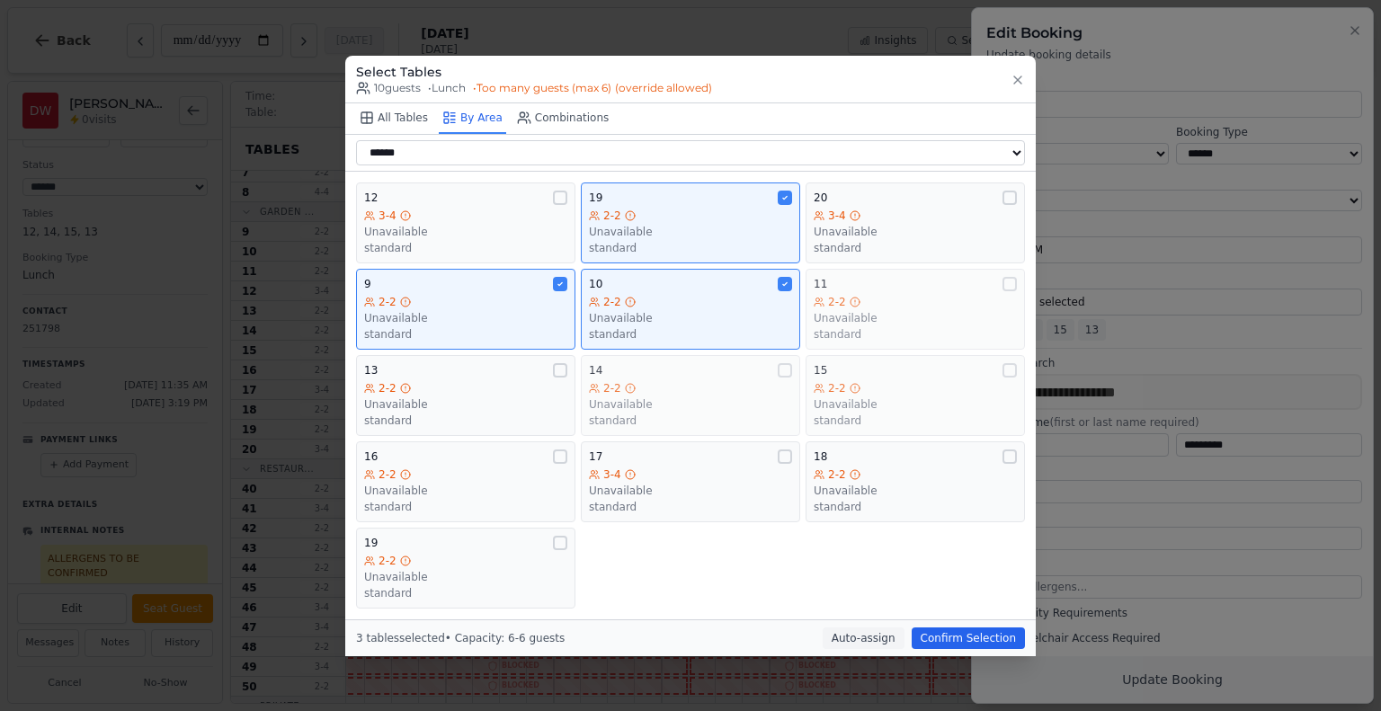
click at [1006, 284] on div at bounding box center [1009, 284] width 14 height 14
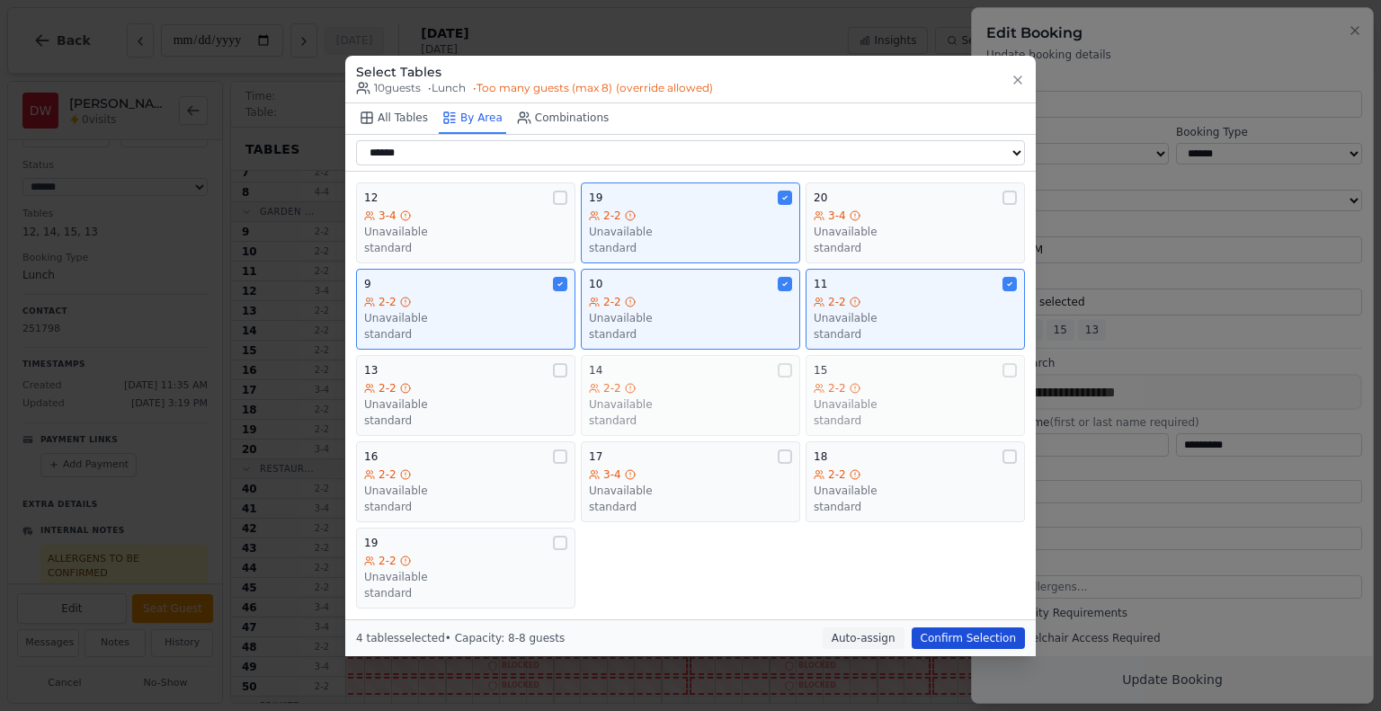
click at [993, 635] on button "Confirm Selection" at bounding box center [967, 638] width 113 height 22
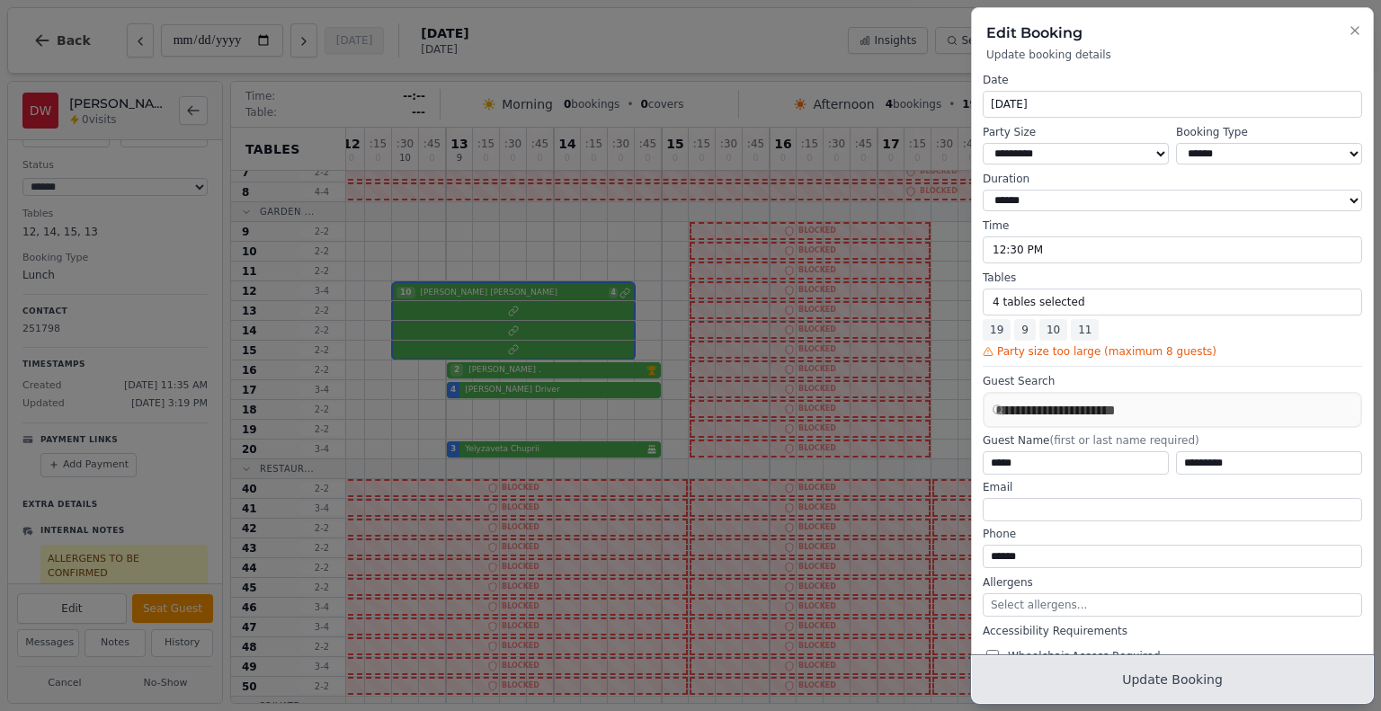
click at [1176, 678] on button "Update Booking" at bounding box center [1172, 679] width 401 height 47
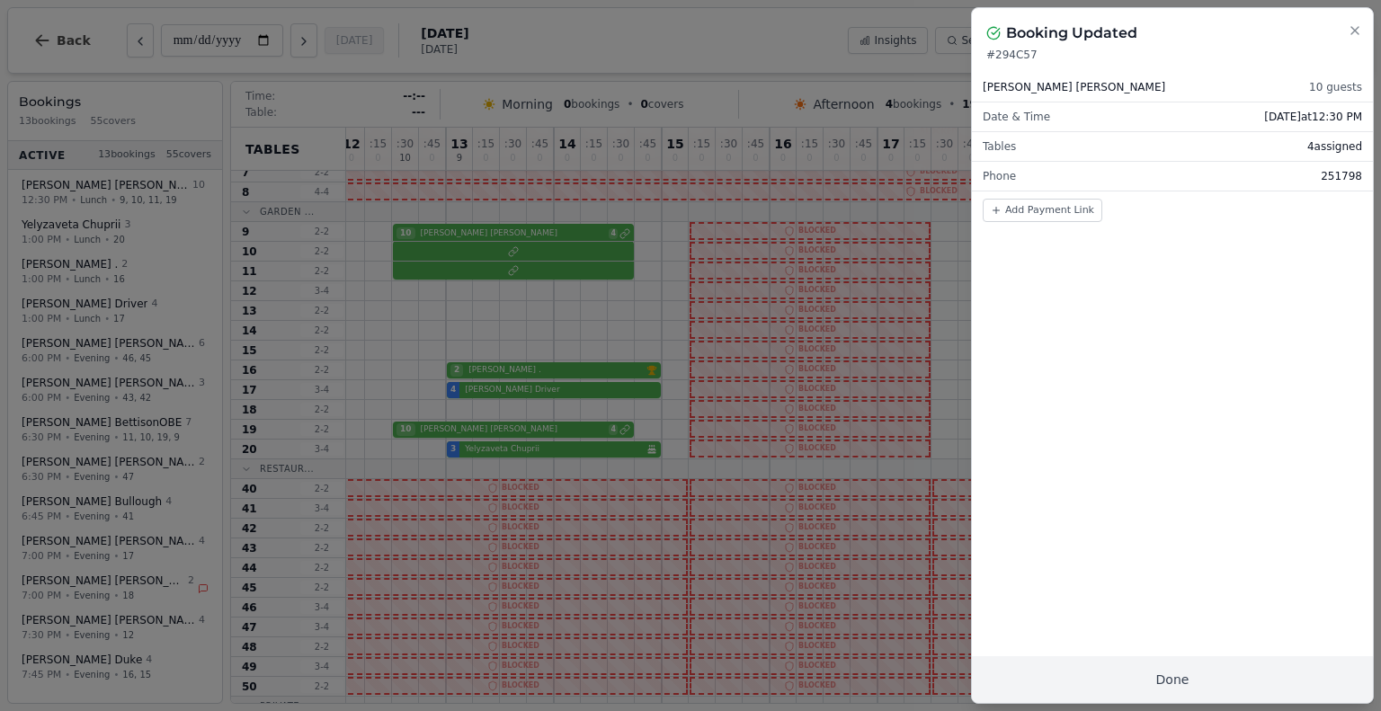
click at [500, 265] on div at bounding box center [690, 355] width 1381 height 711
click at [468, 228] on div at bounding box center [690, 355] width 1381 height 711
click at [552, 259] on div at bounding box center [690, 355] width 1381 height 711
click at [1356, 31] on icon "button" at bounding box center [1354, 30] width 14 height 14
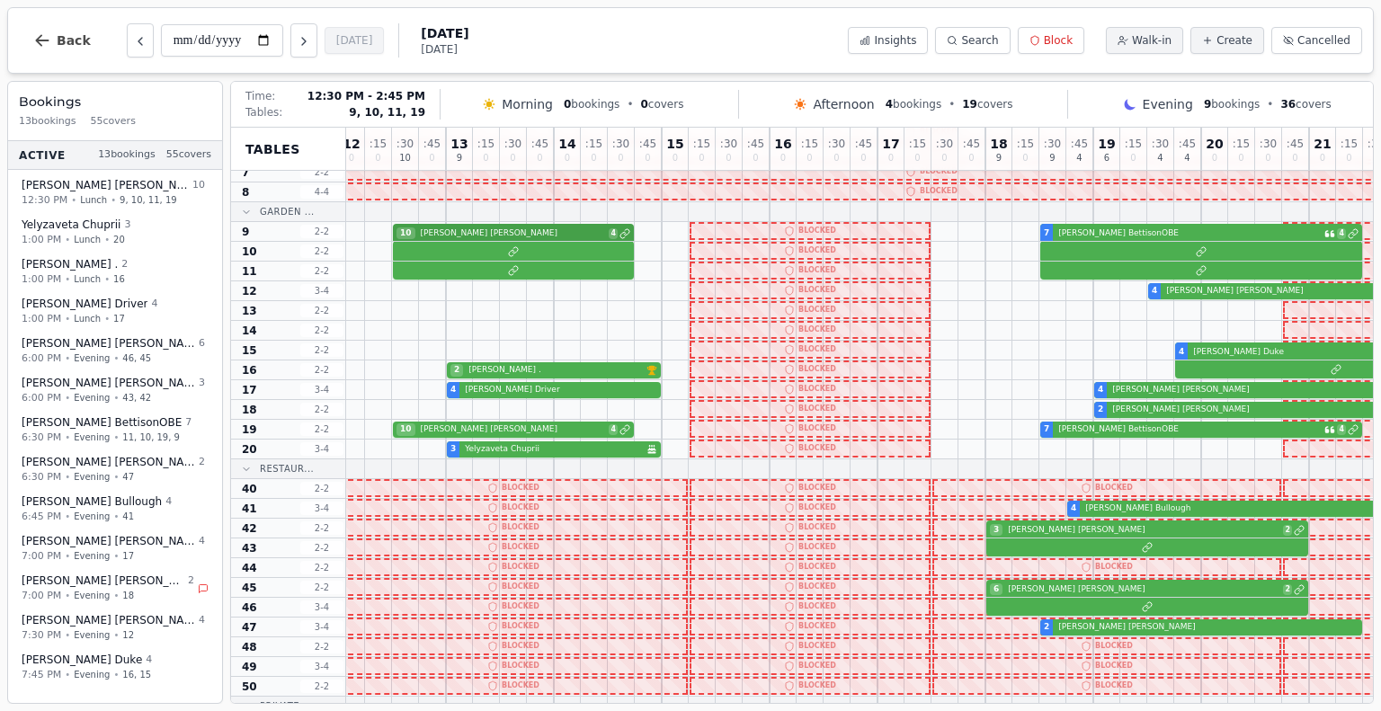
click at [573, 231] on div "10 Diana Wilkinson 4 7 Paul BettisonOBE 4" at bounding box center [931, 232] width 1186 height 20
select select "****"
select select "**"
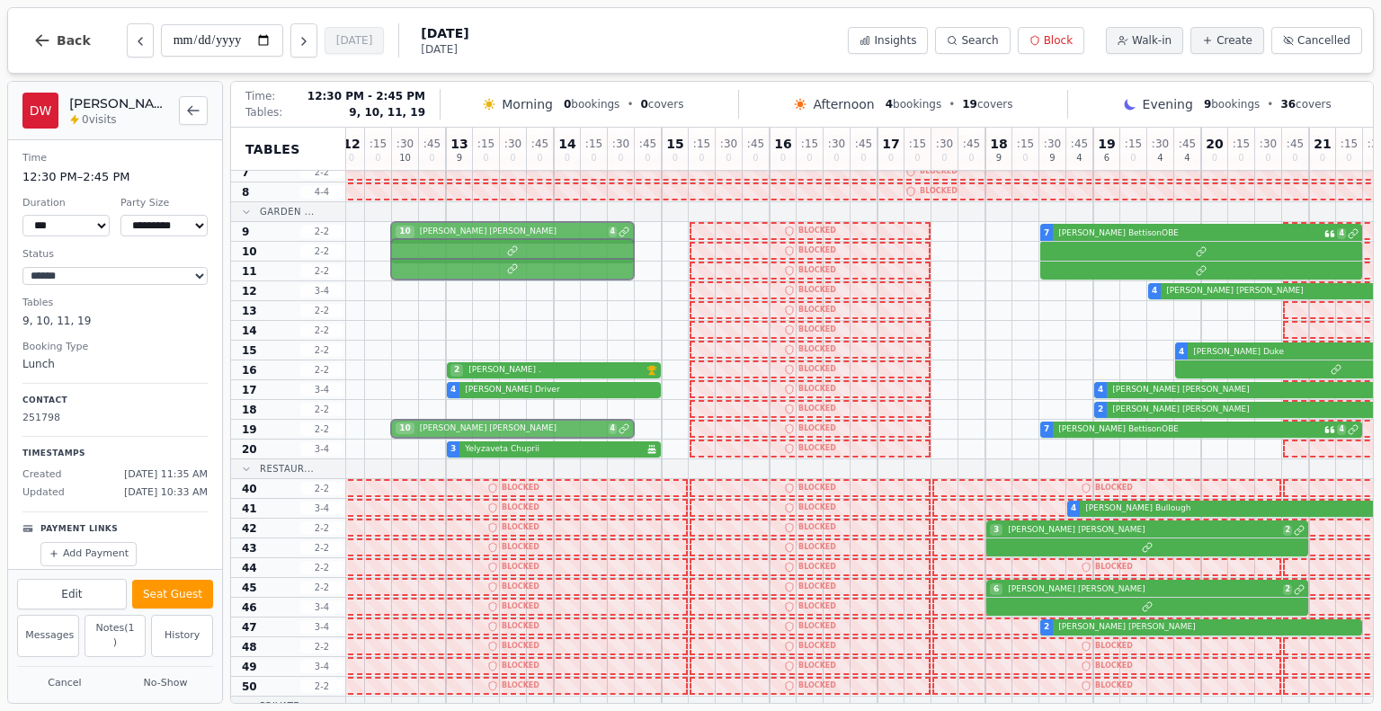
click at [573, 231] on div "10 Diana Wilkinson 4 7 Paul BettisonOBE 4" at bounding box center [931, 232] width 1186 height 20
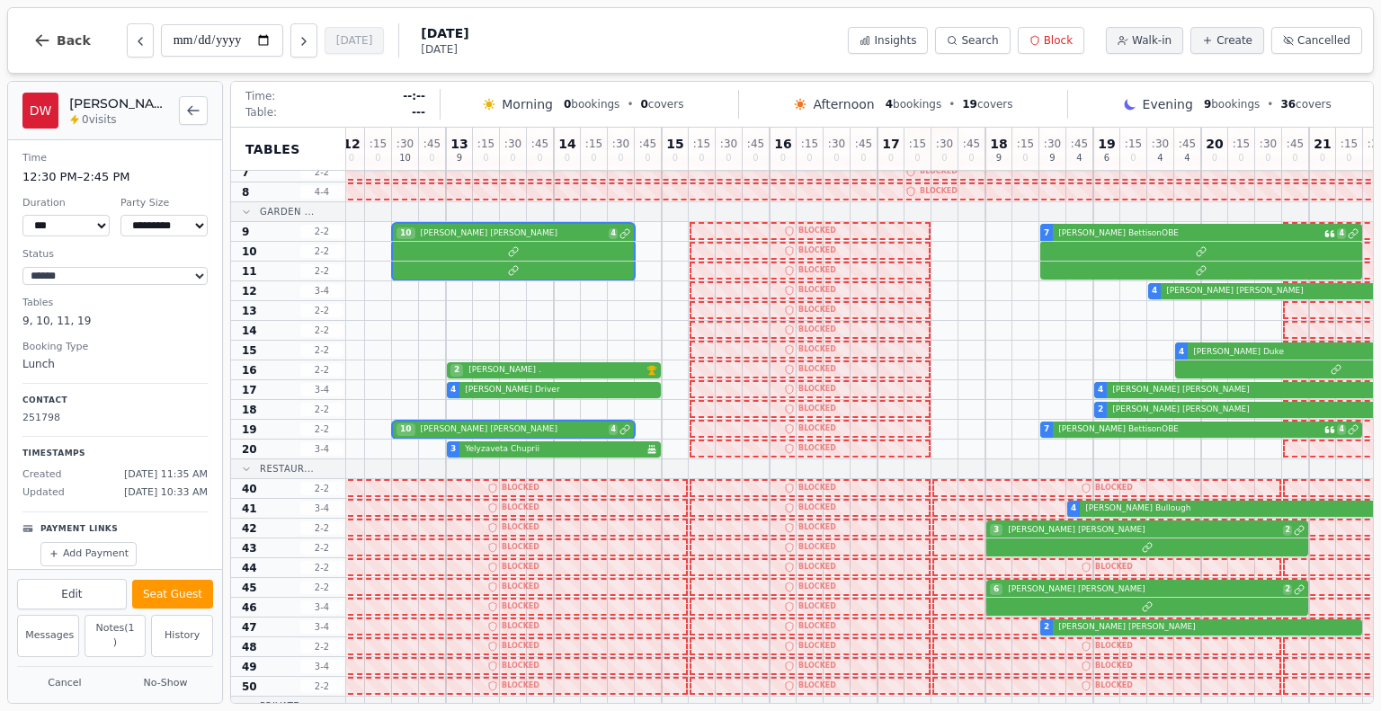
click at [200, 335] on div "**********" at bounding box center [115, 414] width 214 height 548
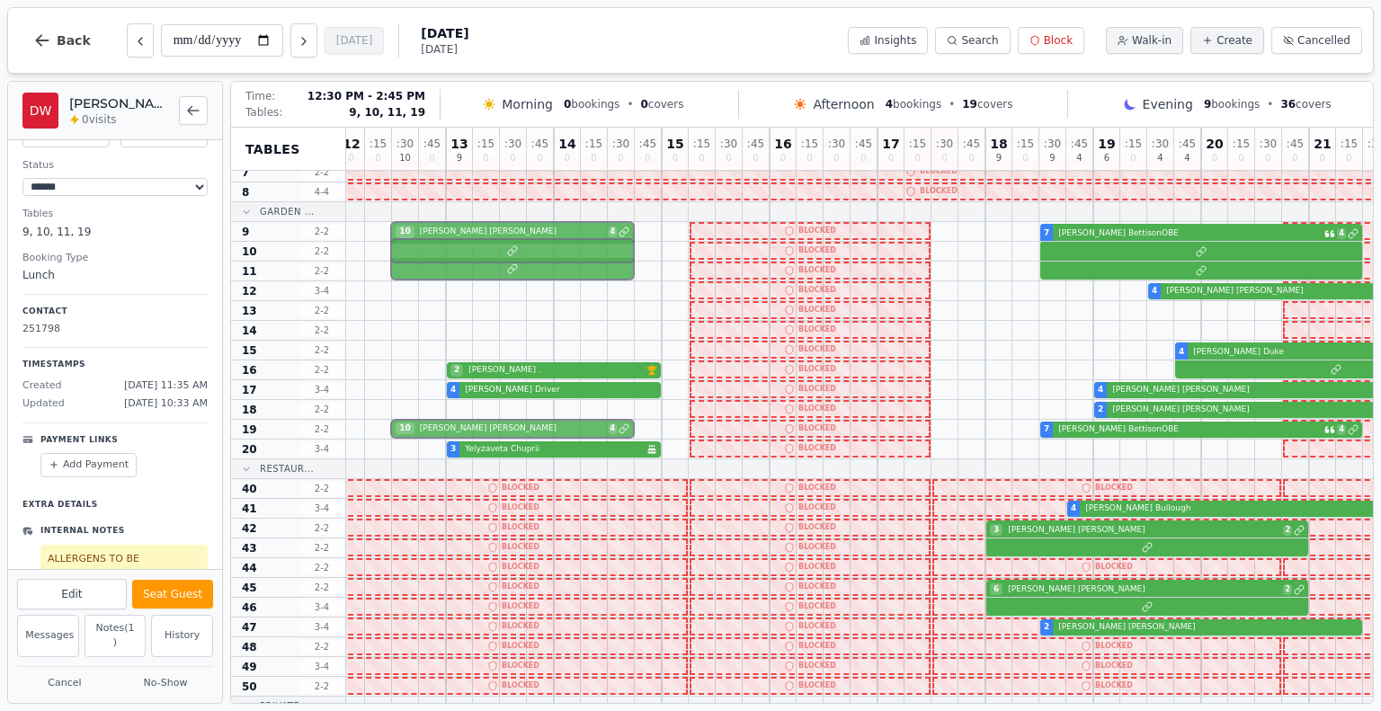
click at [532, 269] on div at bounding box center [931, 272] width 1186 height 20
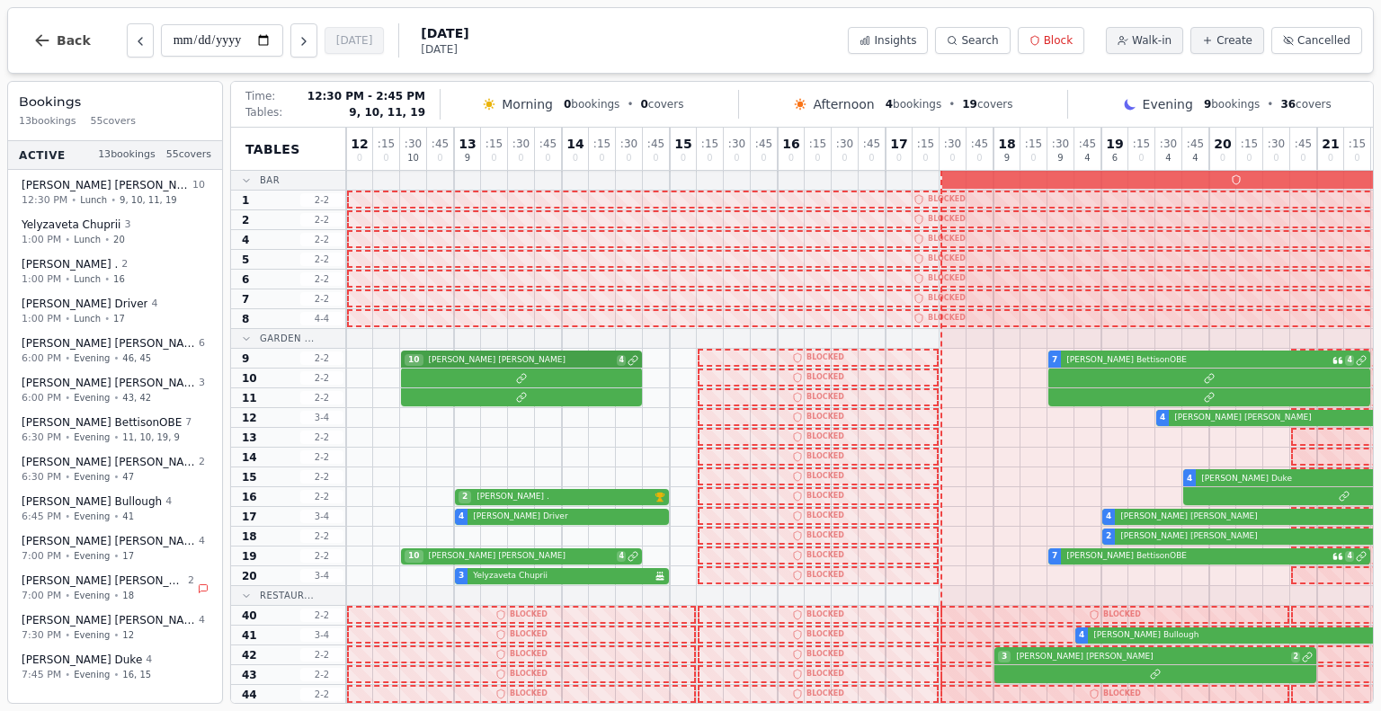
click at [456, 358] on div "10 Diana Wilkinson 4 7 Paul BettisonOBE 4" at bounding box center [939, 359] width 1186 height 20
select select "****"
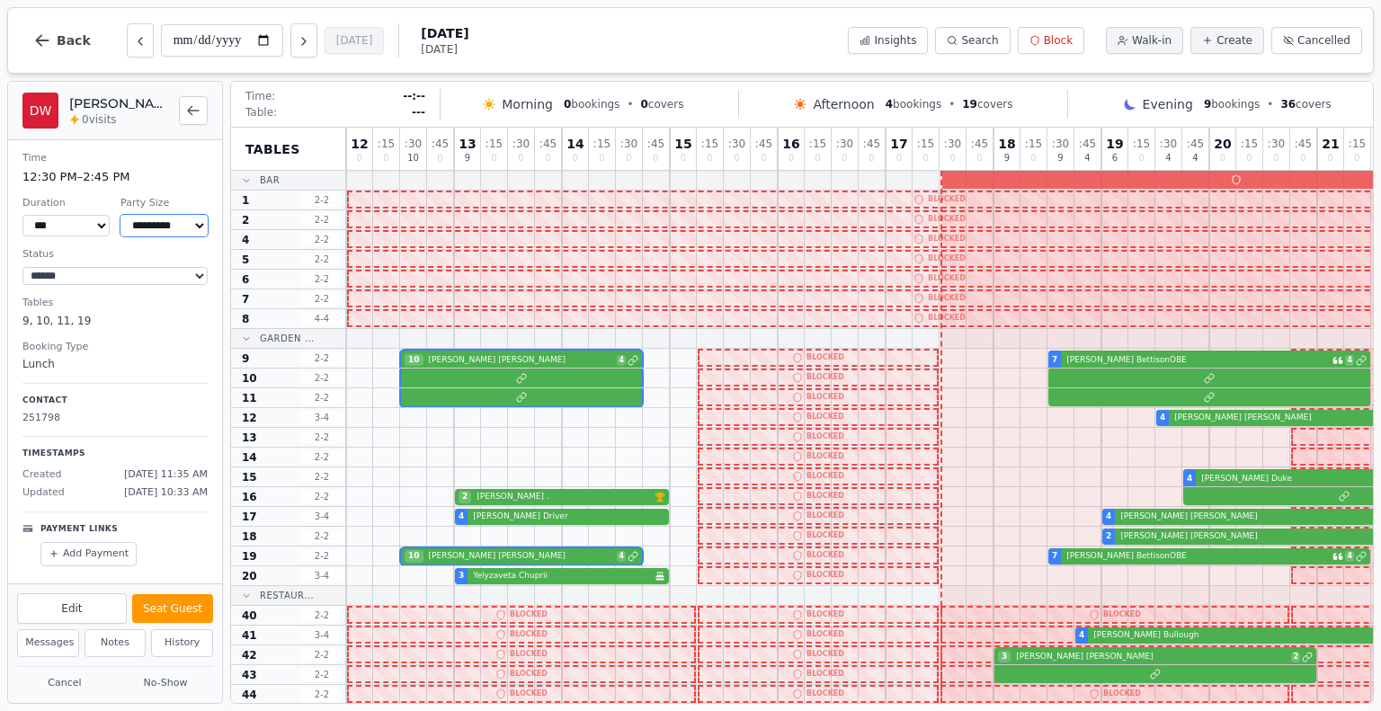
click at [177, 225] on select "* ***** * ****** * ****** * ****** * ****** * ****** * ****** * ****** * ******…" at bounding box center [163, 226] width 87 height 22
select select "*"
click at [120, 215] on select "* ***** * ****** * ****** * ****** * ****** * ****** * ****** * ****** * ******…" at bounding box center [163, 226] width 87 height 22
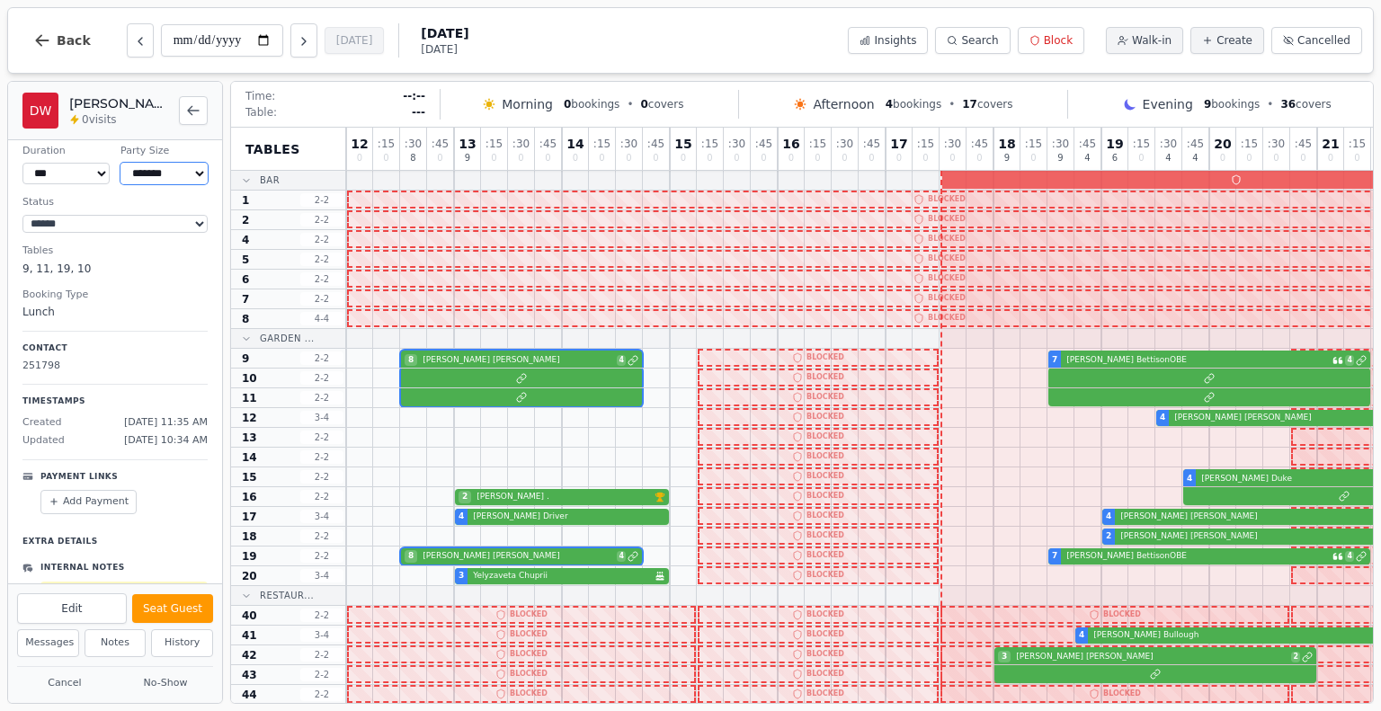
scroll to position [89, 0]
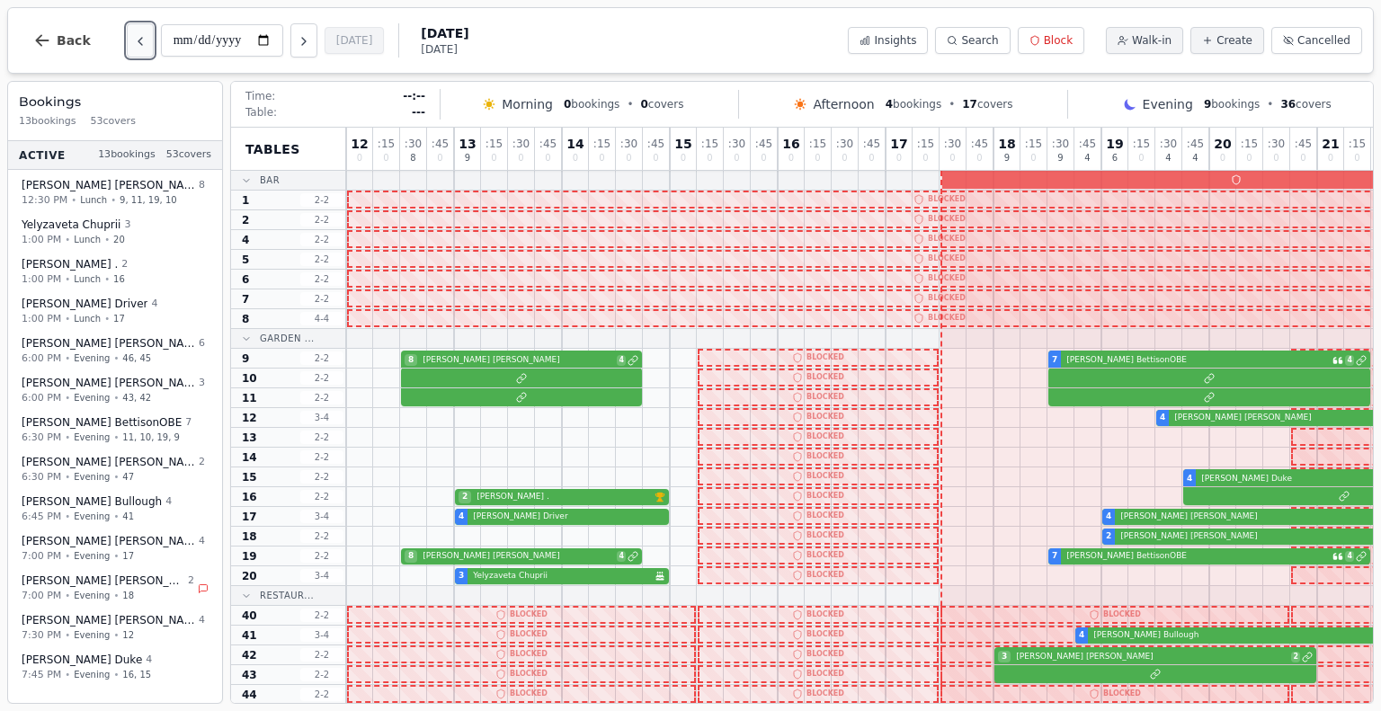
click at [138, 41] on icon "Previous day" at bounding box center [140, 41] width 4 height 7
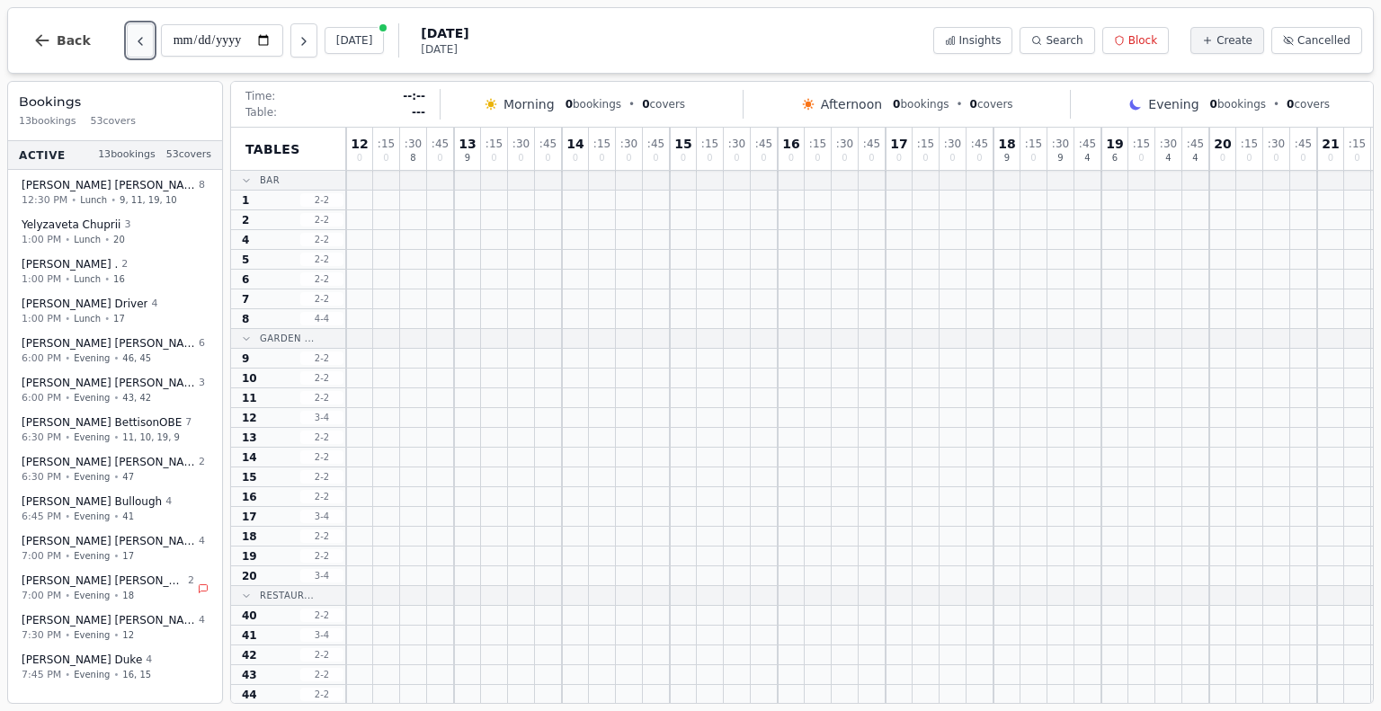
click at [138, 41] on icon "Previous day" at bounding box center [140, 41] width 4 height 7
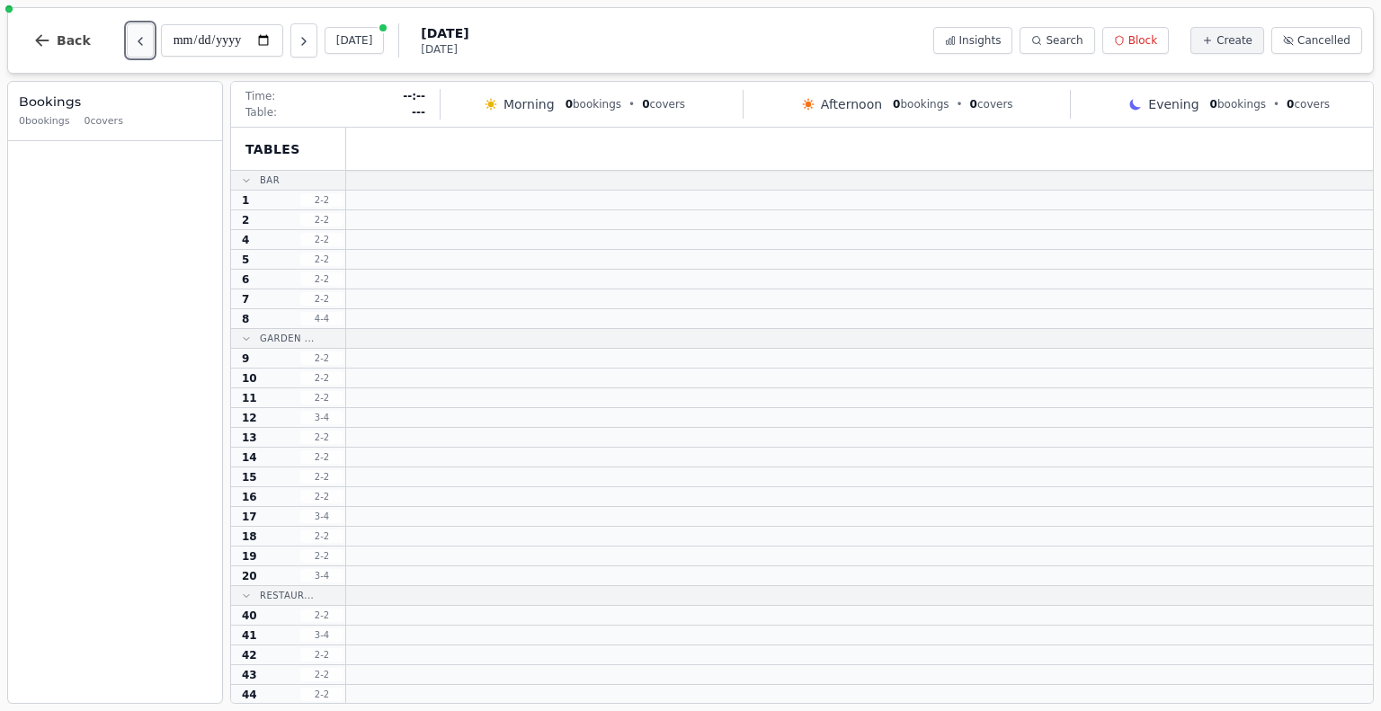
click at [138, 41] on icon "Previous day" at bounding box center [140, 41] width 4 height 7
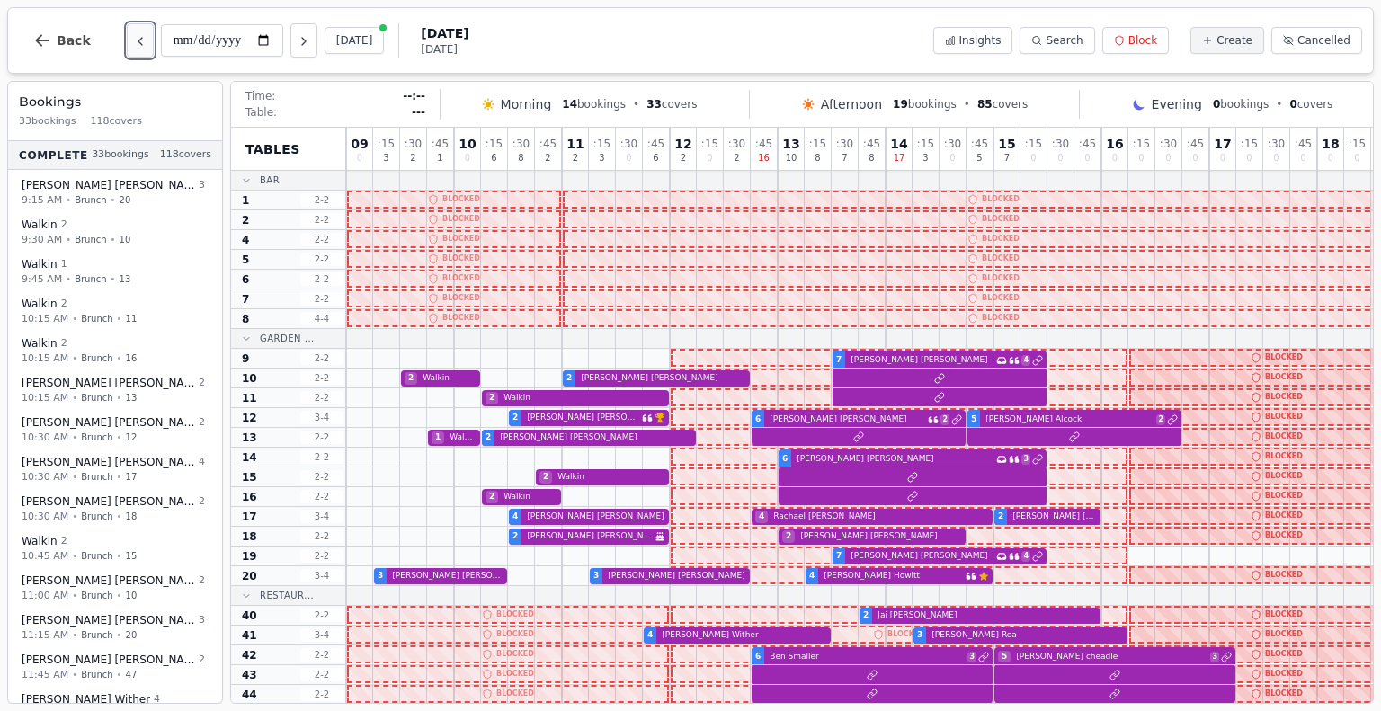
click at [138, 43] on icon "Previous day" at bounding box center [140, 41] width 14 height 14
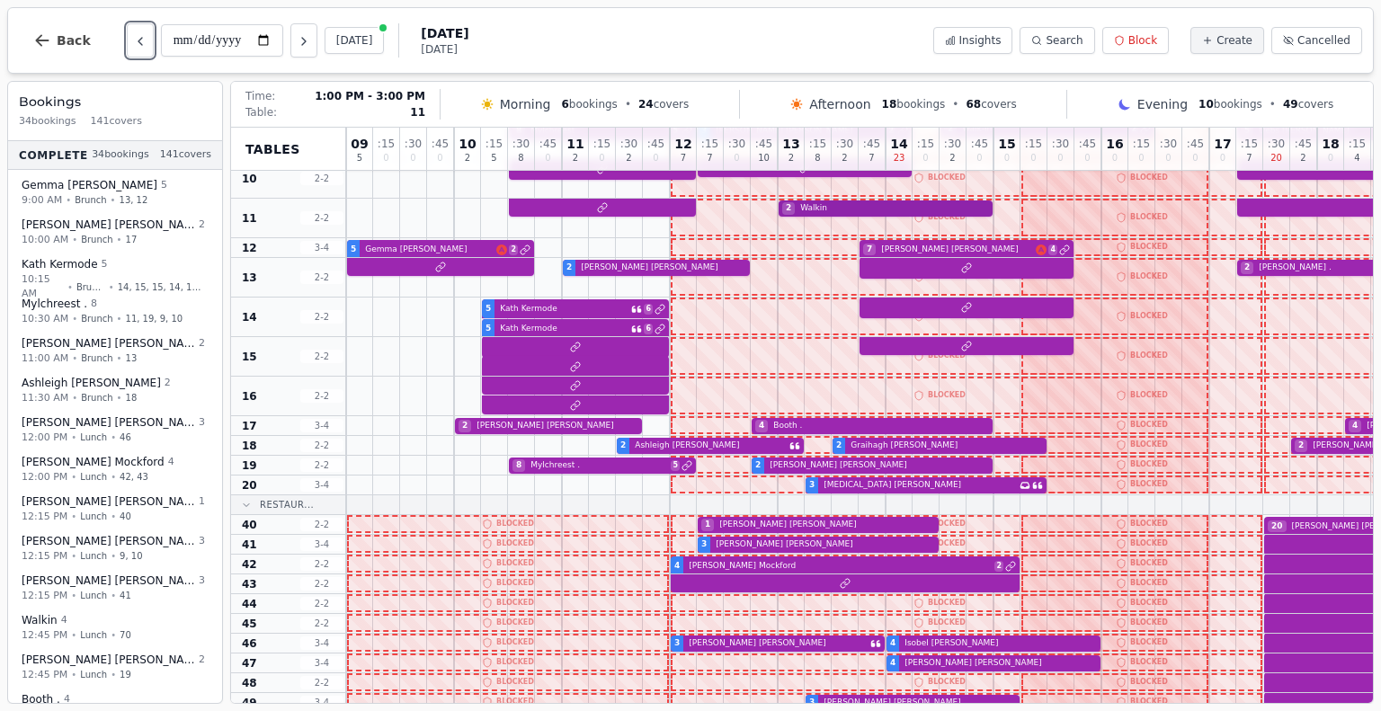
scroll to position [228, 0]
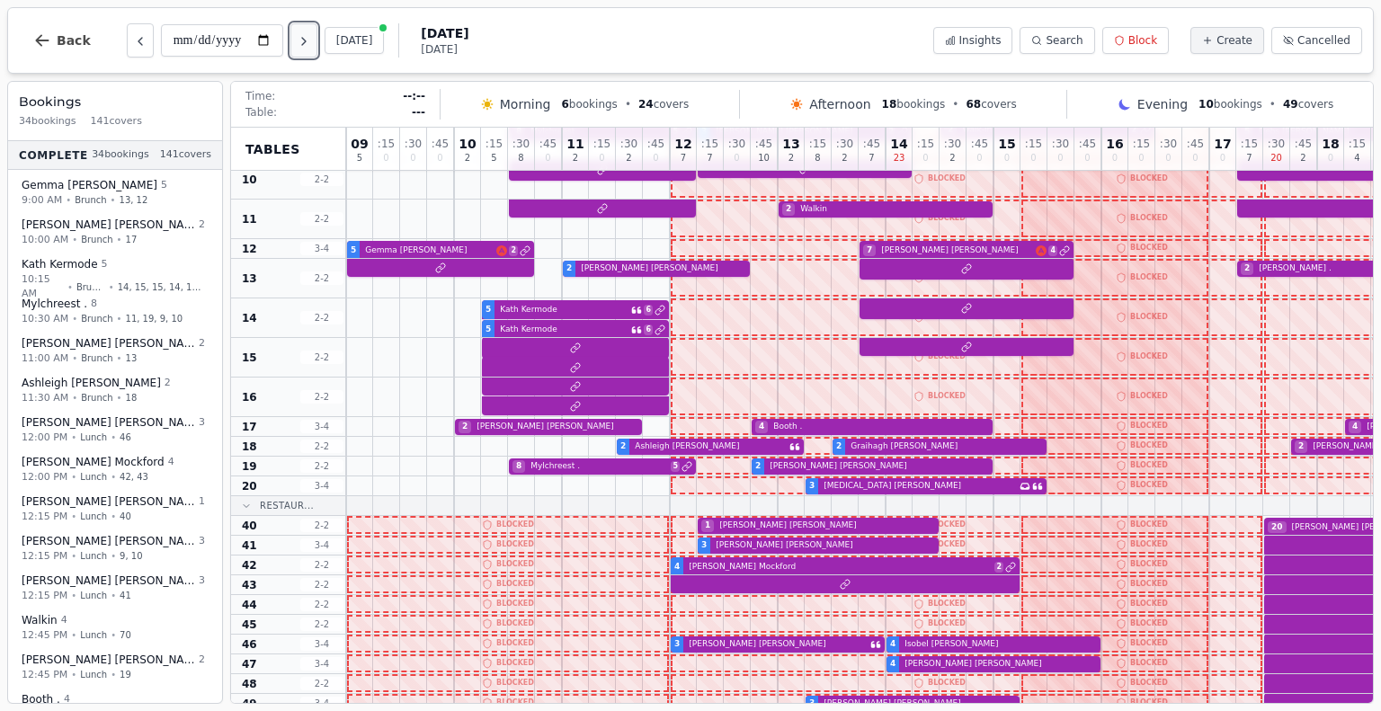
click at [305, 35] on icon "Next day" at bounding box center [304, 41] width 14 height 14
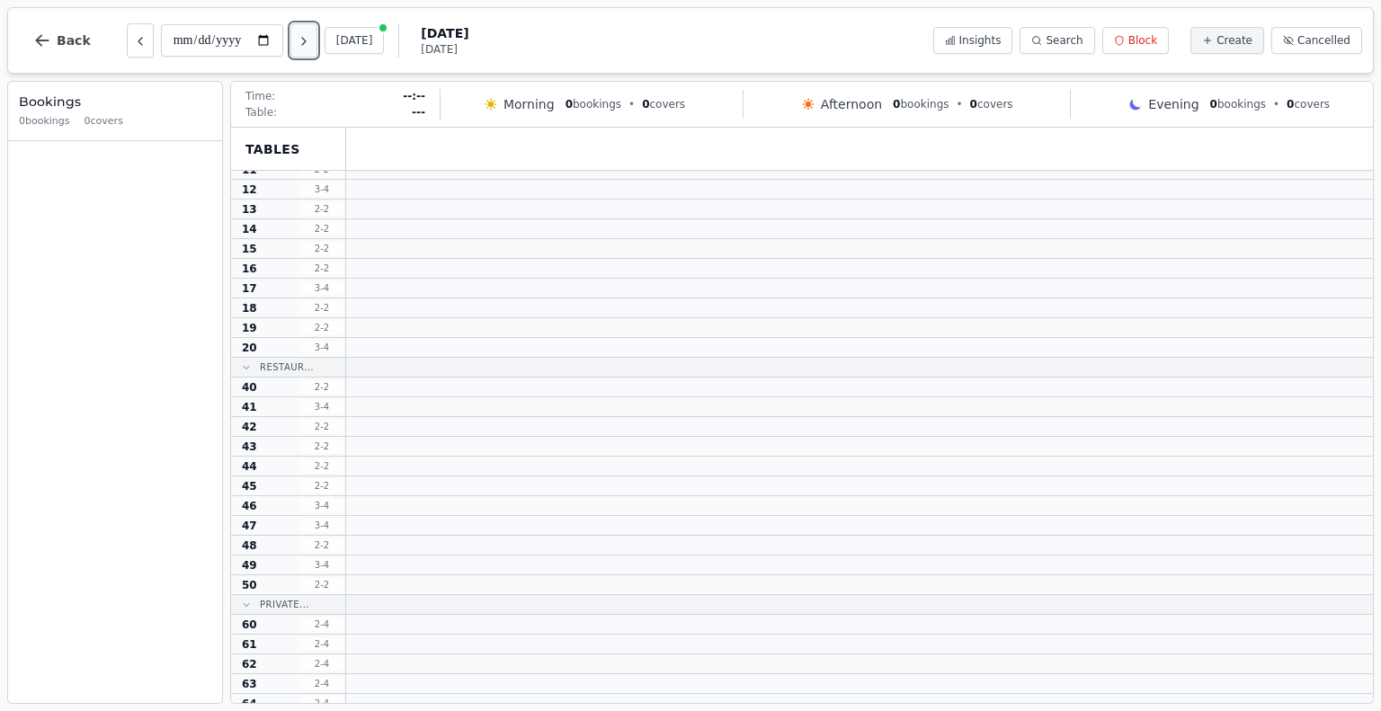
click at [305, 35] on icon "Next day" at bounding box center [304, 41] width 14 height 14
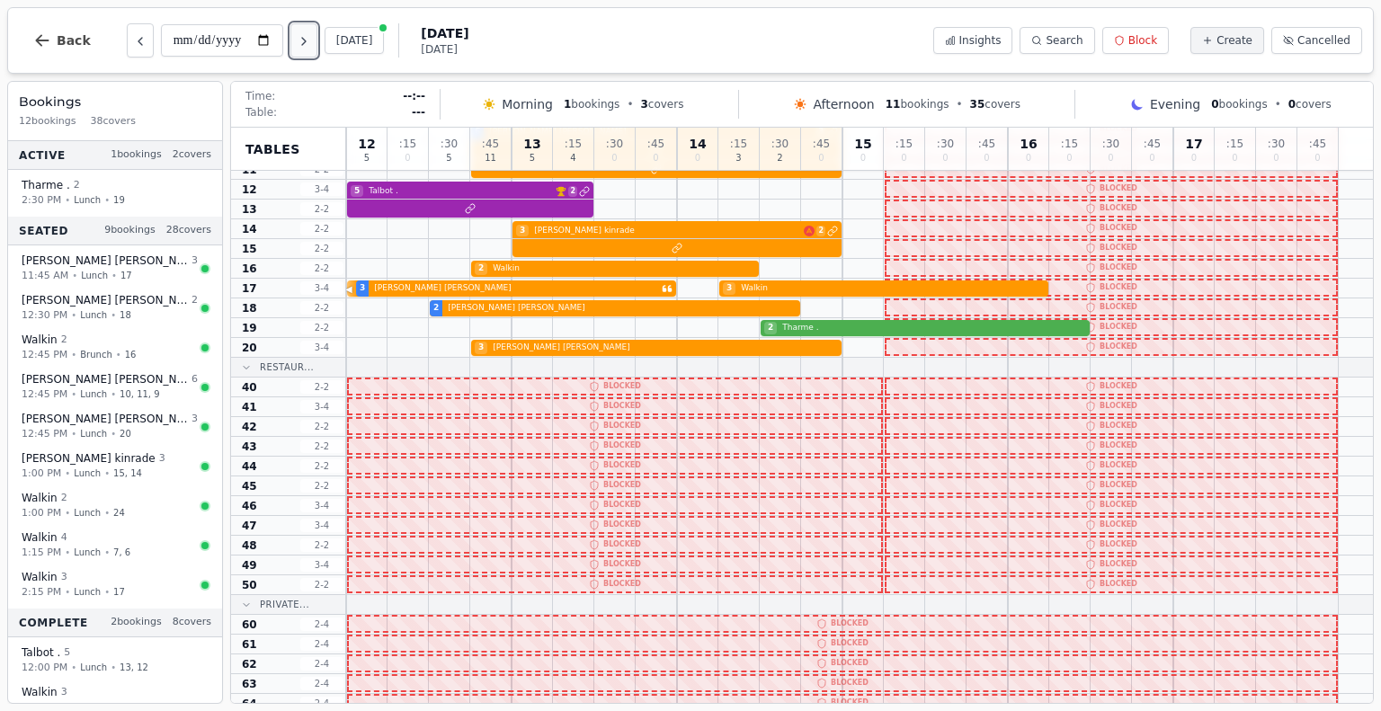
click at [305, 35] on icon "Next day" at bounding box center [304, 41] width 14 height 14
type input "**********"
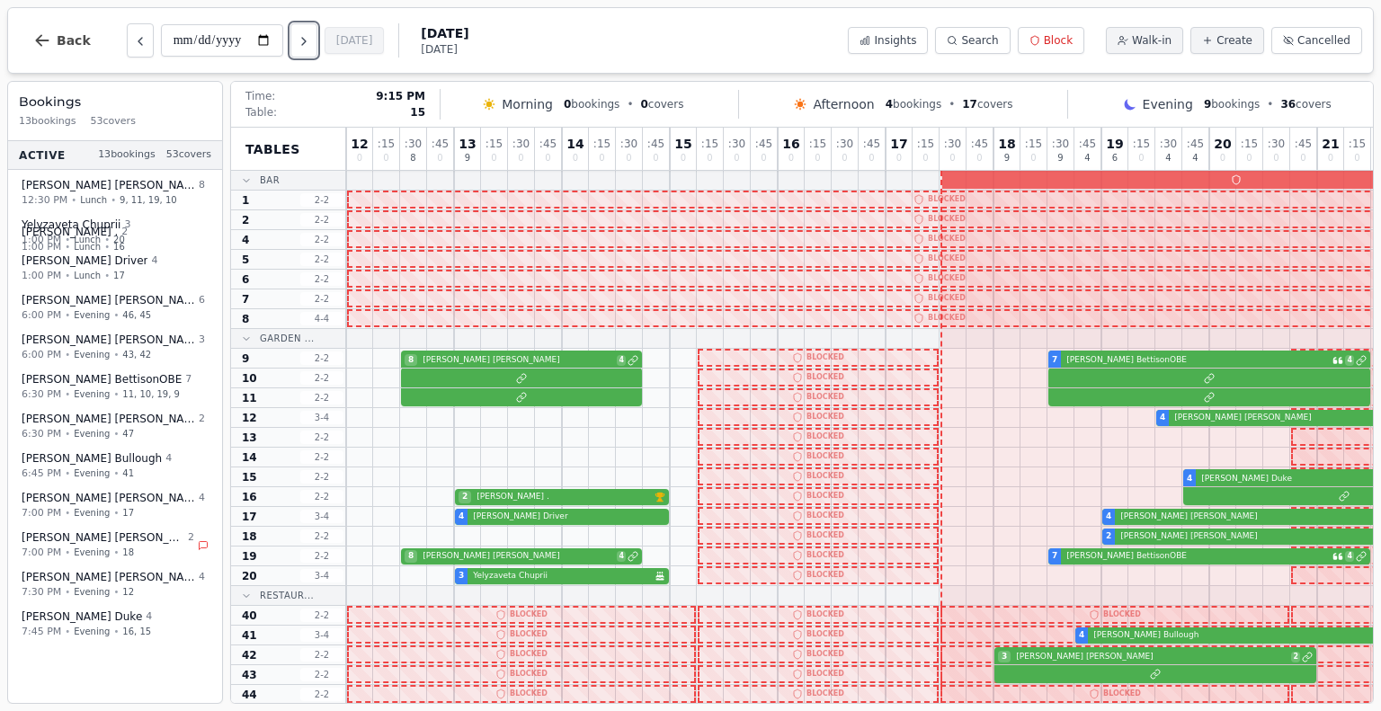
scroll to position [0, 0]
